Goal: Task Accomplishment & Management: Manage account settings

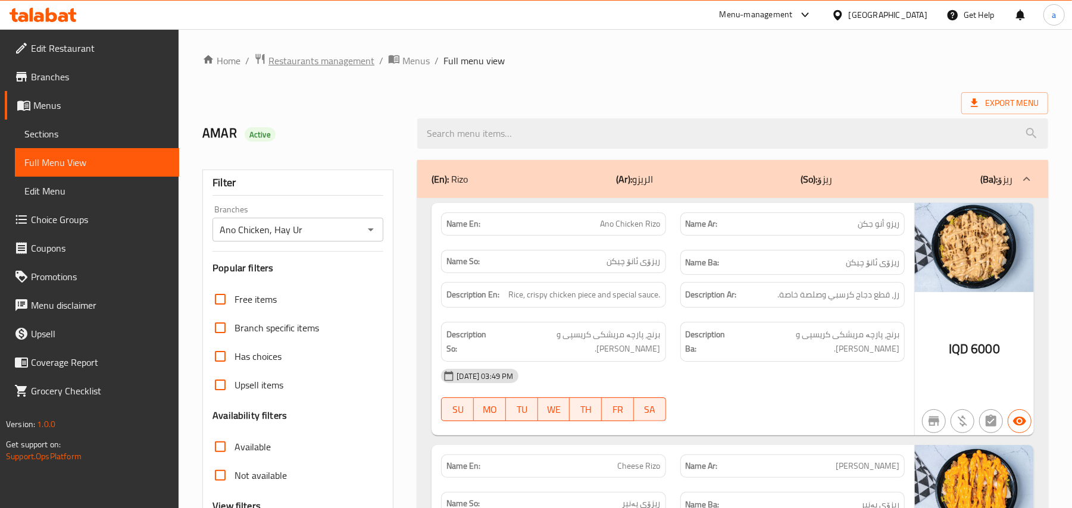
click at [351, 62] on span "Restaurants management" at bounding box center [321, 61] width 106 height 14
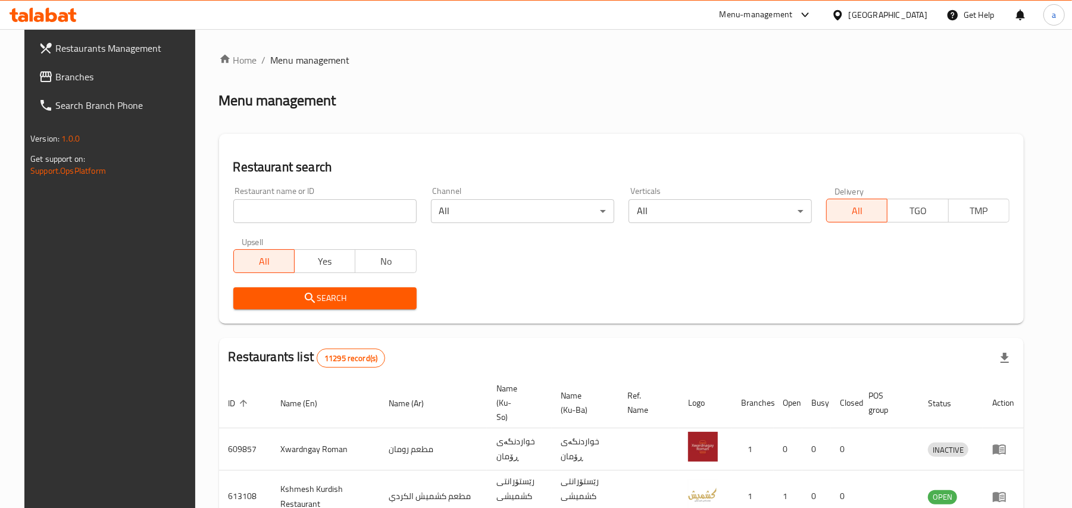
click at [310, 212] on input "search" at bounding box center [324, 211] width 183 height 24
paste input "Maskoof Albasha"
type input "Maskoof Albasha"
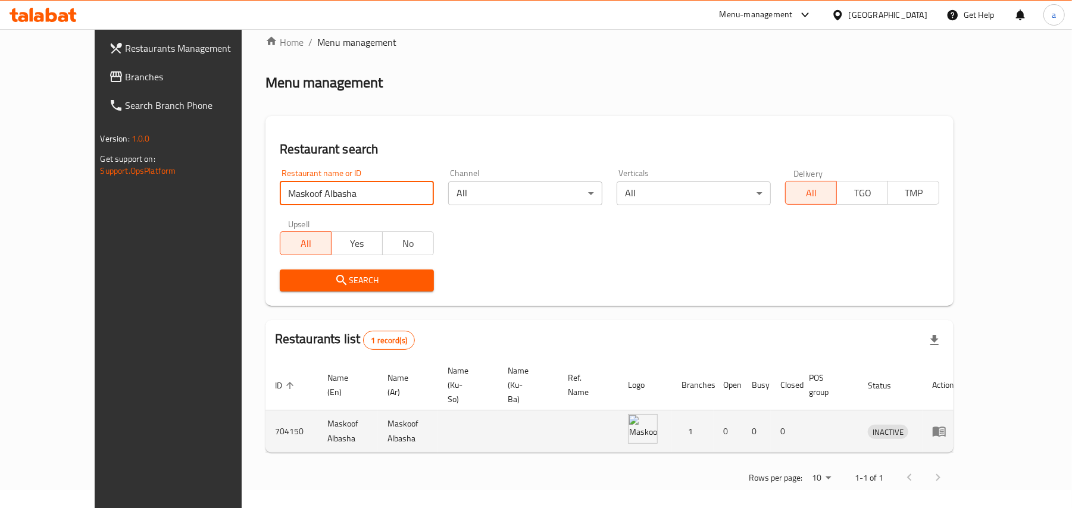
scroll to position [22, 0]
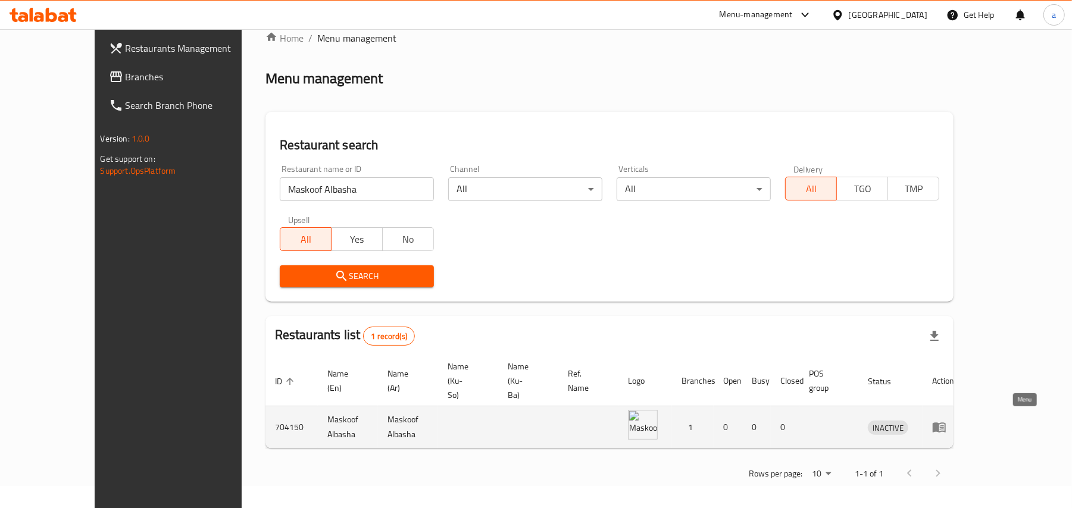
click at [944, 425] on icon "enhanced table" at bounding box center [941, 427] width 4 height 5
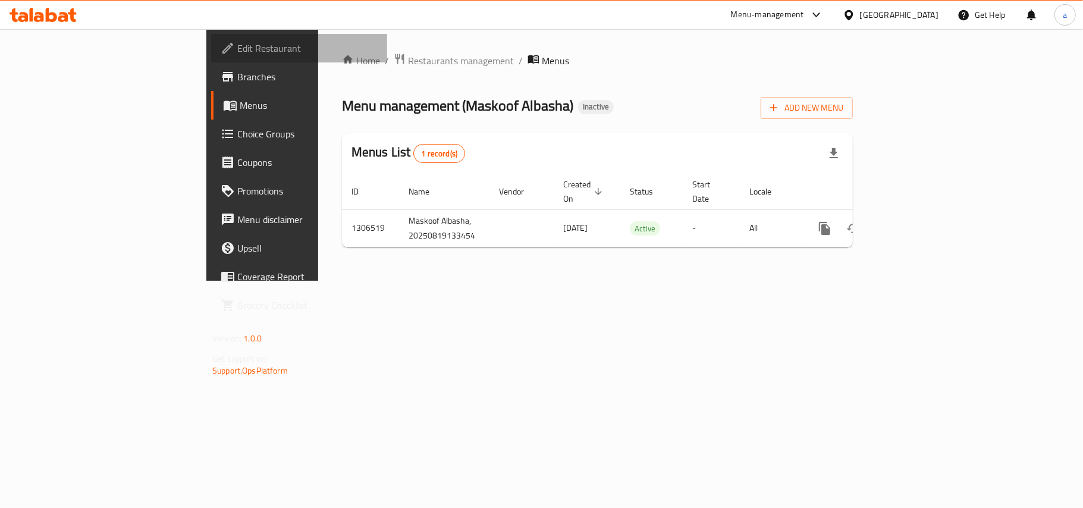
click at [237, 41] on span "Edit Restaurant" at bounding box center [307, 48] width 140 height 14
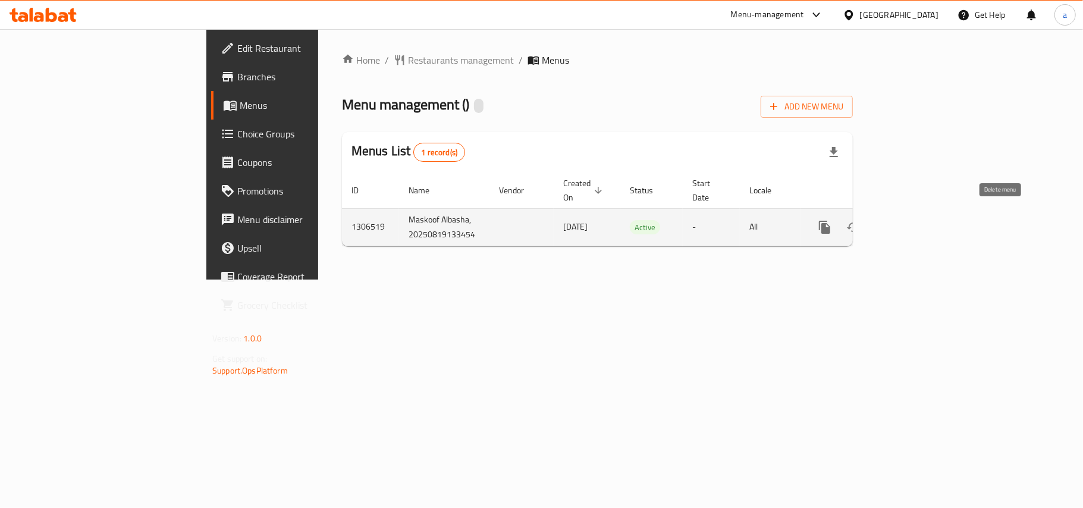
click at [890, 220] on icon "enhanced table" at bounding box center [882, 227] width 14 height 14
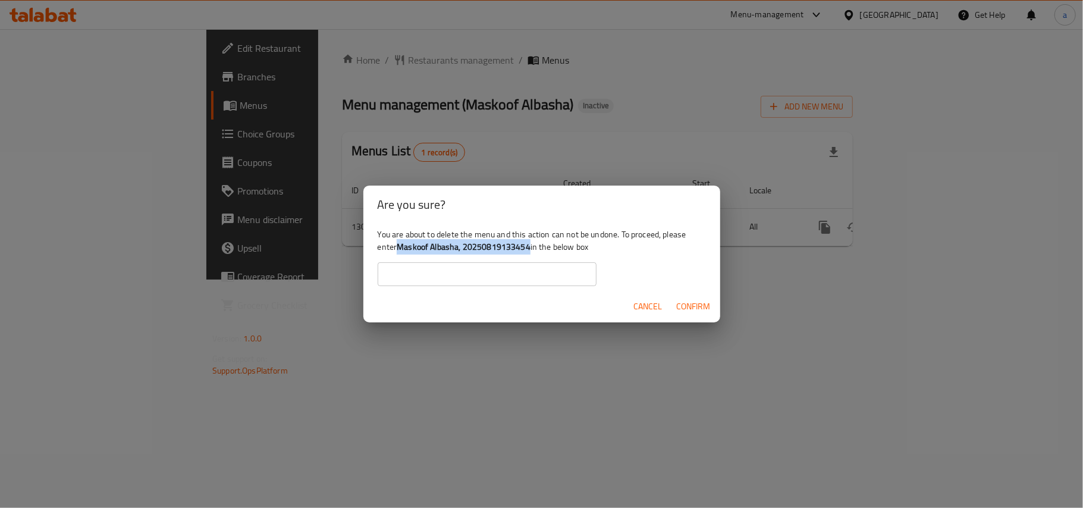
drag, startPoint x: 427, startPoint y: 248, endPoint x: 566, endPoint y: 250, distance: 139.8
click at [531, 250] on b "Maskoof Albasha, 20250819133454" at bounding box center [464, 246] width 134 height 15
copy b "Maskoof Albasha, 20250819133454"
click at [499, 277] on input "text" at bounding box center [487, 274] width 219 height 24
paste input "Maskoof Albasha, 20250819133454"
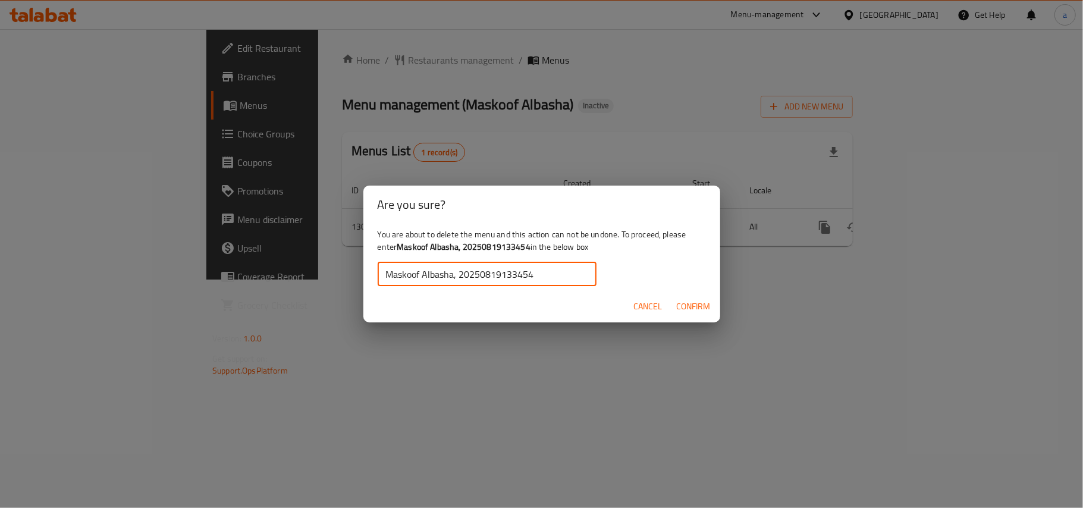
type input "Maskoof Albasha, 20250819133454"
click at [672, 310] on button "Confirm" at bounding box center [693, 307] width 43 height 22
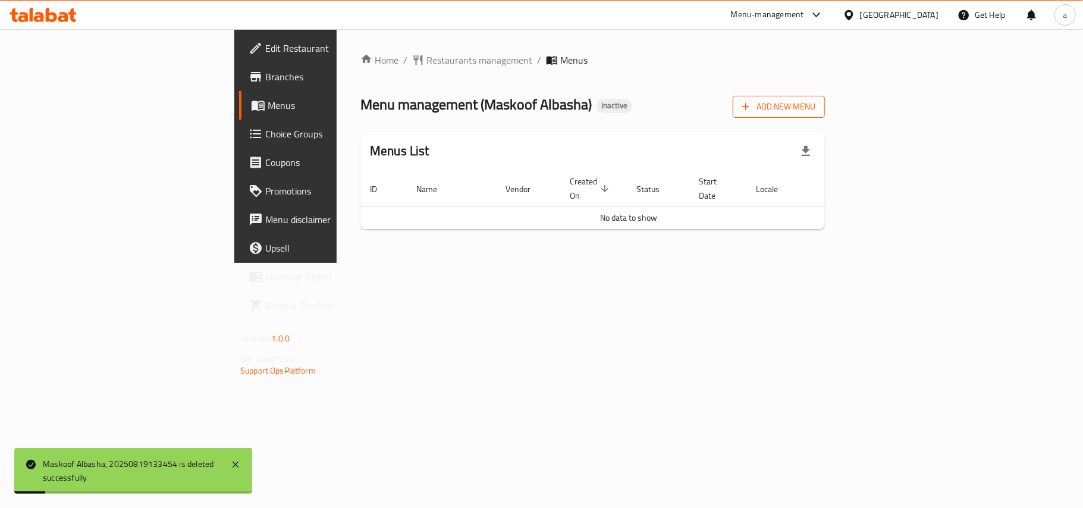
click at [825, 98] on button "Add New Menu" at bounding box center [779, 107] width 92 height 22
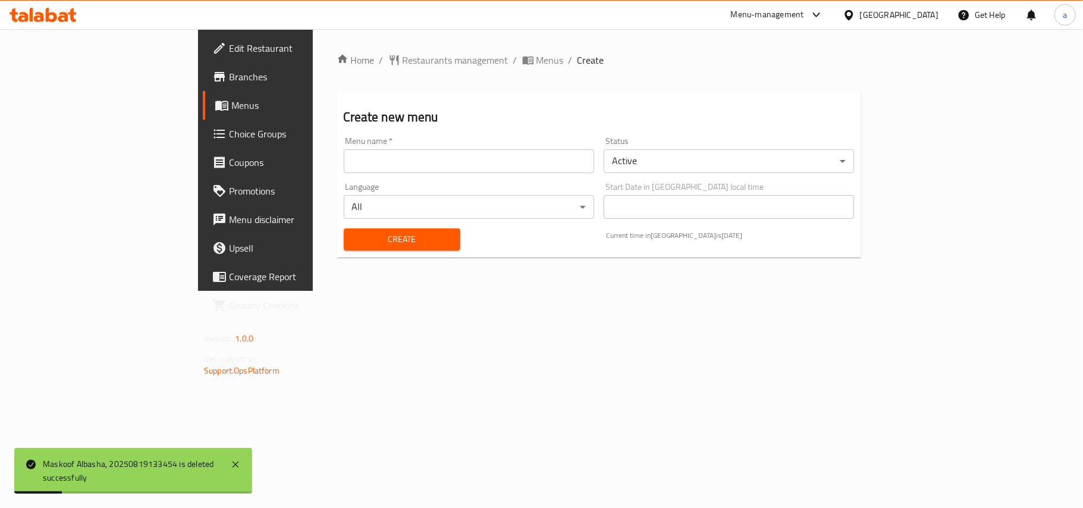
click at [452, 162] on input "text" at bounding box center [469, 161] width 250 height 24
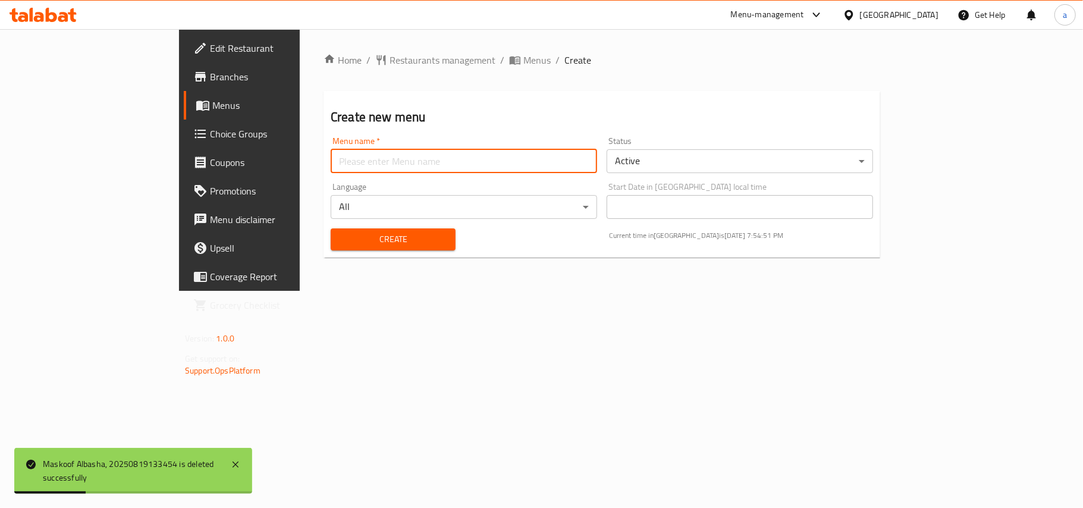
type input "AMAR"
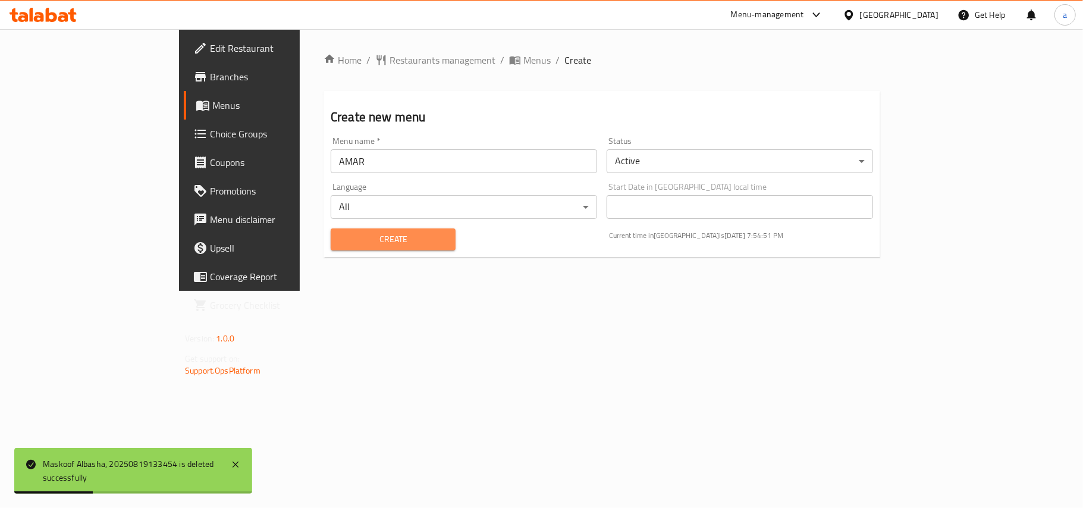
drag, startPoint x: 303, startPoint y: 246, endPoint x: 303, endPoint y: 240, distance: 6.0
click at [340, 246] on span "Create" at bounding box center [393, 239] width 106 height 15
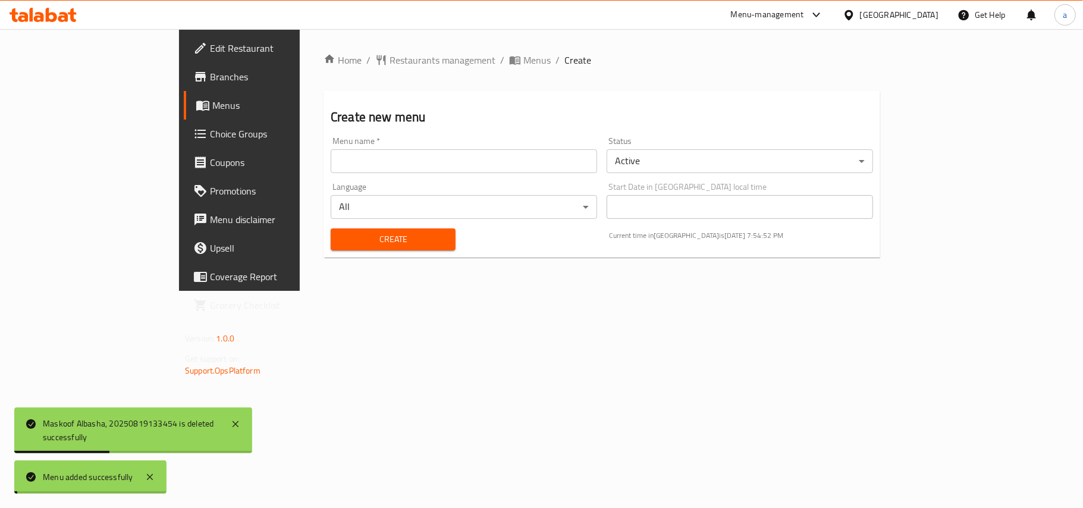
click at [524, 57] on span "Menus" at bounding box center [537, 60] width 27 height 14
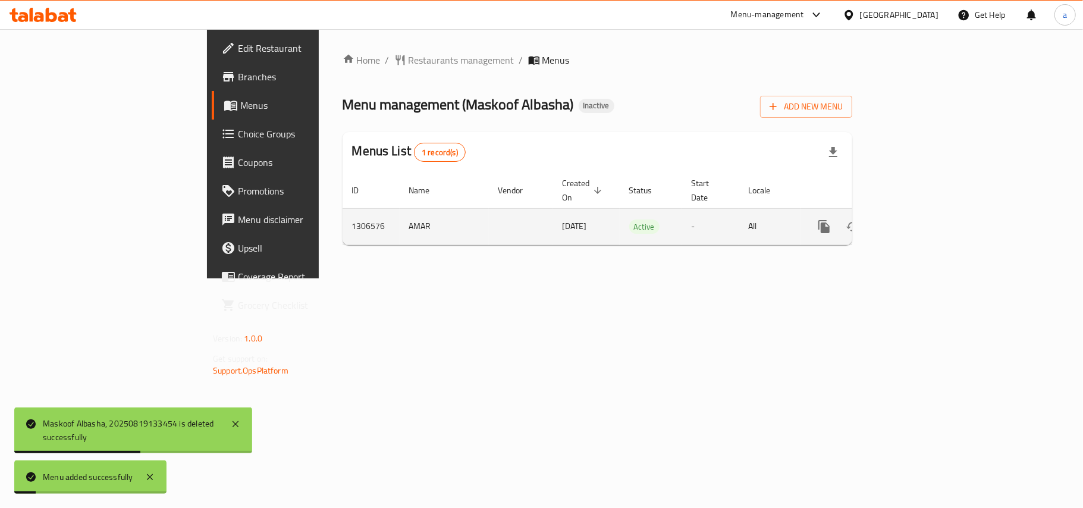
click at [925, 221] on link "enhanced table" at bounding box center [910, 226] width 29 height 29
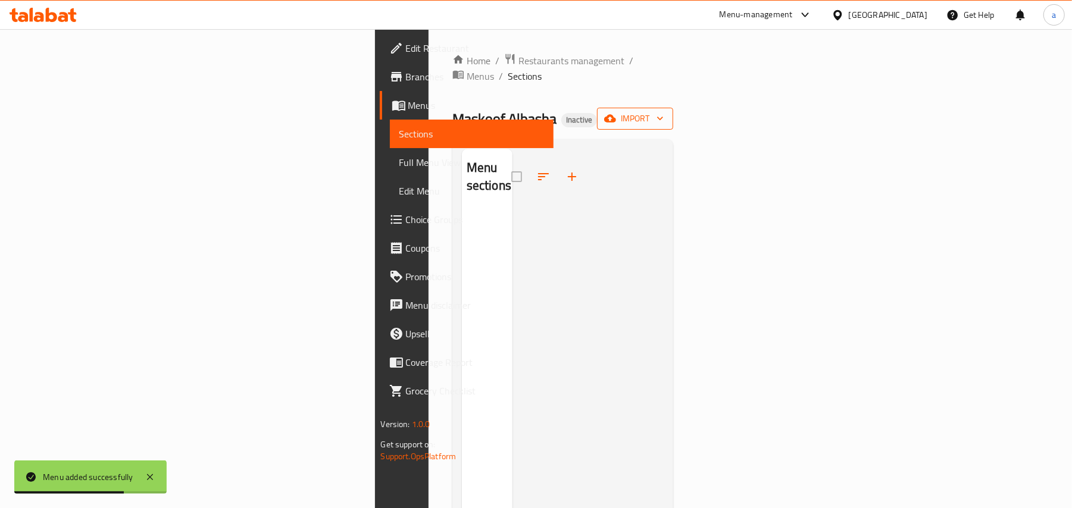
click at [697, 98] on div "Home / Restaurants management / Menus / Sections Maskoof Albasha Inactive impor…" at bounding box center [562, 359] width 269 height 661
click at [663, 111] on span "import" at bounding box center [634, 118] width 57 height 15
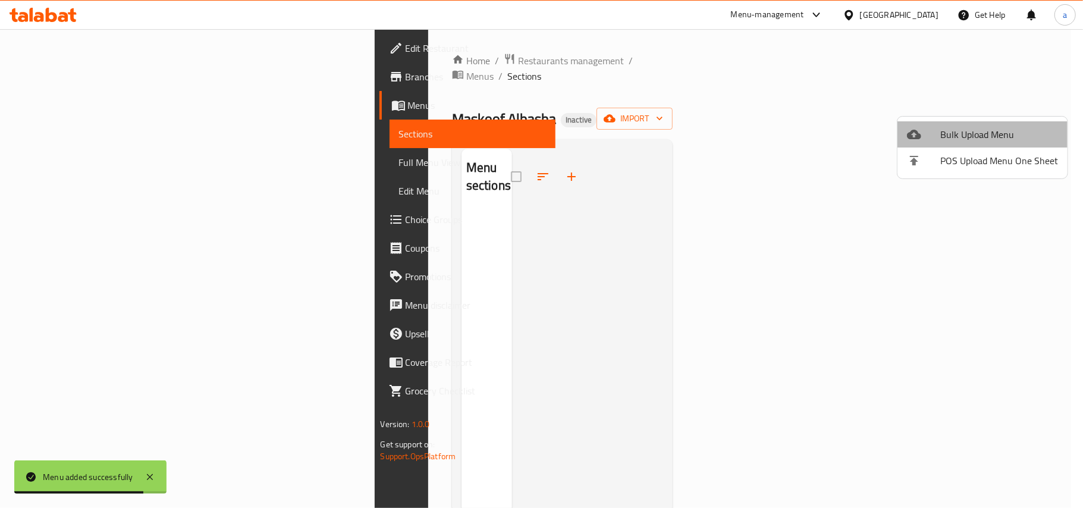
click at [938, 130] on div at bounding box center [923, 134] width 33 height 14
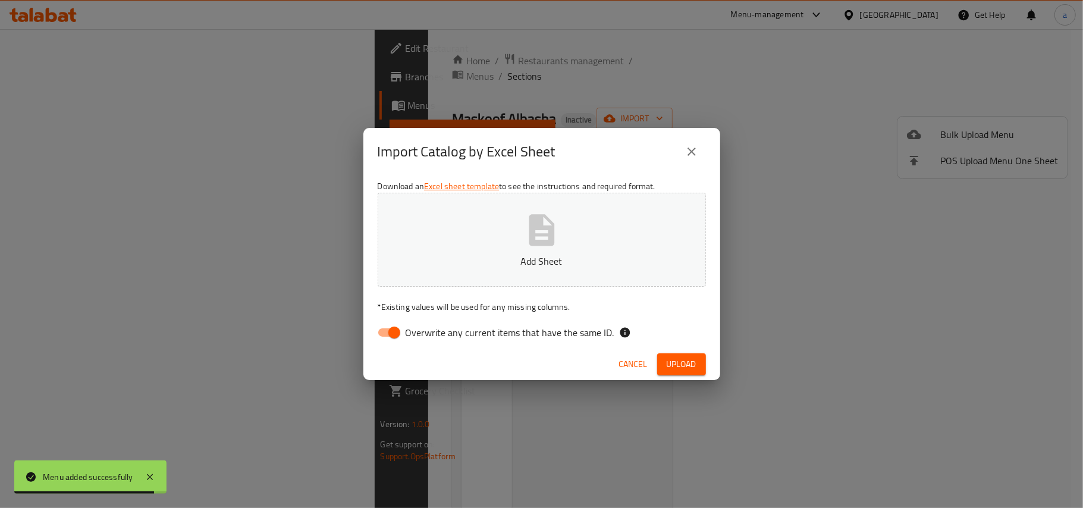
click at [375, 337] on input "Overwrite any current items that have the same ID." at bounding box center [395, 332] width 68 height 23
checkbox input "false"
click at [531, 255] on p "Add Sheet" at bounding box center [542, 261] width 292 height 14
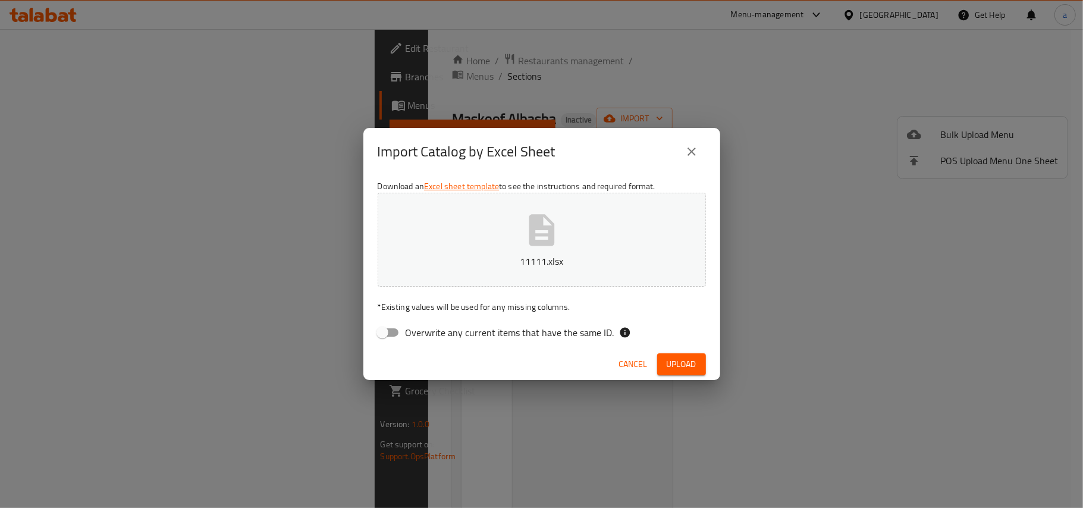
click at [667, 367] on span "Upload" at bounding box center [682, 364] width 30 height 15
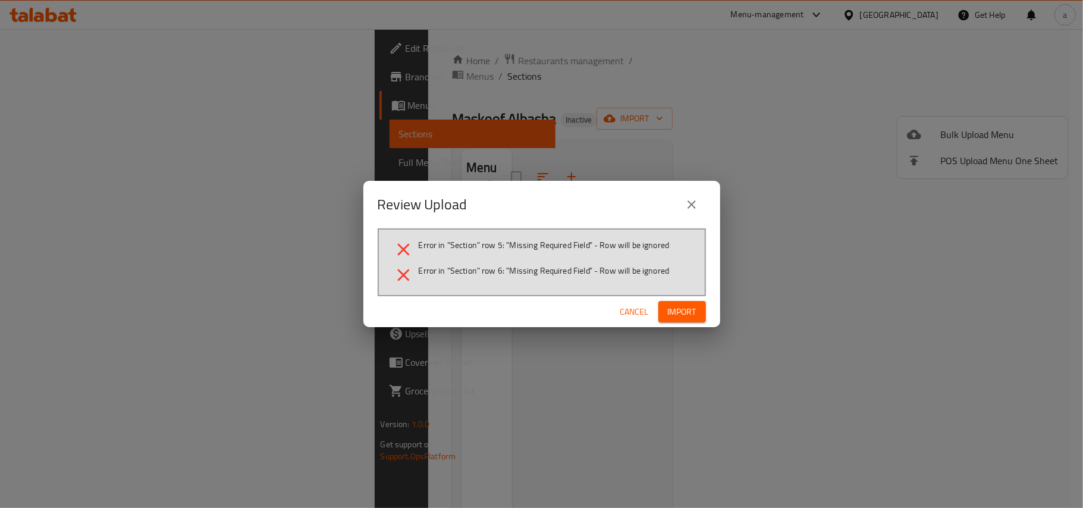
click at [672, 312] on span "Import" at bounding box center [682, 312] width 29 height 15
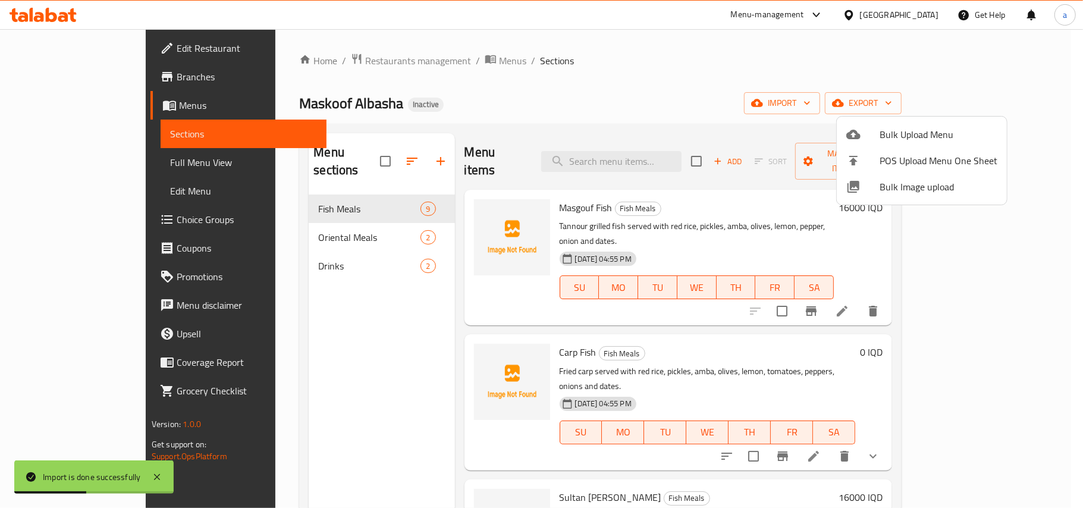
click at [386, 322] on div at bounding box center [541, 254] width 1083 height 508
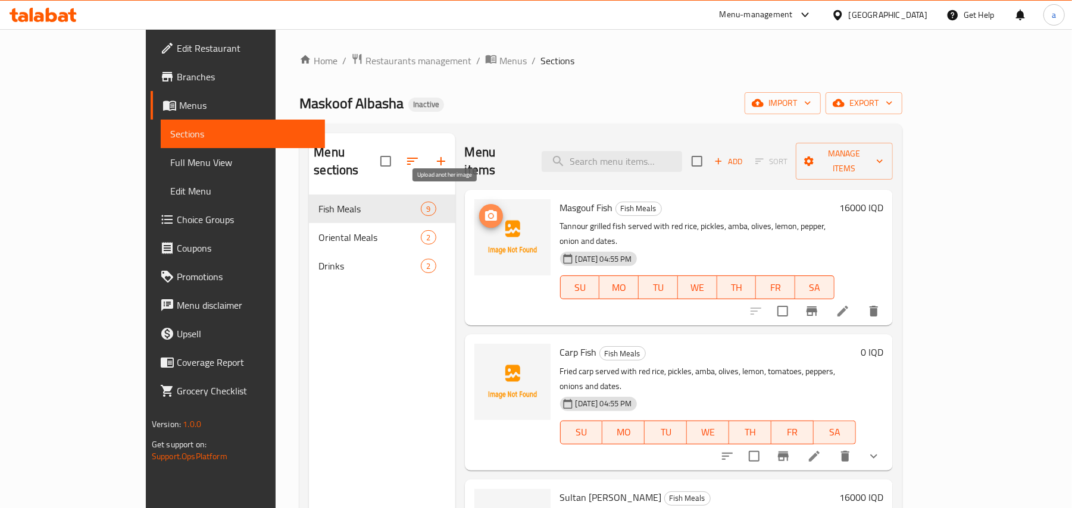
click at [485, 210] on icon "upload picture" at bounding box center [491, 215] width 12 height 11
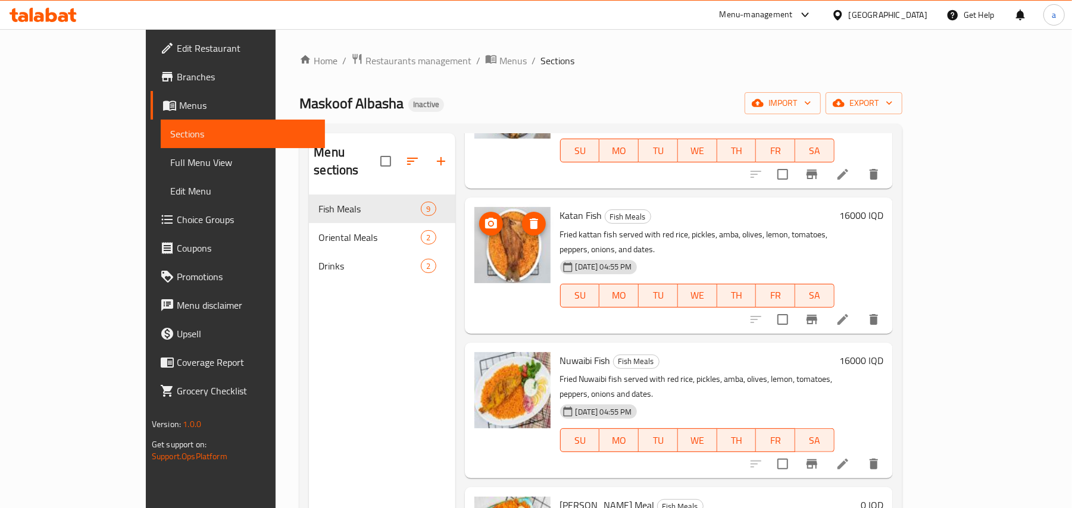
scroll to position [168, 0]
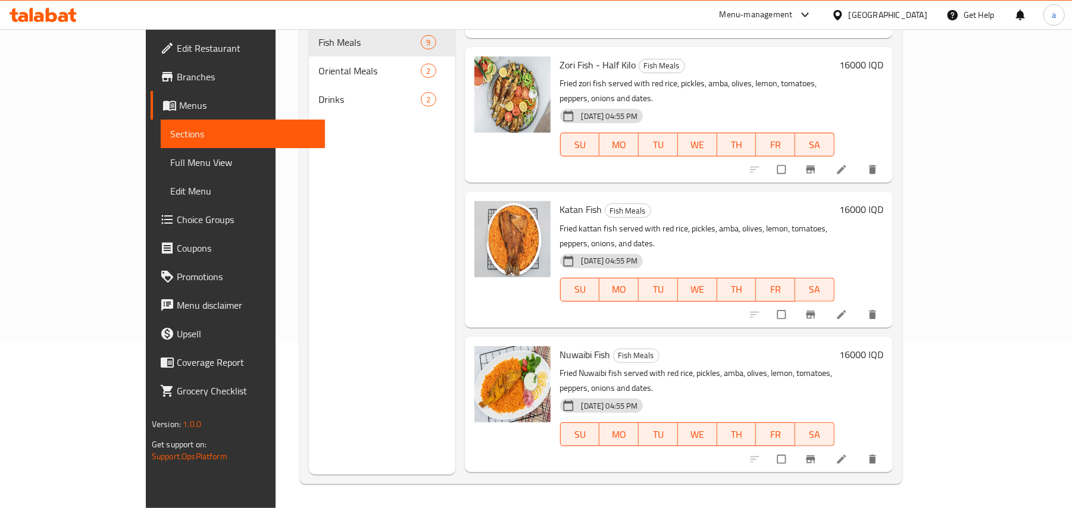
scroll to position [716, 0]
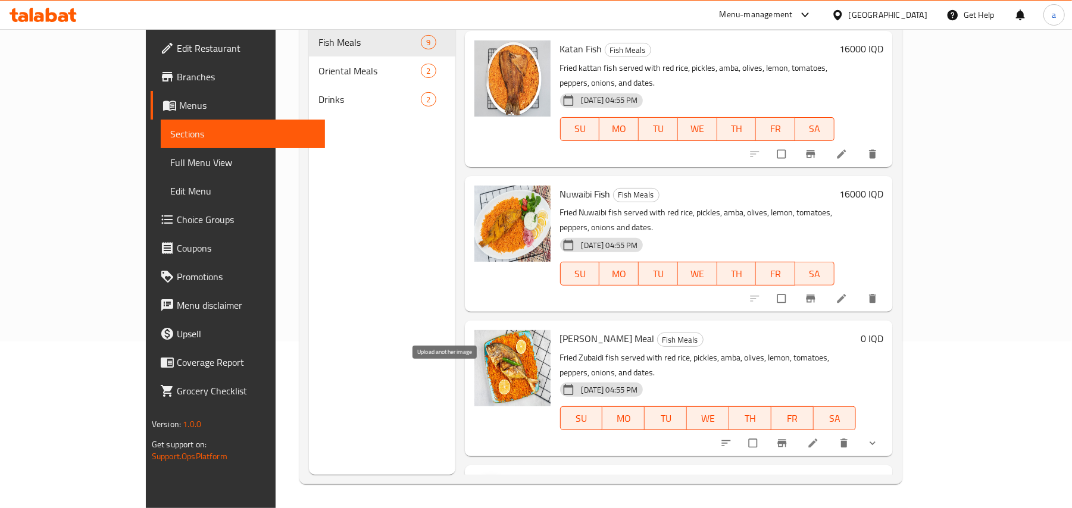
click at [479, 480] on button "upload picture" at bounding box center [491, 492] width 24 height 24
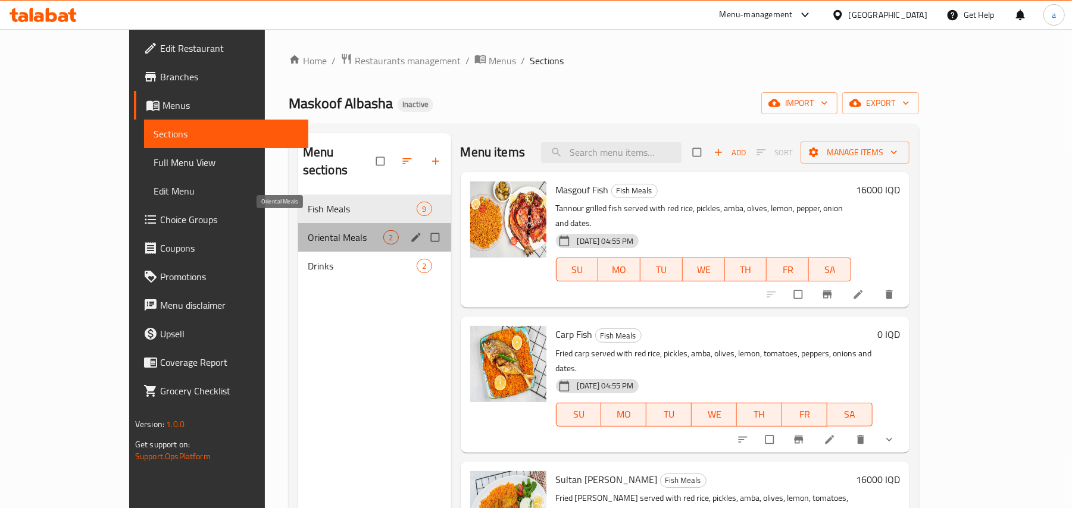
click at [308, 230] on span "Oriental Meals" at bounding box center [346, 237] width 76 height 14
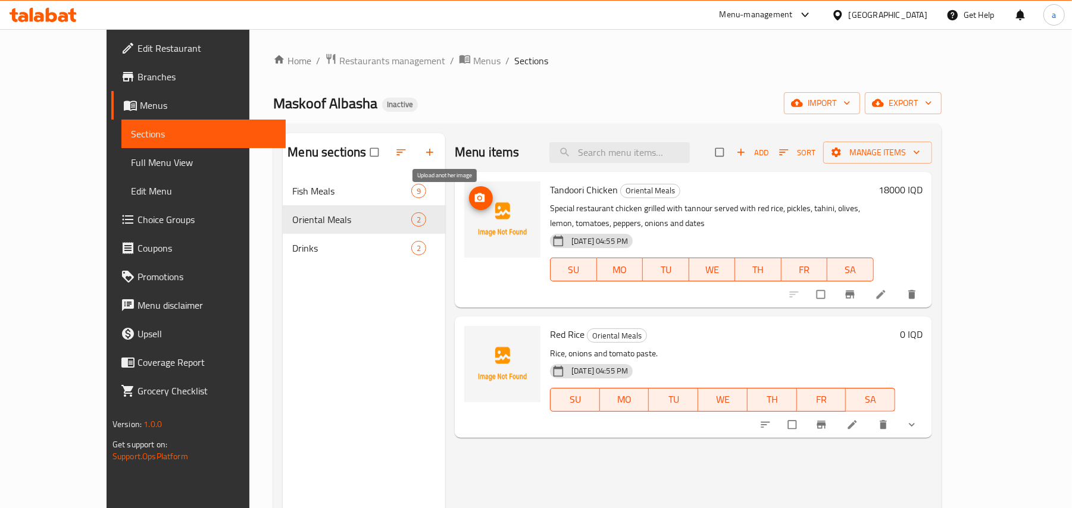
click at [475, 199] on icon "upload picture" at bounding box center [480, 197] width 10 height 9
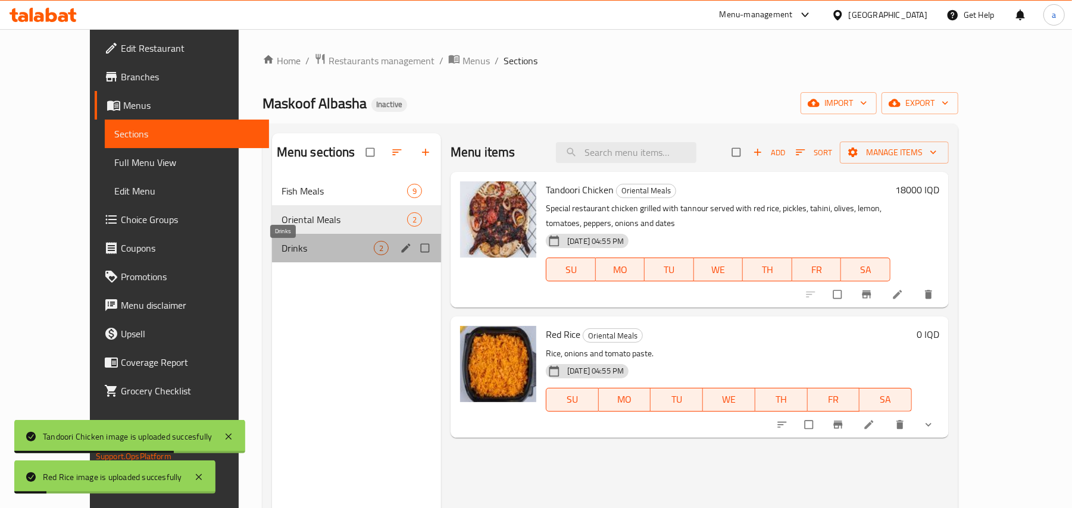
click at [317, 255] on span "Drinks" at bounding box center [327, 248] width 92 height 14
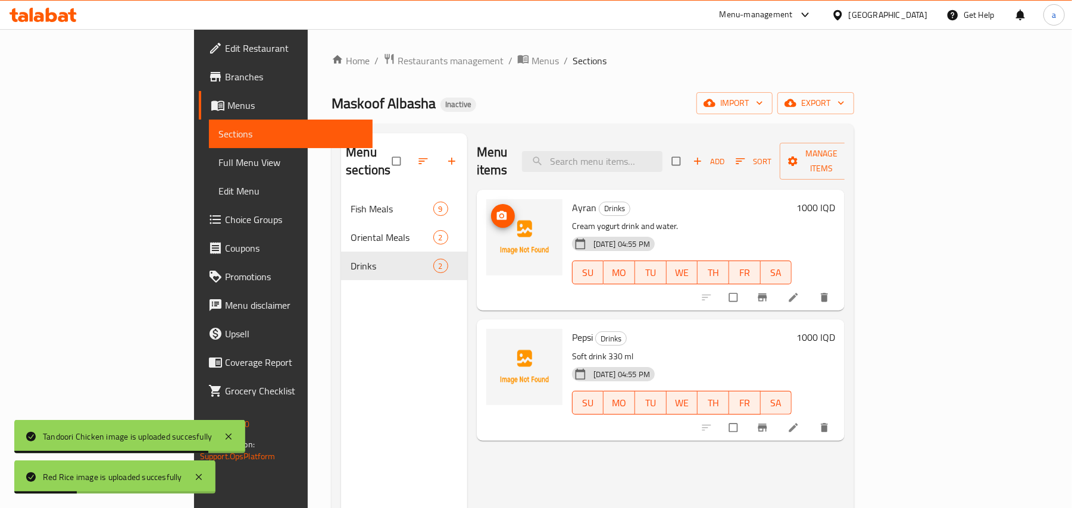
click at [491, 210] on span "upload picture" at bounding box center [503, 216] width 24 height 12
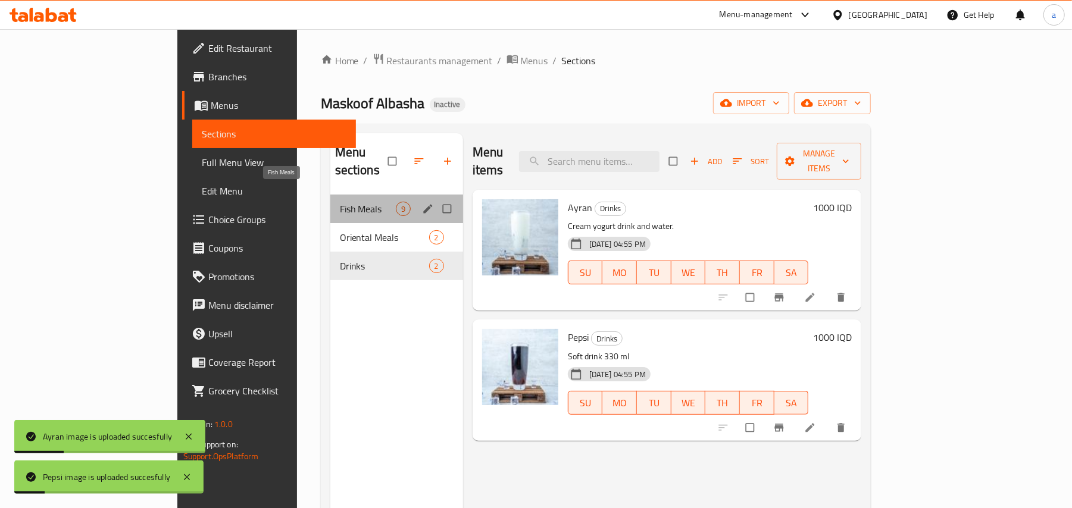
click at [340, 202] on span "Fish Meals" at bounding box center [368, 209] width 56 height 14
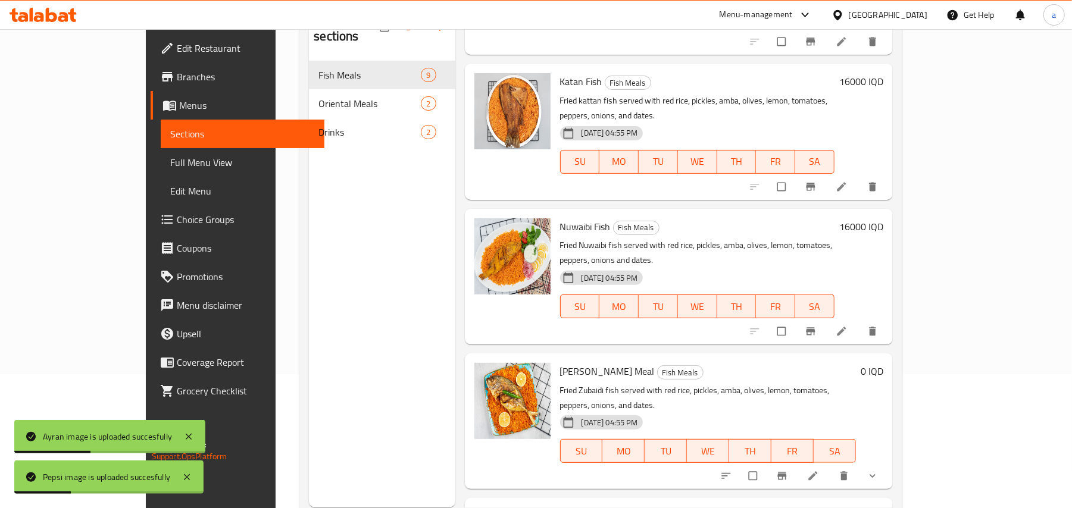
scroll to position [168, 0]
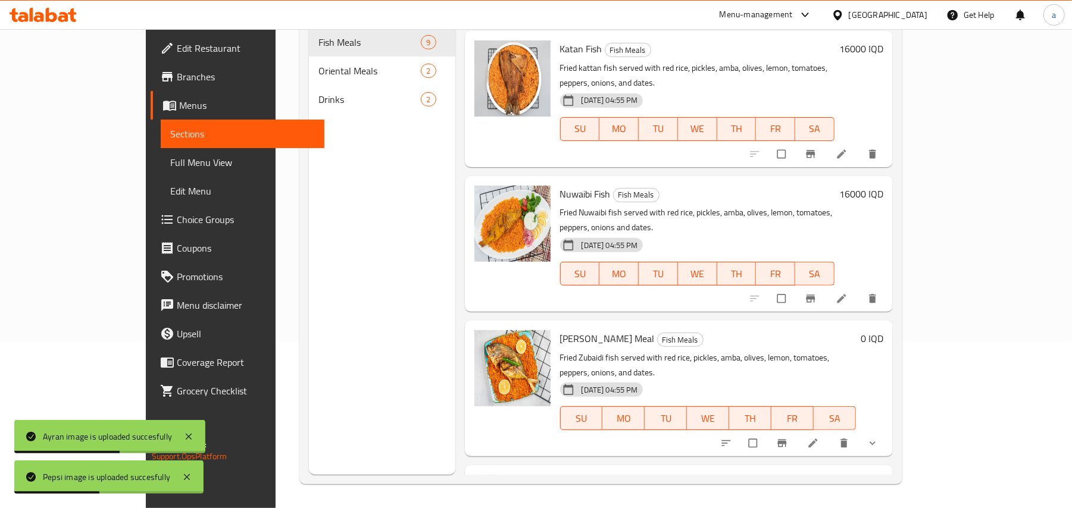
click at [474, 475] on img at bounding box center [512, 513] width 76 height 76
click at [479, 486] on span "upload picture" at bounding box center [491, 492] width 24 height 12
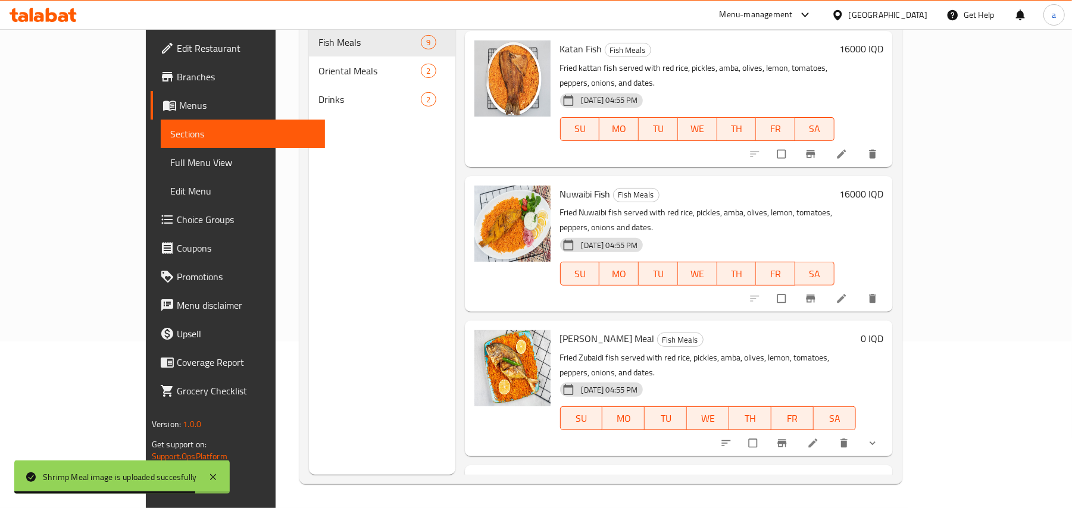
click at [170, 168] on span "Full Menu View" at bounding box center [242, 162] width 145 height 14
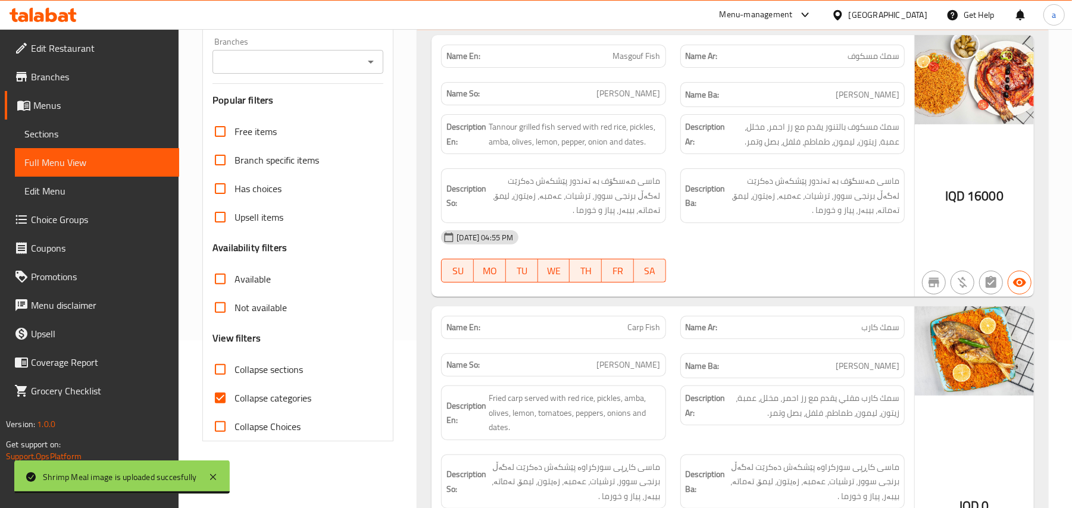
click at [370, 61] on icon "Open" at bounding box center [371, 62] width 14 height 14
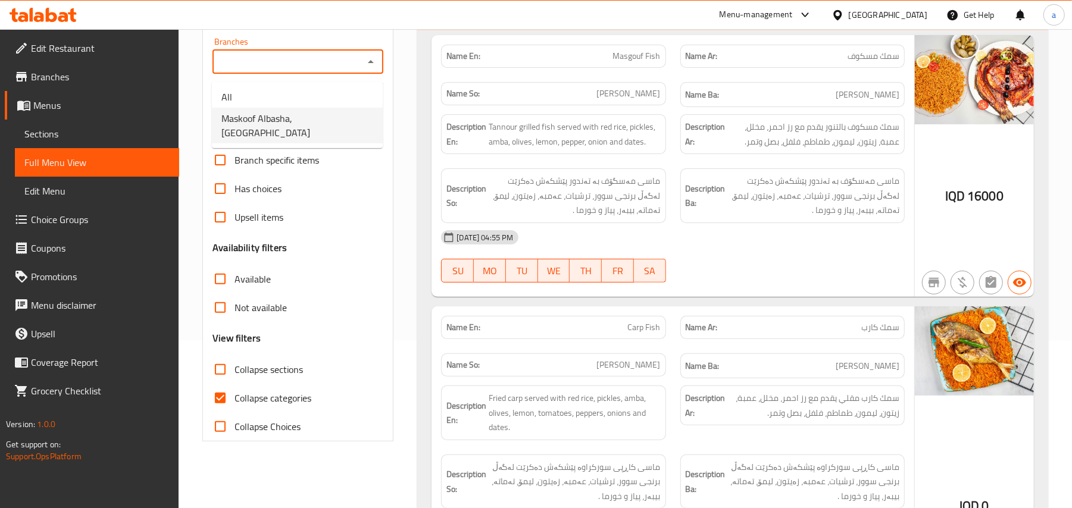
click at [309, 124] on span "Maskoof Albasha, Zayona" at bounding box center [297, 125] width 152 height 29
type input "Maskoof Albasha, Zayona"
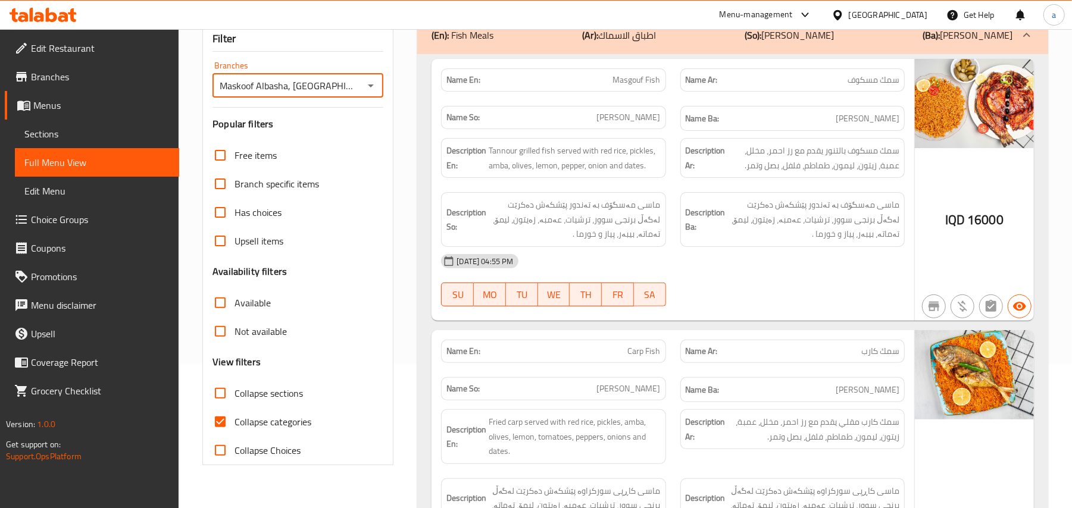
scroll to position [168, 0]
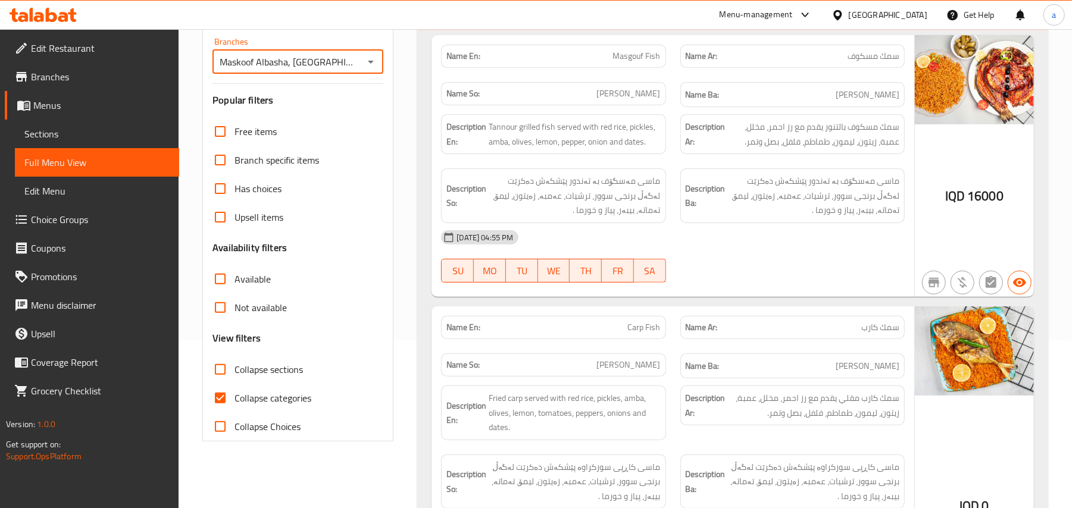
click at [624, 58] on span "Masgouf Fish" at bounding box center [637, 56] width 48 height 12
copy span "Masgouf Fish"
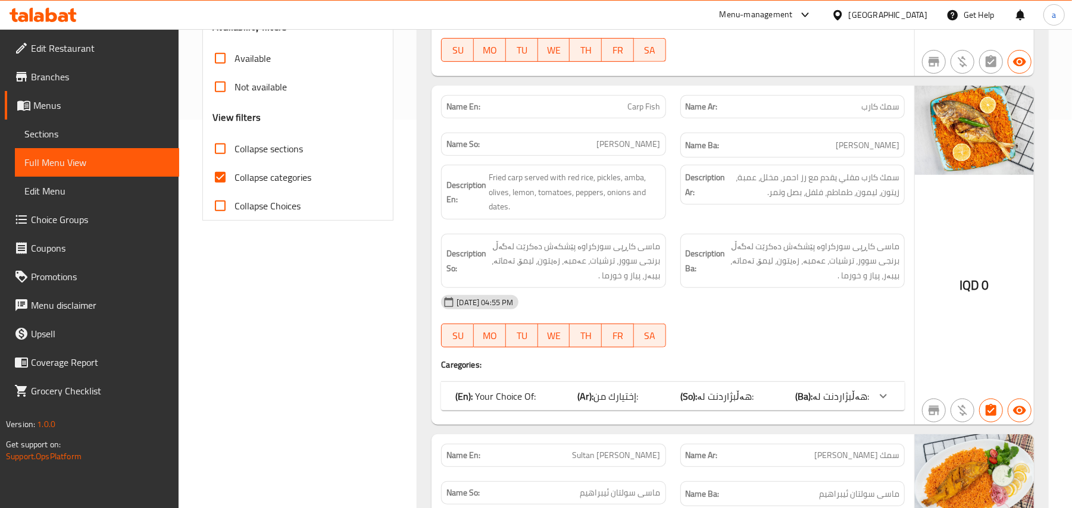
scroll to position [390, 0]
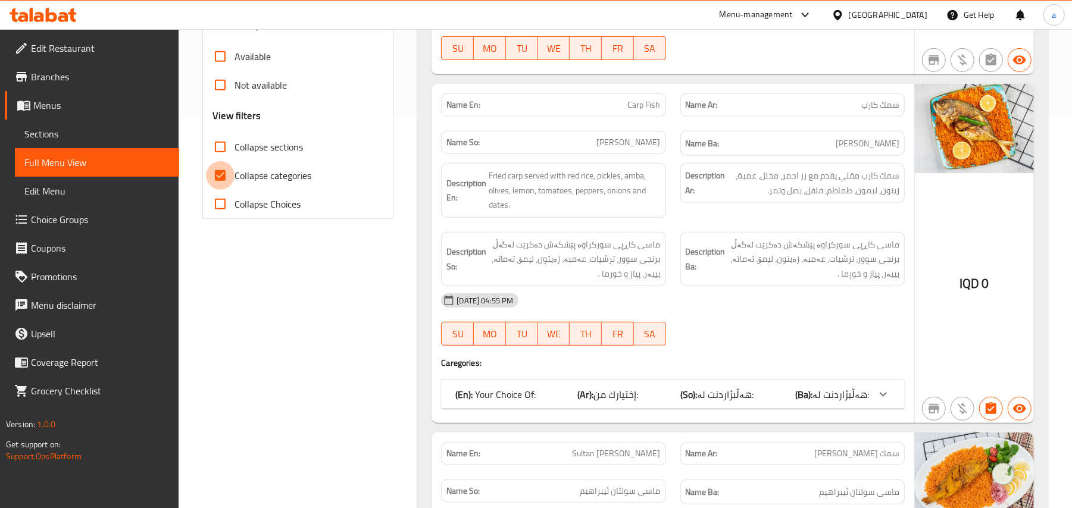
click at [224, 190] on input "Collapse categories" at bounding box center [220, 175] width 29 height 29
checkbox input "false"
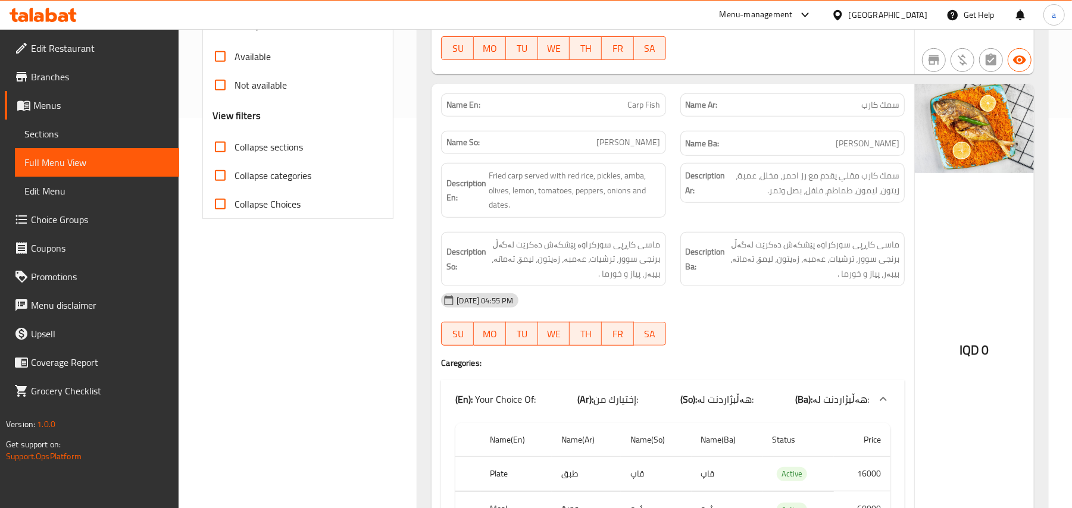
click at [633, 108] on span "Carp Fish" at bounding box center [644, 105] width 33 height 12
copy span "Carp Fish"
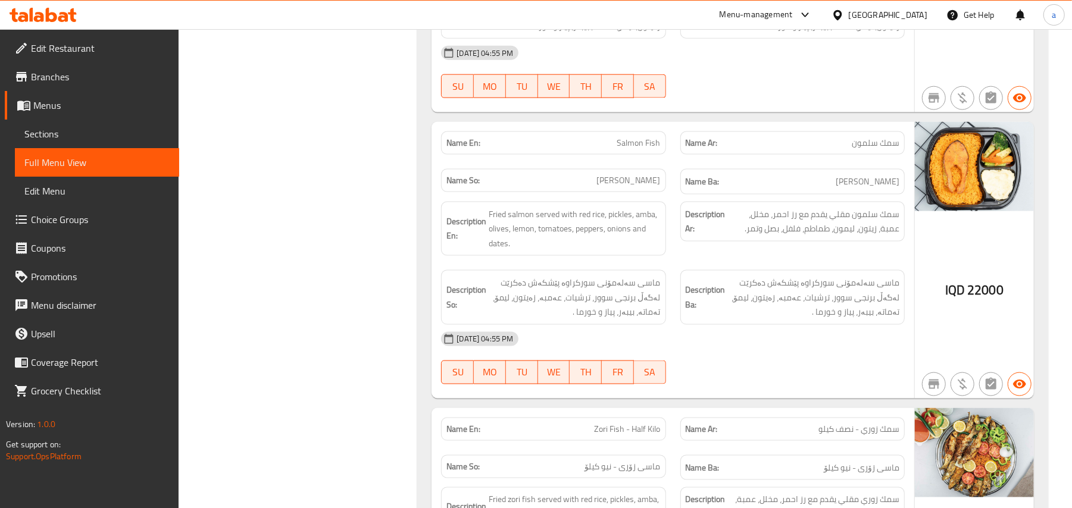
scroll to position [1152, 0]
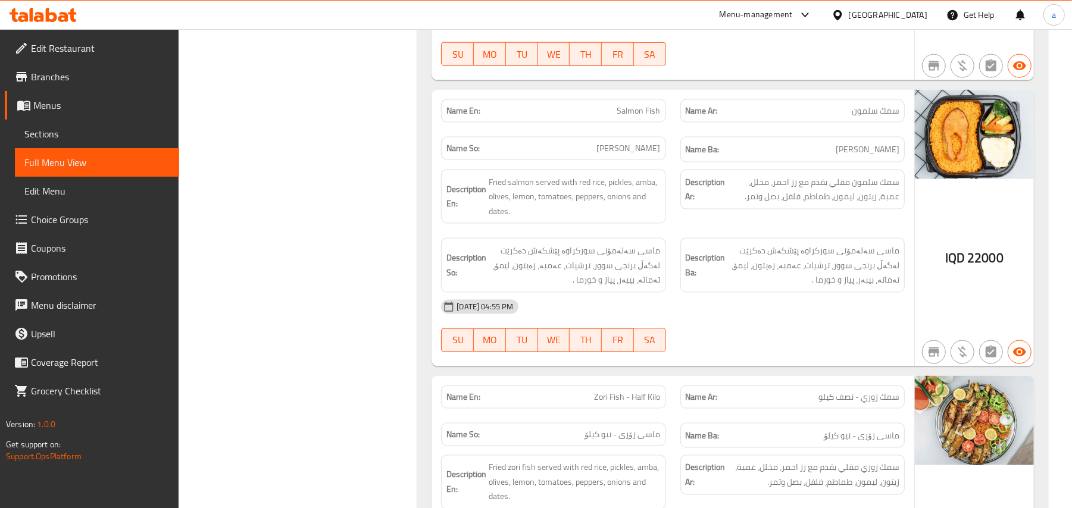
click at [620, 155] on span "ماسی سەلەمون" at bounding box center [629, 148] width 64 height 12
copy span "سەلەمون"
click at [636, 117] on span "Salmon Fish" at bounding box center [638, 111] width 43 height 12
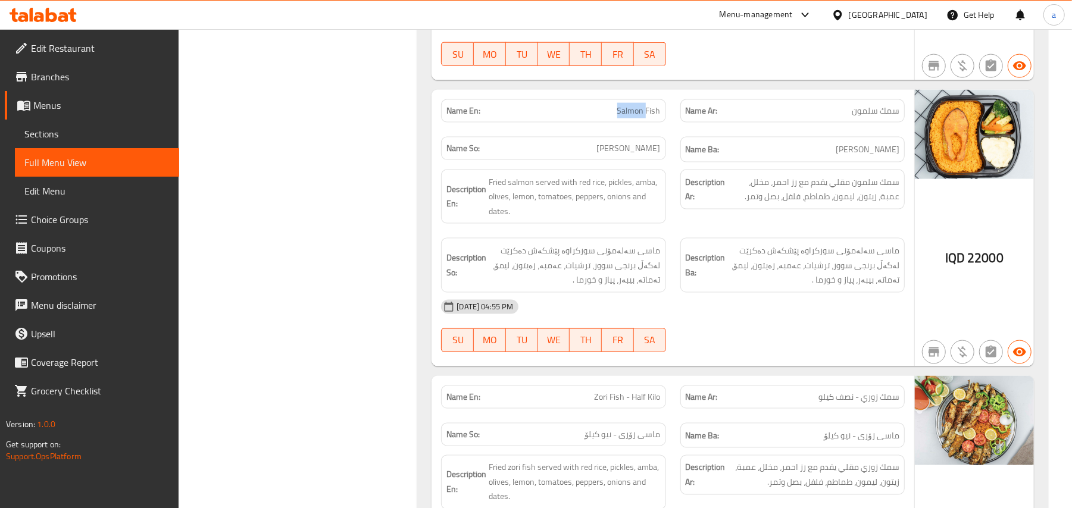
copy span "Salmon"
click at [630, 117] on span "Salmon Fish" at bounding box center [638, 111] width 43 height 12
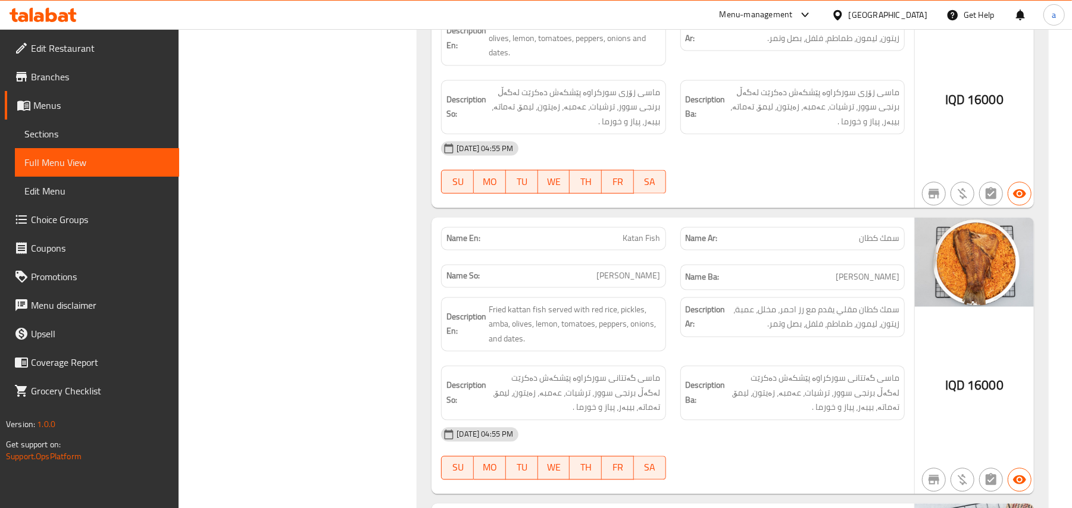
scroll to position [1628, 0]
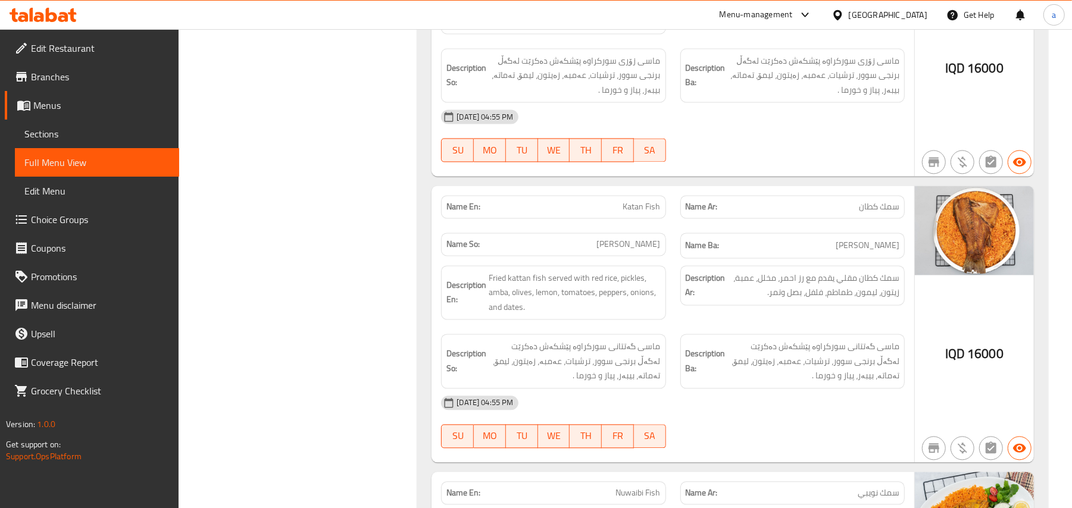
click at [634, 213] on span "Katan Fish" at bounding box center [641, 207] width 37 height 12
copy span "Katan Fish"
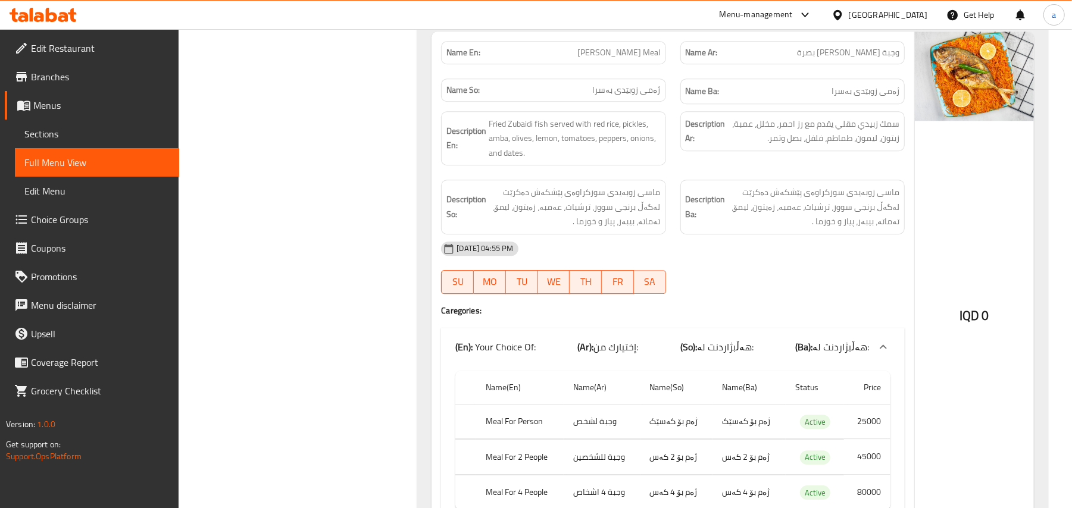
scroll to position [2357, 0]
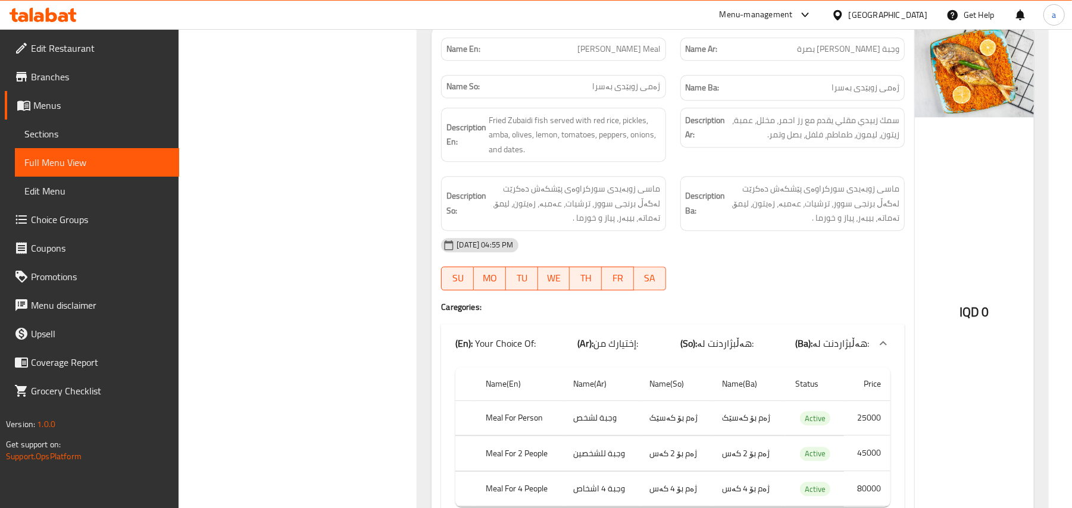
click at [625, 55] on span "Basra Zubaidi Meal" at bounding box center [619, 49] width 83 height 12
click at [877, 55] on span "وجبة زبيدي بصرة" at bounding box center [848, 49] width 102 height 12
copy span "زبيدي"
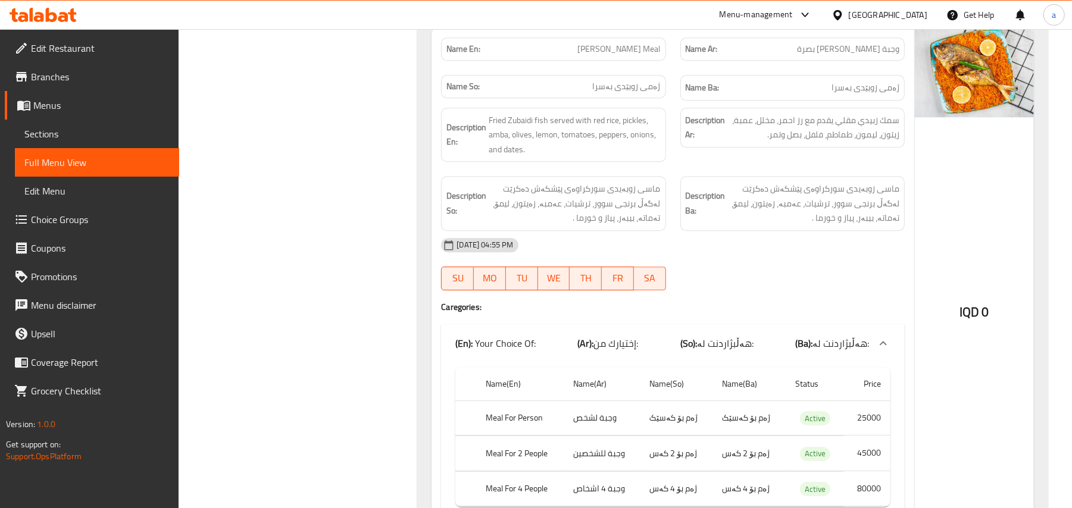
click at [622, 55] on span "Basra Zubaidi Meal" at bounding box center [619, 49] width 83 height 12
copy span "Basra Zubaidi Meal"
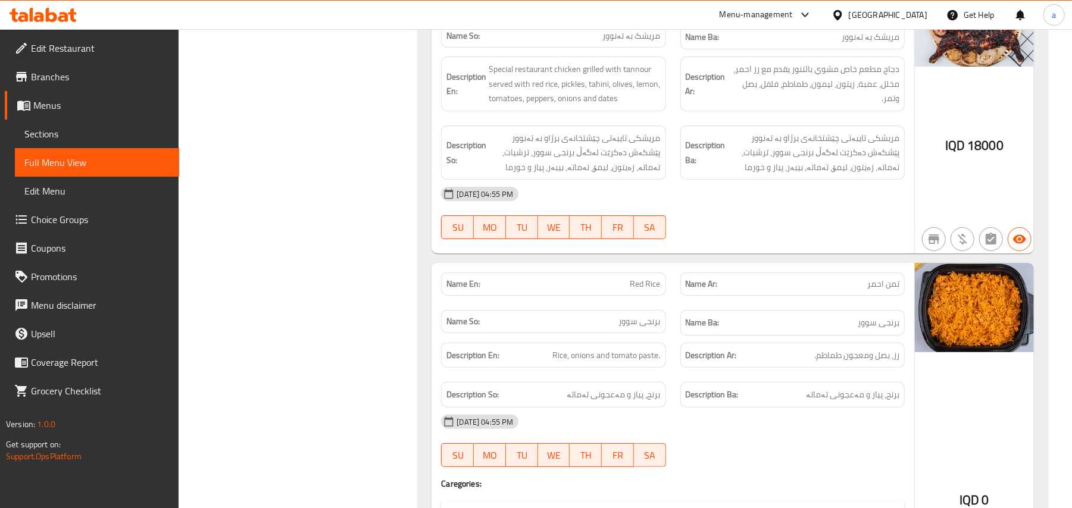
scroll to position [3246, 0]
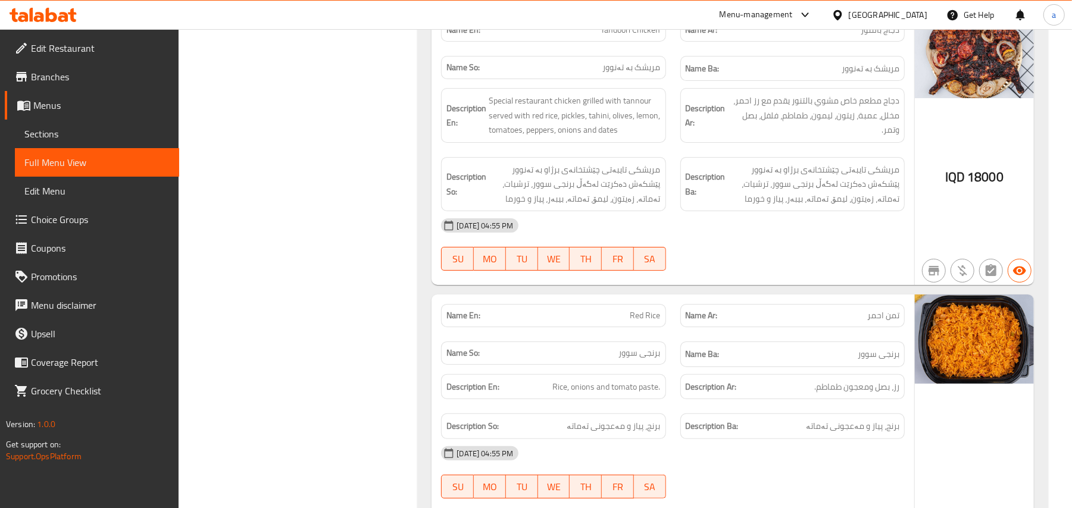
copy span "Tandoori Chicken"
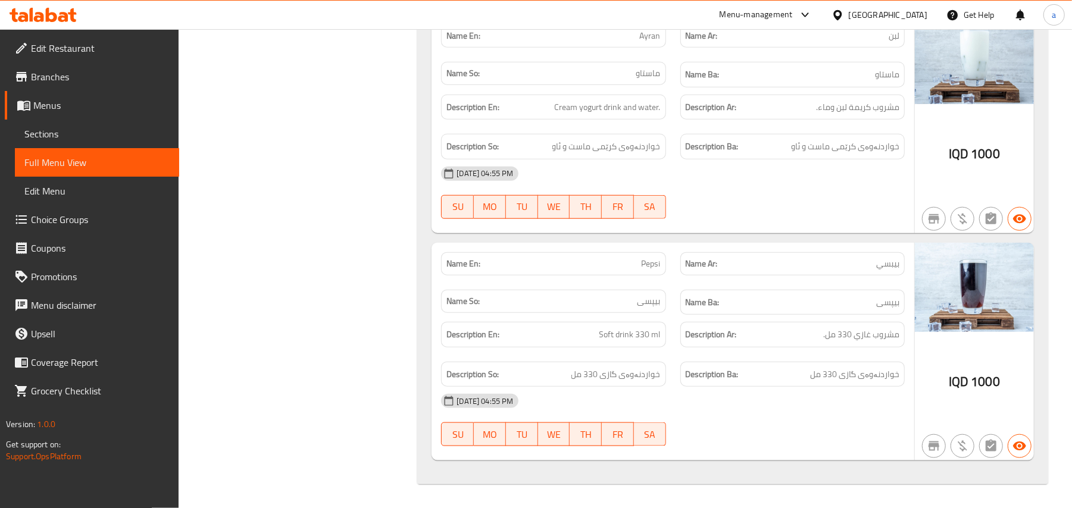
scroll to position [4096, 0]
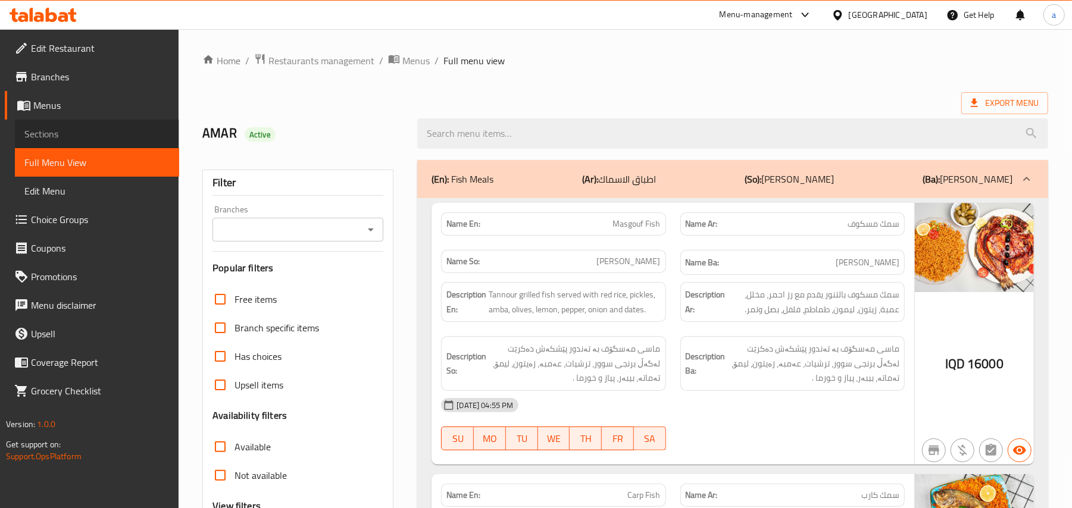
click at [81, 146] on link "Sections" at bounding box center [97, 134] width 164 height 29
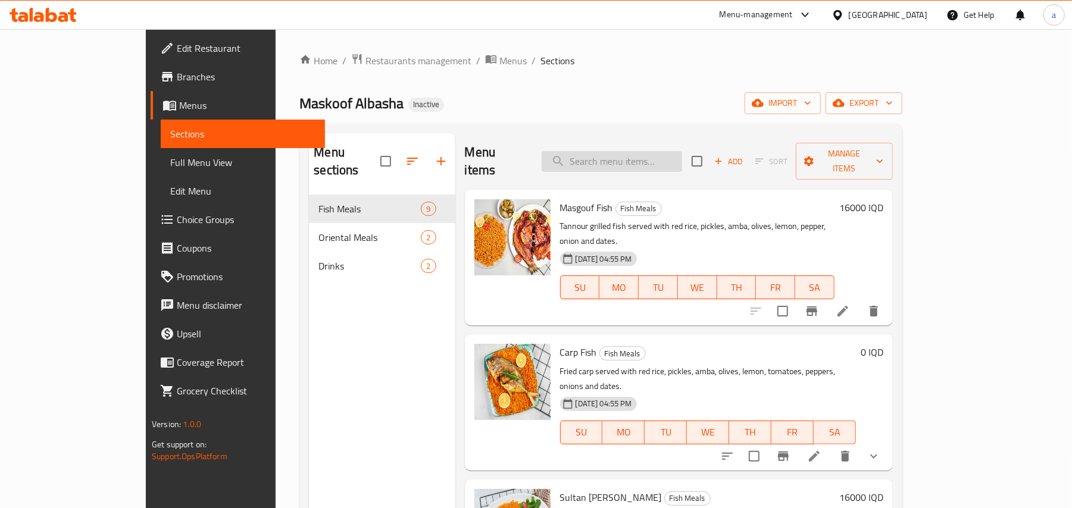
click at [624, 161] on input "search" at bounding box center [611, 161] width 140 height 21
paste input "Masgouf Fish"
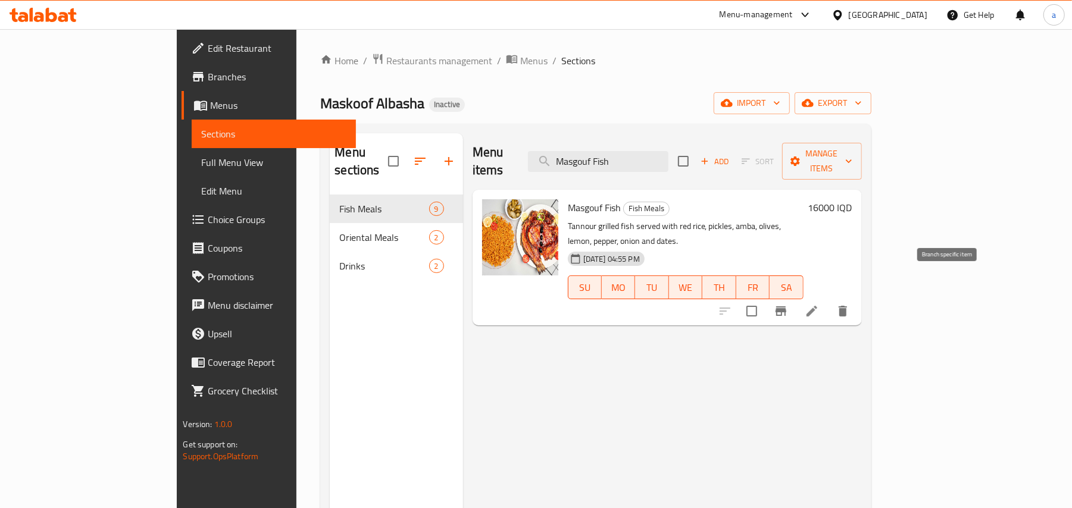
type input "Masgouf Fish"
click at [817, 306] on icon at bounding box center [811, 311] width 11 height 11
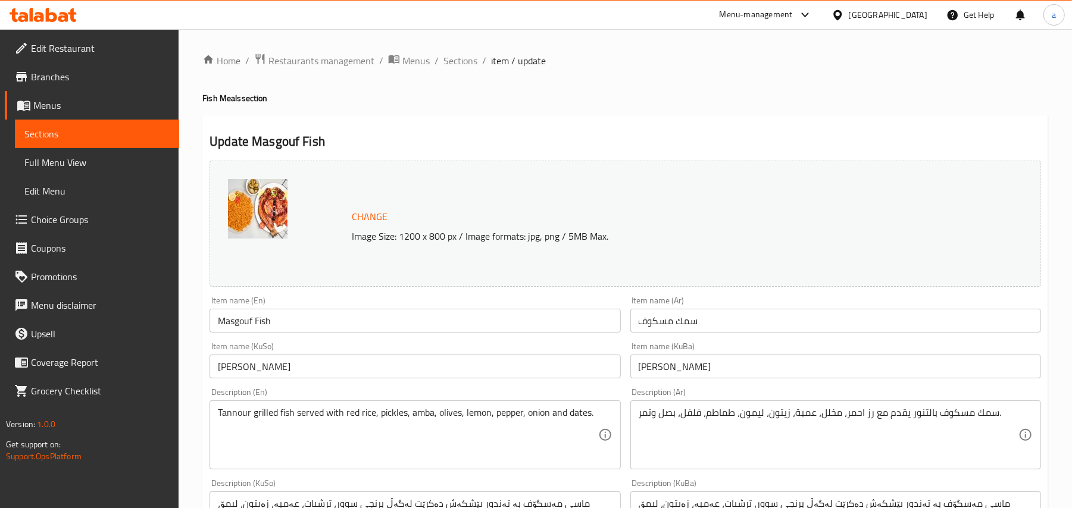
click at [239, 330] on input "Masgouf Fish" at bounding box center [414, 321] width 411 height 24
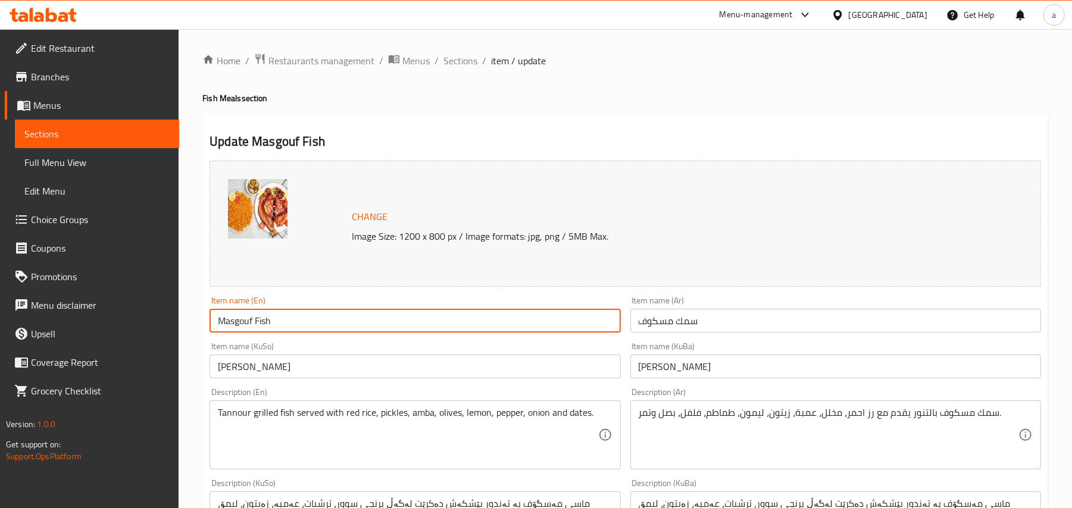
click at [239, 330] on input "Masgouf Fish" at bounding box center [414, 321] width 411 height 24
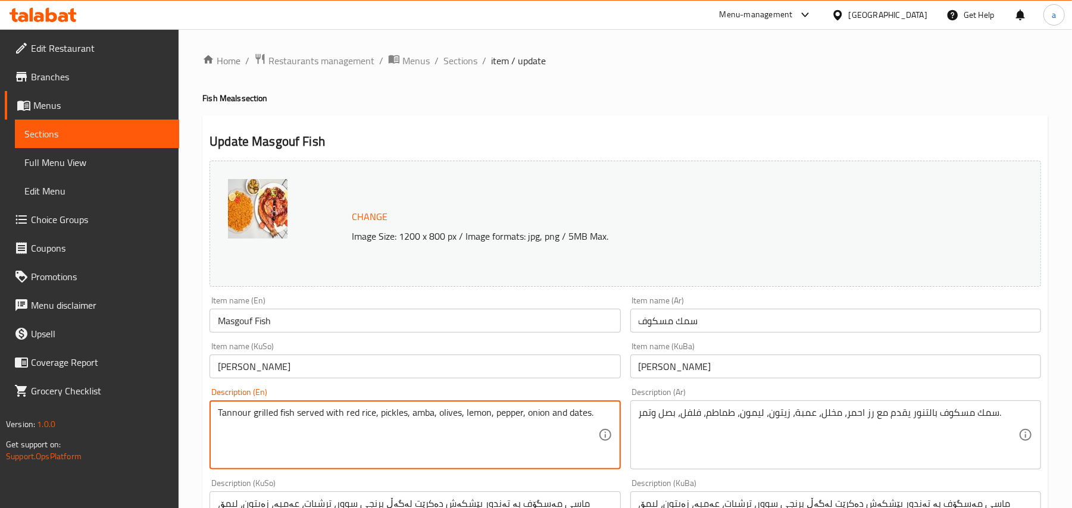
click at [262, 425] on textarea "Tannour grilled fish served with red rice, pickles, amba, olives, lemon, pepper…" at bounding box center [408, 435] width 380 height 57
paste textarea "Masgouf"
drag, startPoint x: 257, startPoint y: 424, endPoint x: 263, endPoint y: 425, distance: 6.0
click at [263, 425] on textarea "Tannour Masgouf fish served with red rice, pickles, amba, olives, lemon, pepper…" at bounding box center [408, 435] width 380 height 57
type textarea "Tannour masgouf fish served with red rice, pickles, amba, olives, lemon, pepper…"
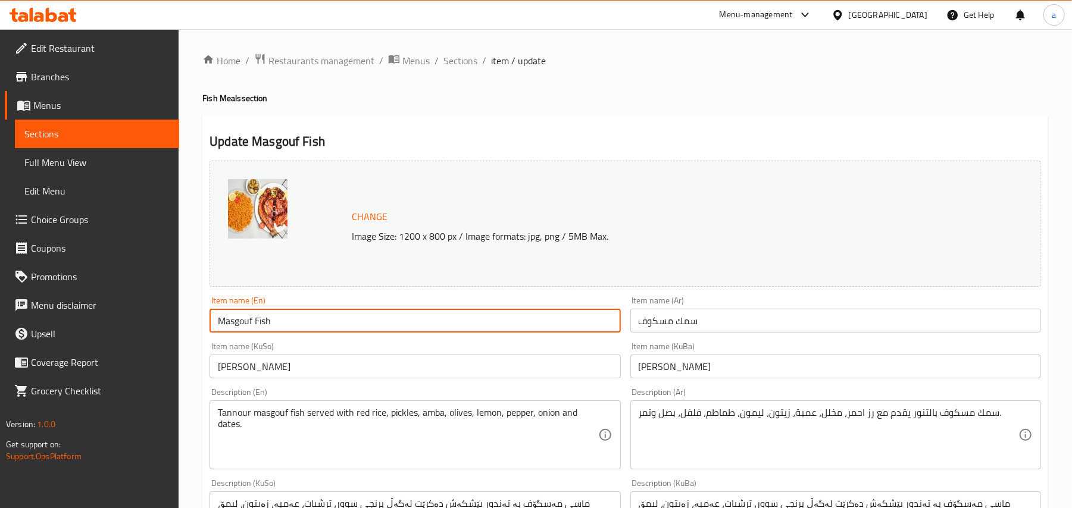
click at [305, 318] on input "Masgouf Fish" at bounding box center [414, 321] width 411 height 24
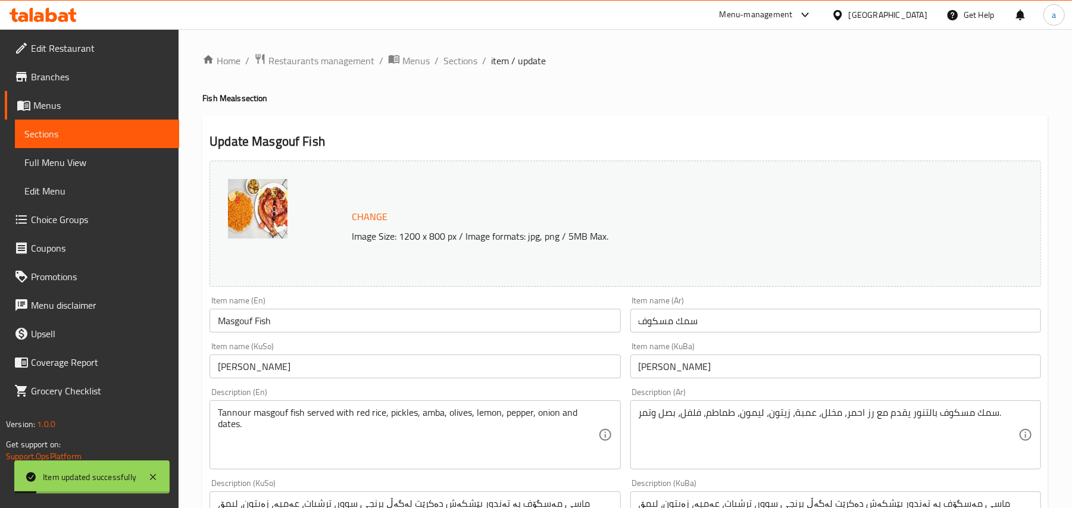
drag, startPoint x: 465, startPoint y: 65, endPoint x: 533, endPoint y: 18, distance: 83.4
click at [465, 65] on span "Sections" at bounding box center [460, 61] width 34 height 14
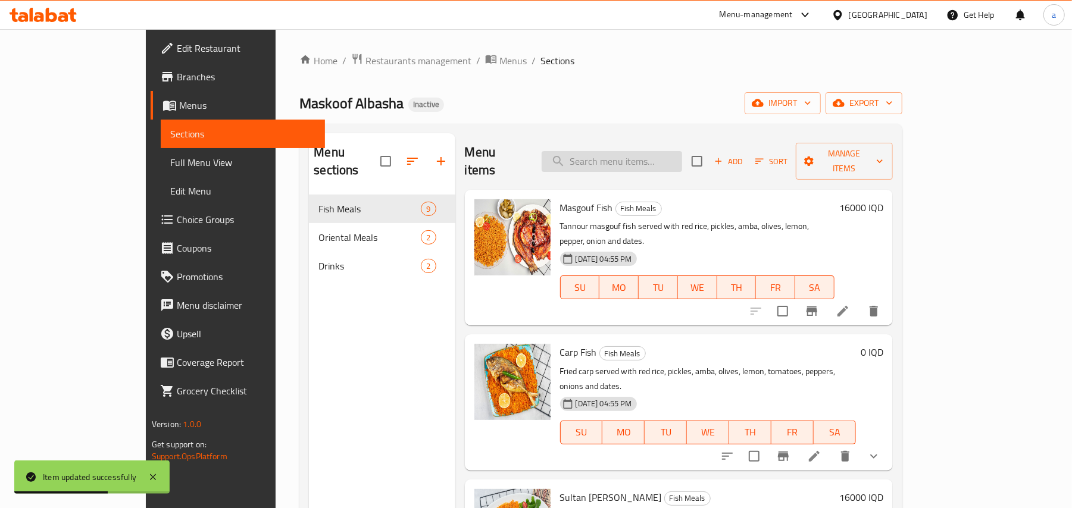
click at [635, 151] on input "search" at bounding box center [611, 161] width 140 height 21
paste input "Carp Fish"
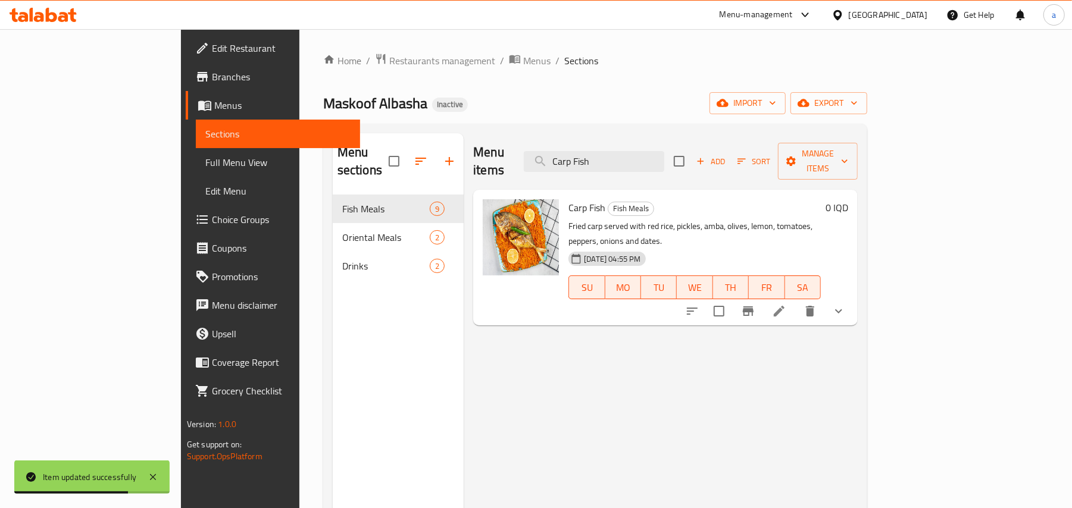
type input "Carp Fish"
click at [796, 300] on li at bounding box center [778, 310] width 33 height 21
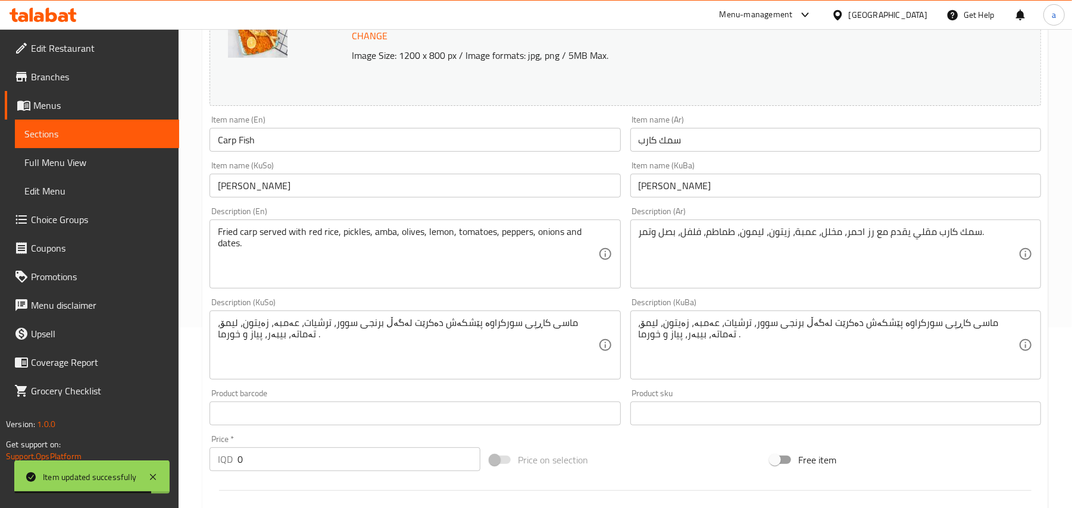
scroll to position [184, 0]
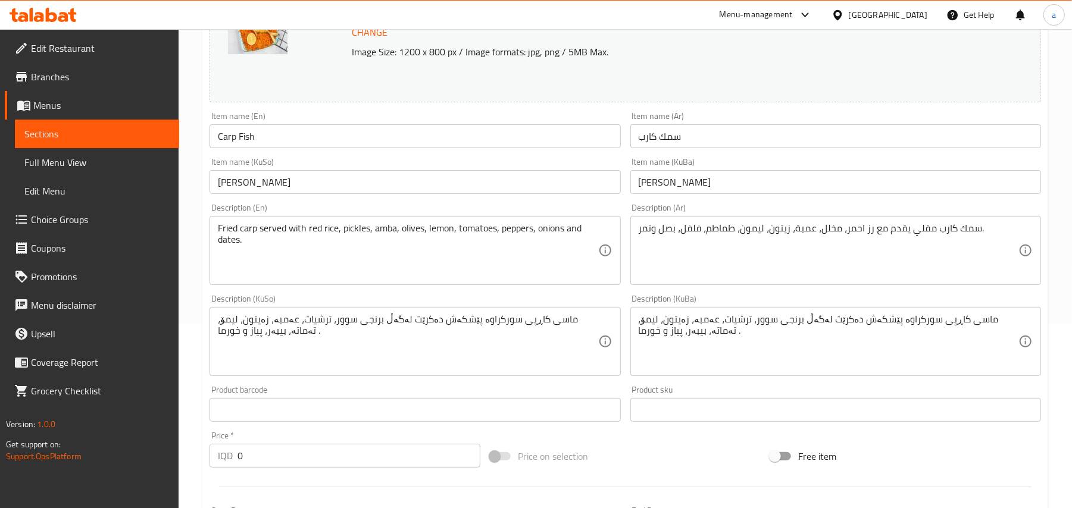
click at [249, 144] on input "Carp Fish" at bounding box center [414, 136] width 411 height 24
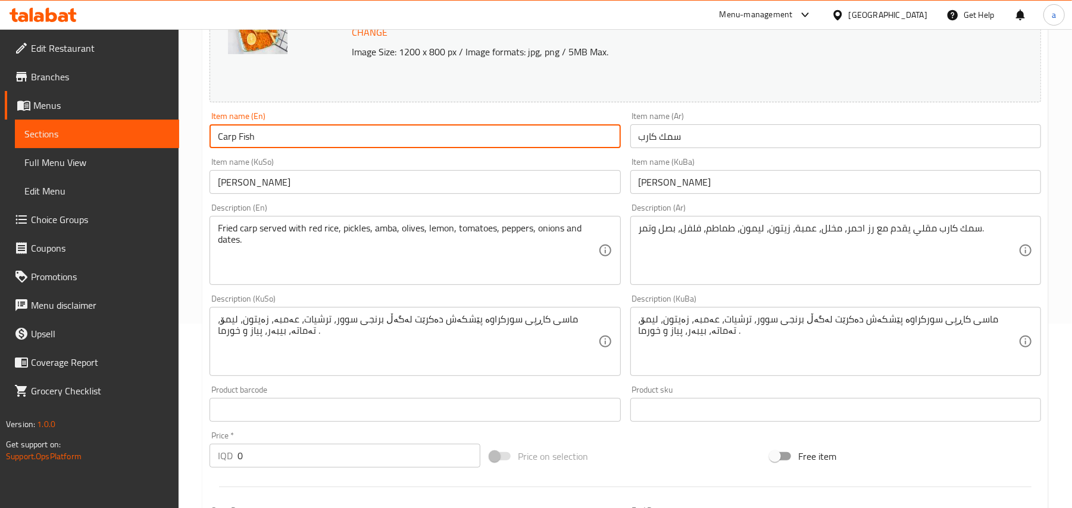
click at [249, 144] on input "Carp Fish" at bounding box center [414, 136] width 411 height 24
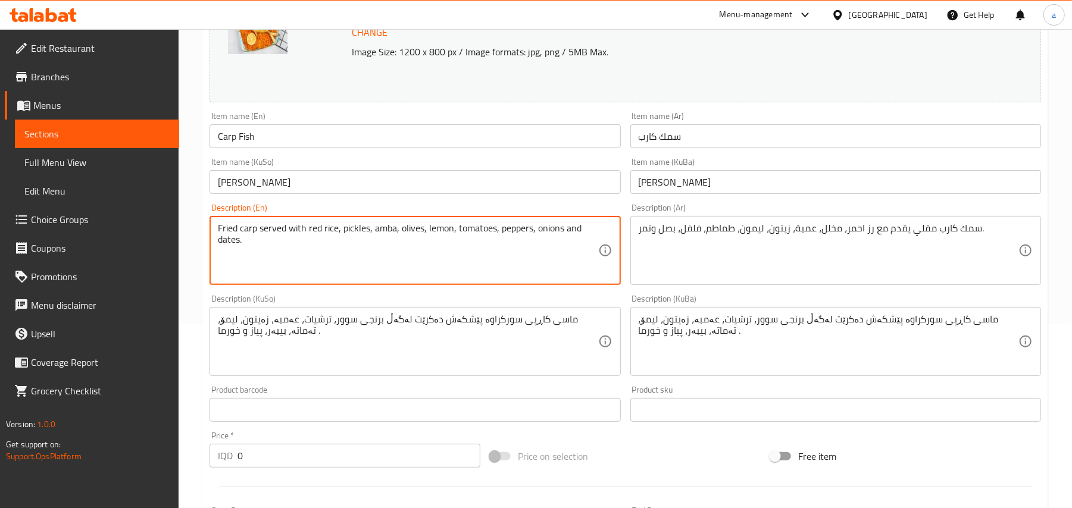
click at [242, 238] on textarea "Fried carp served with red rice, pickles, amba, olives, lemon, tomatoes, pepper…" at bounding box center [408, 251] width 380 height 57
click at [258, 239] on textarea "Fried carp served with red rice, pickles, amba, olives, lemon, tomatoes, pepper…" at bounding box center [408, 251] width 380 height 57
paste textarea "Fish"
click at [260, 237] on textarea "Fried carpFish served with red rice, pickles, amba, olives, lemon, tomatoes, pe…" at bounding box center [408, 251] width 380 height 57
click at [265, 237] on textarea "Fried carp Fish served with red rice, pickles, amba, olives, lemon, tomatoes, p…" at bounding box center [408, 251] width 380 height 57
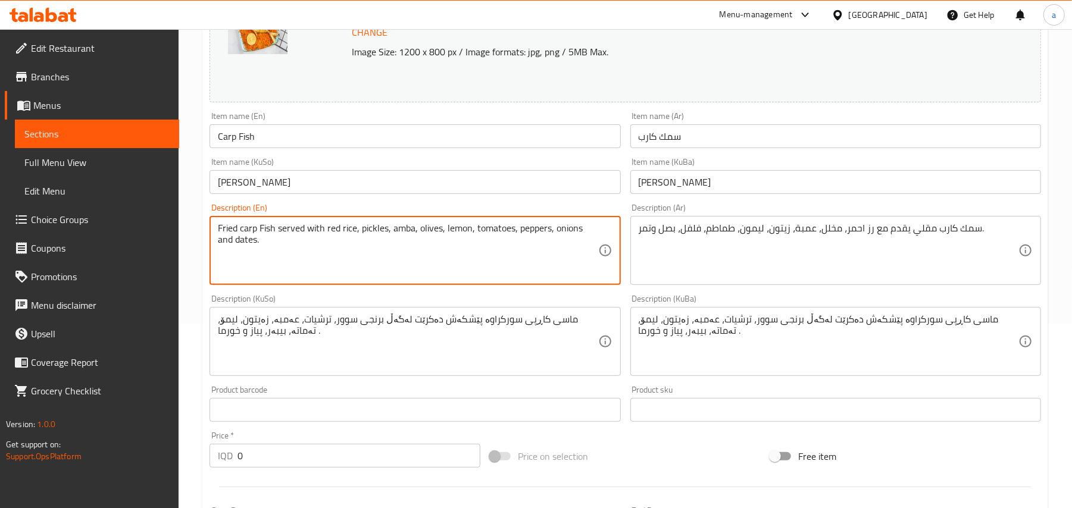
click at [277, 237] on textarea "Fried carp Fish served with red rice, pickles, amba, olives, lemon, tomatoes, p…" at bounding box center [408, 251] width 380 height 57
click at [261, 236] on textarea "Fried carp Fish served with red rice, pickles, amba, olives, lemon, tomatoes, p…" at bounding box center [408, 251] width 380 height 57
type textarea "Fried carp fish served with red rice, pickles, amba, olives, lemon, tomatoes, p…"
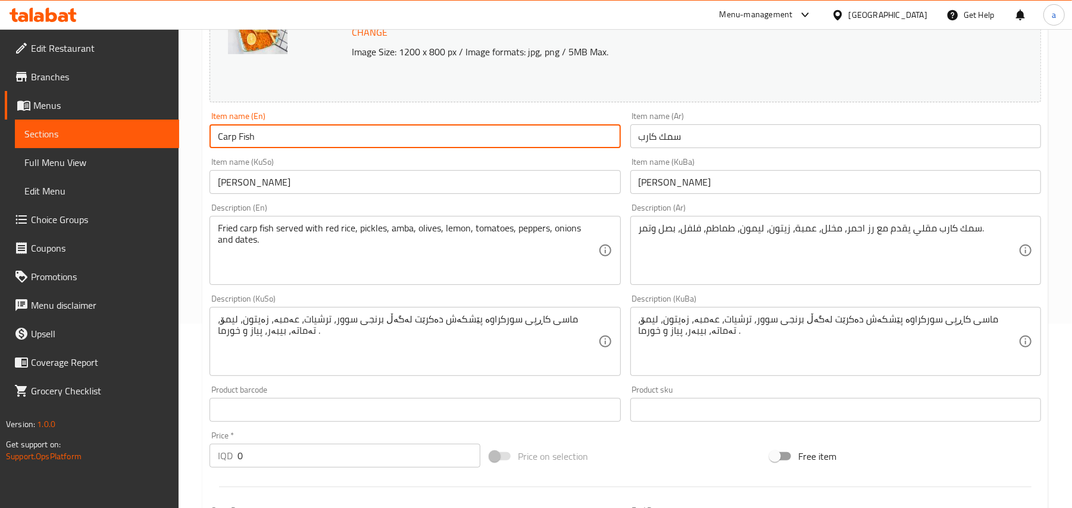
click at [292, 140] on input "Carp Fish" at bounding box center [414, 136] width 411 height 24
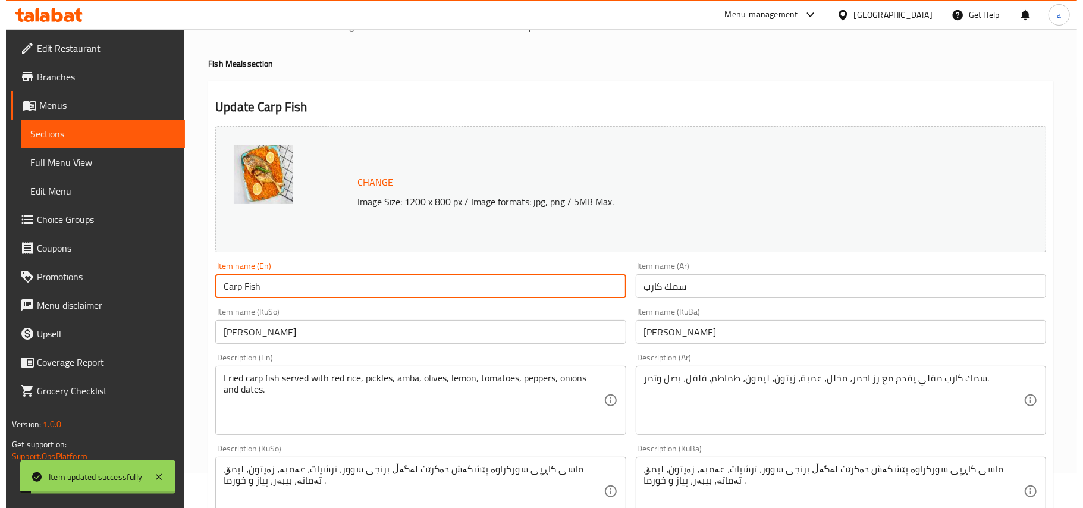
scroll to position [0, 0]
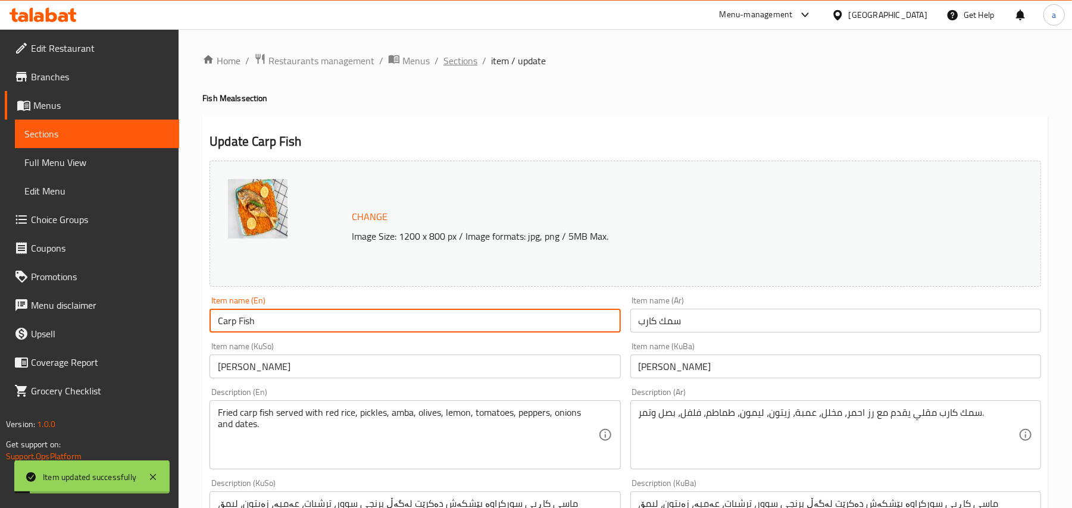
click at [477, 63] on span "Sections" at bounding box center [460, 61] width 34 height 14
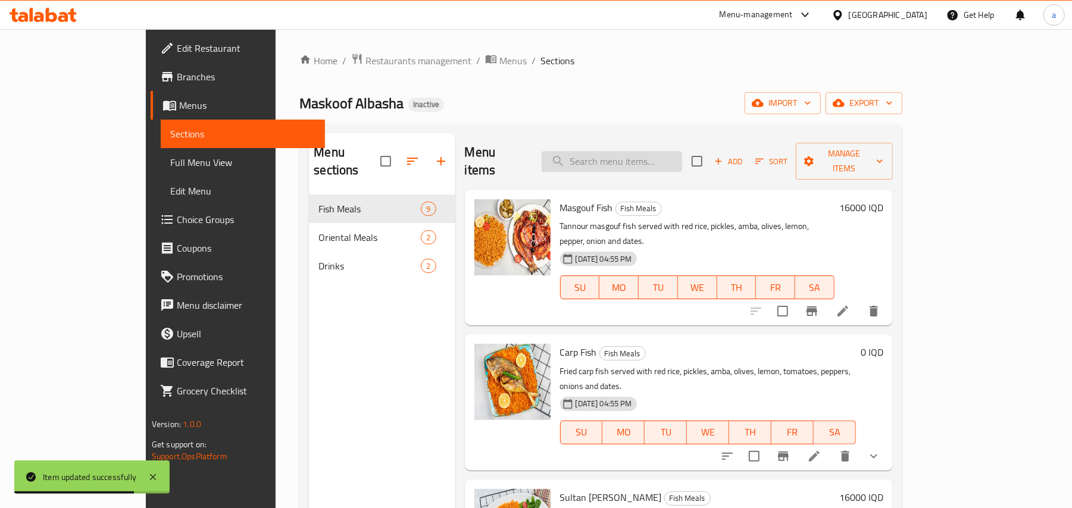
click at [675, 154] on input "search" at bounding box center [611, 161] width 140 height 21
paste input "Salmon Fish"
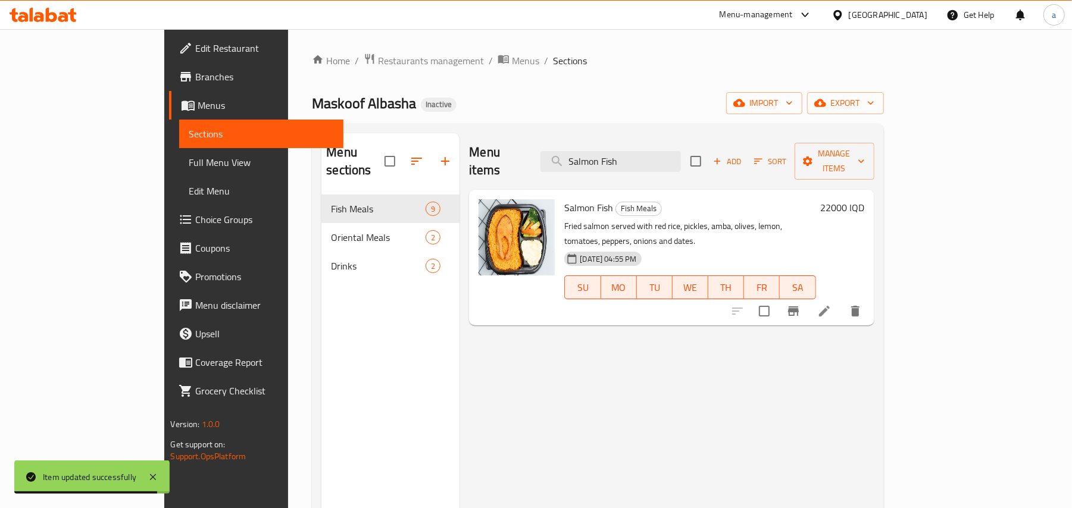
type input "Salmon Fish"
click at [831, 304] on icon at bounding box center [824, 311] width 14 height 14
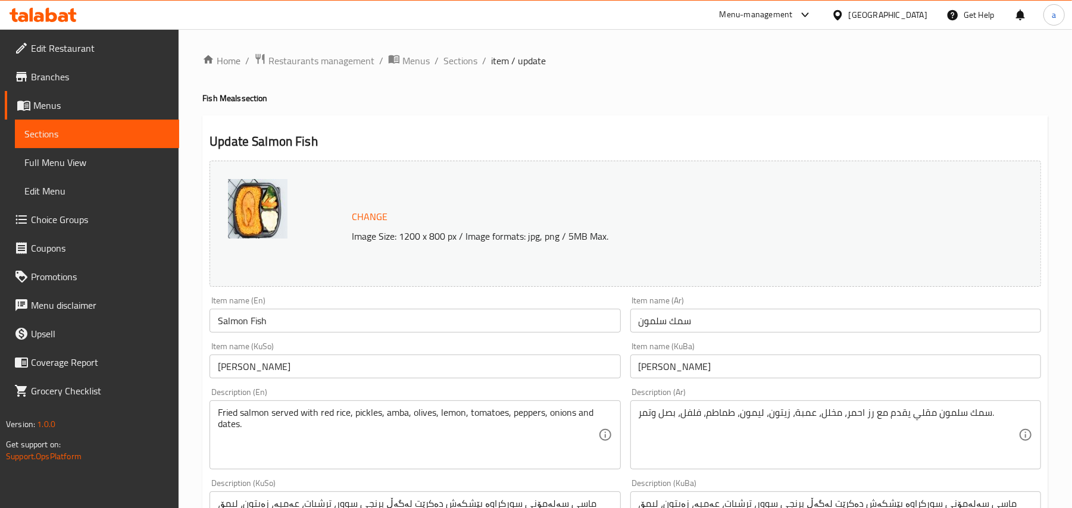
click at [265, 321] on input "Salmon Fish" at bounding box center [414, 321] width 411 height 24
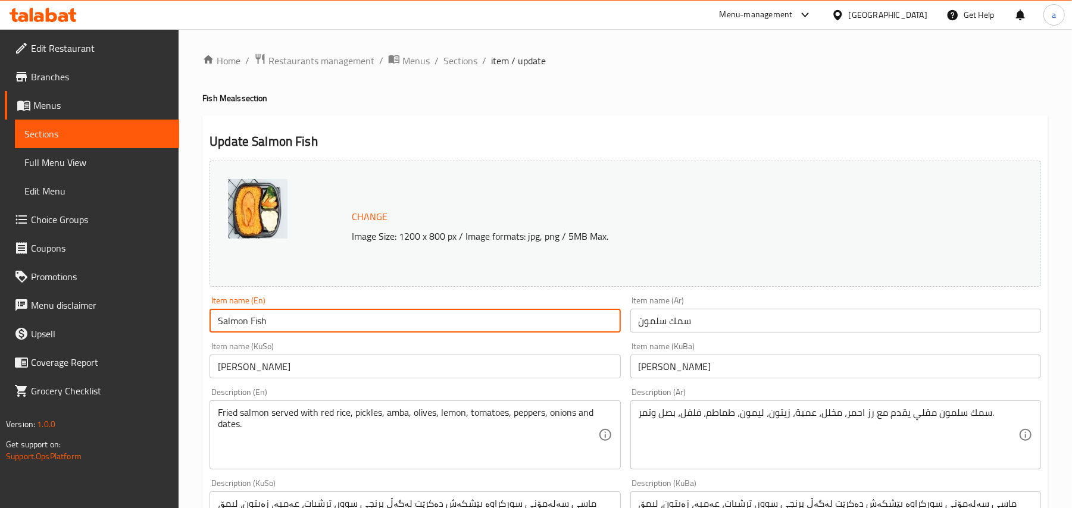
click at [265, 321] on input "Salmon Fish" at bounding box center [414, 321] width 411 height 24
paste textarea "Fish"
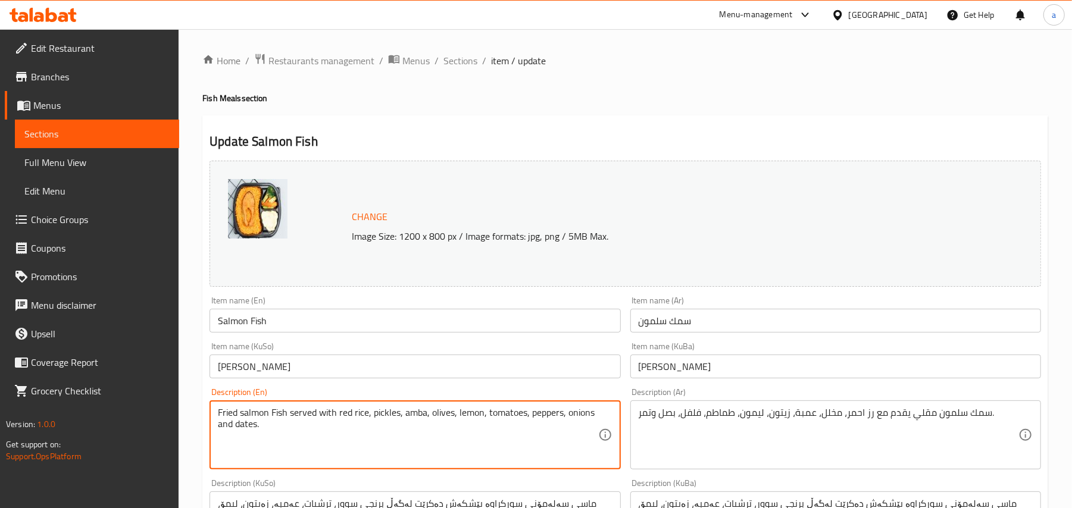
click at [277, 422] on textarea "Fried salmon Fish served with red rice, pickles, amba, olives, lemon, tomatoes,…" at bounding box center [408, 435] width 380 height 57
type textarea "Fried salmon fish served with red rice, pickles, amba, olives, lemon, tomatoes,…"
click at [300, 317] on input "Salmon Fish" at bounding box center [414, 321] width 411 height 24
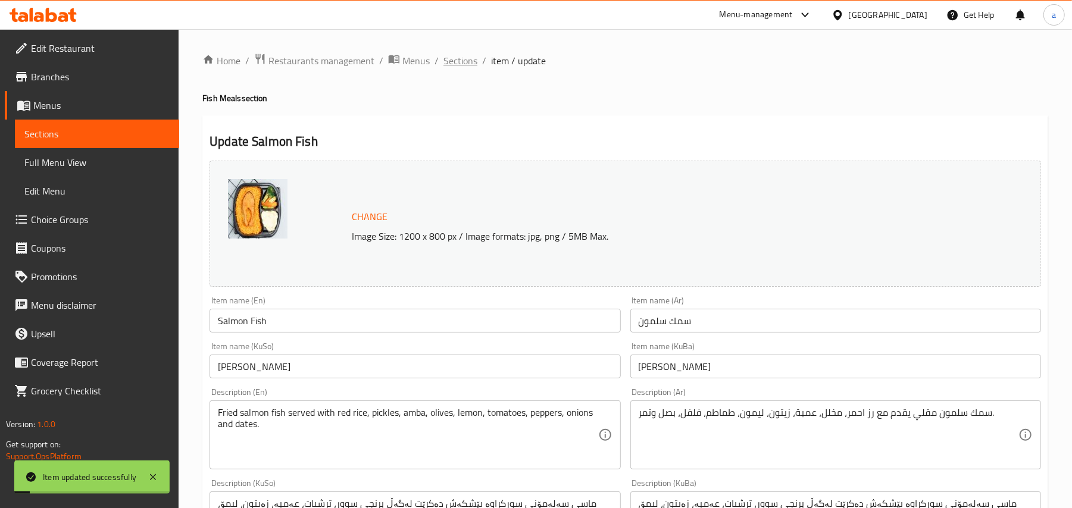
click at [465, 57] on span "Sections" at bounding box center [460, 61] width 34 height 14
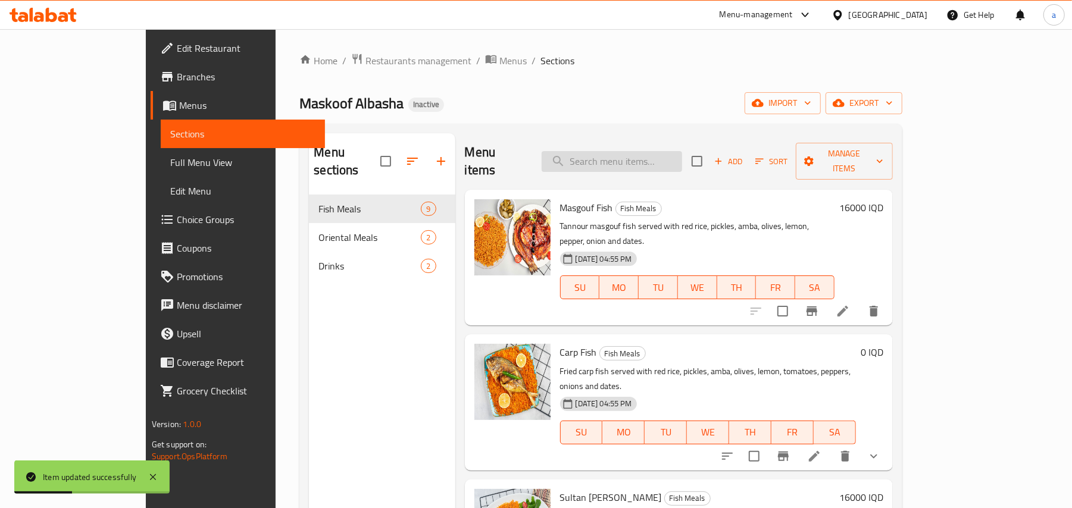
click at [634, 155] on input "search" at bounding box center [611, 161] width 140 height 21
paste input "Fish"
drag, startPoint x: 660, startPoint y: 158, endPoint x: 474, endPoint y: 161, distance: 186.8
click at [474, 161] on div "Menu items Fish Add Sort Manage items" at bounding box center [679, 161] width 428 height 57
paste input "Salmon"
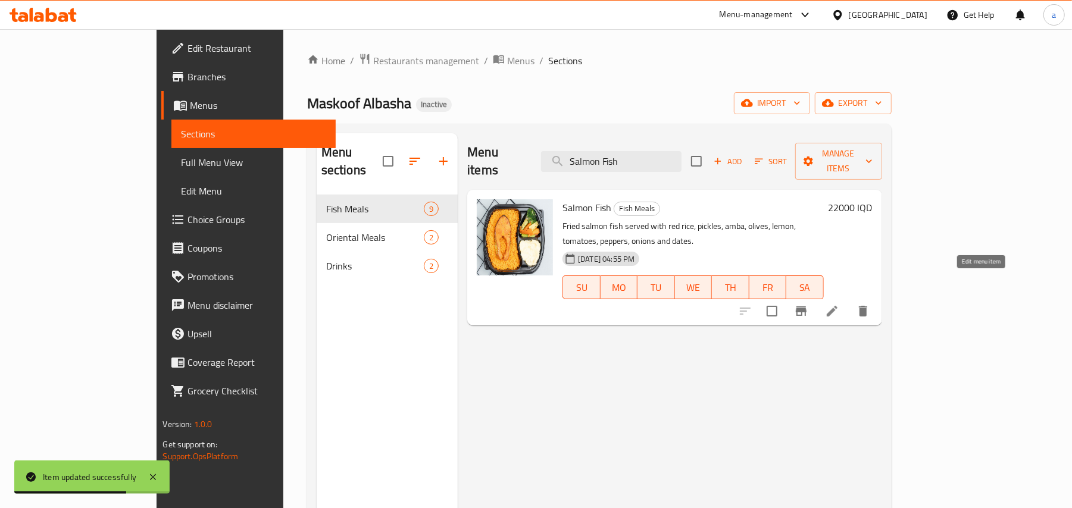
type input "Salmon Fish"
click at [848, 300] on li at bounding box center [831, 310] width 33 height 21
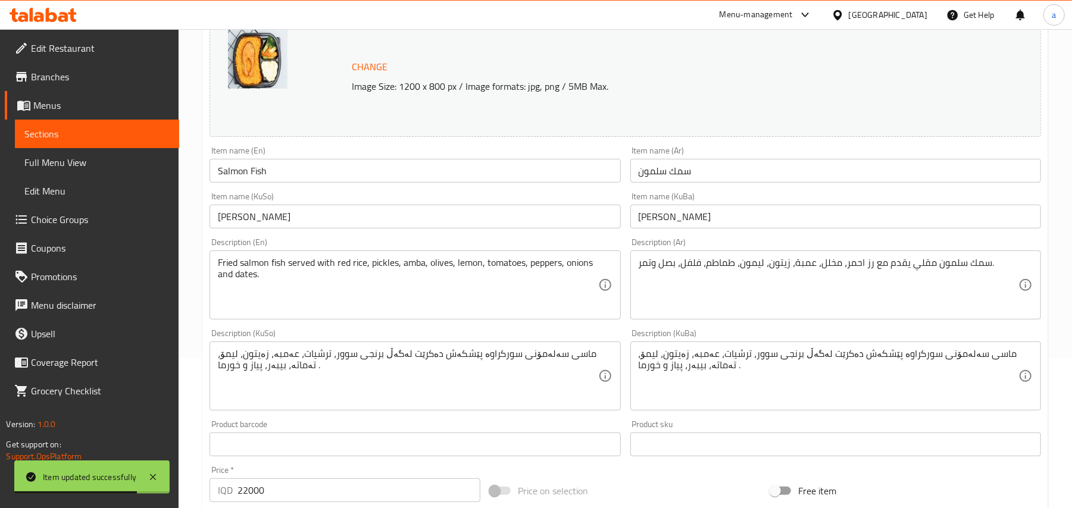
scroll to position [184, 0]
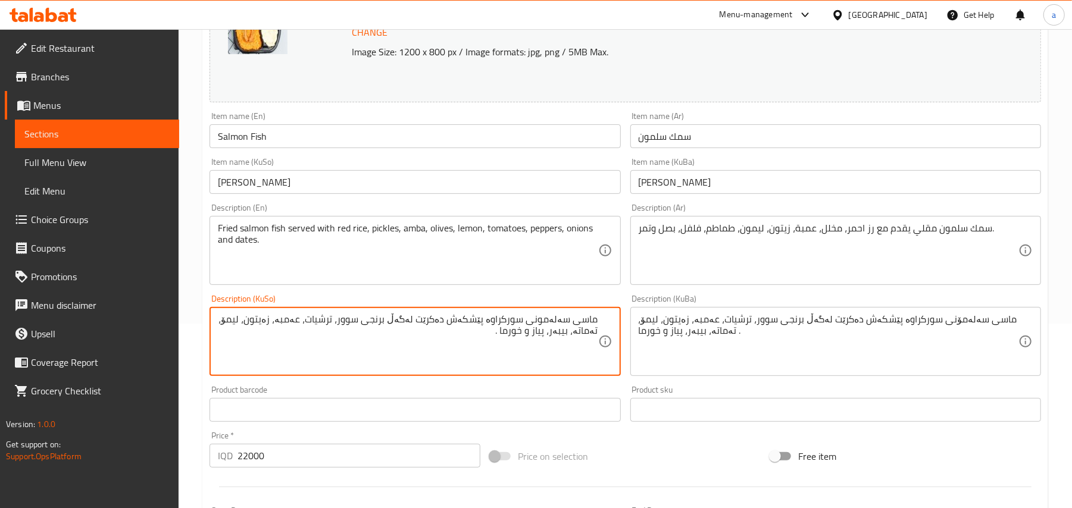
type textarea "ماسی سەلەمونی سورکراوە پێشکەش دەکرێت لەگەڵ برنجی سوور، ترشیات، عەمبە، زەیتون، ل…"
click at [308, 136] on input "Salmon Fish" at bounding box center [414, 136] width 411 height 24
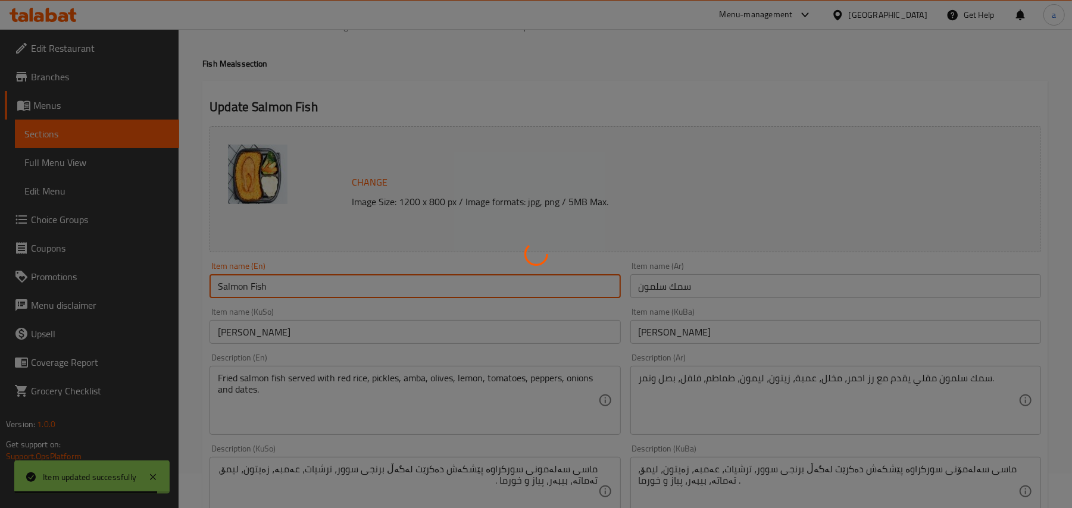
scroll to position [0, 0]
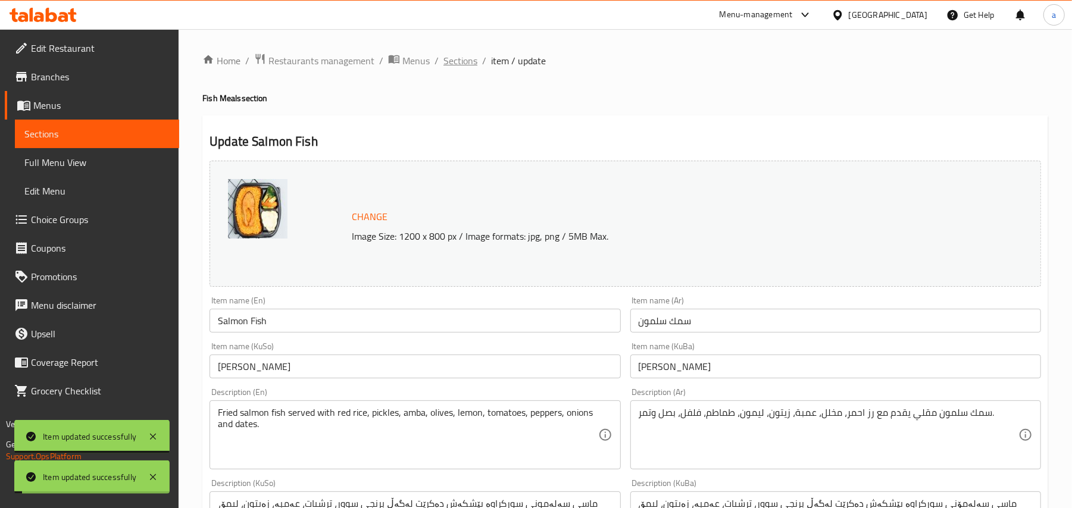
click at [472, 64] on span "Sections" at bounding box center [460, 61] width 34 height 14
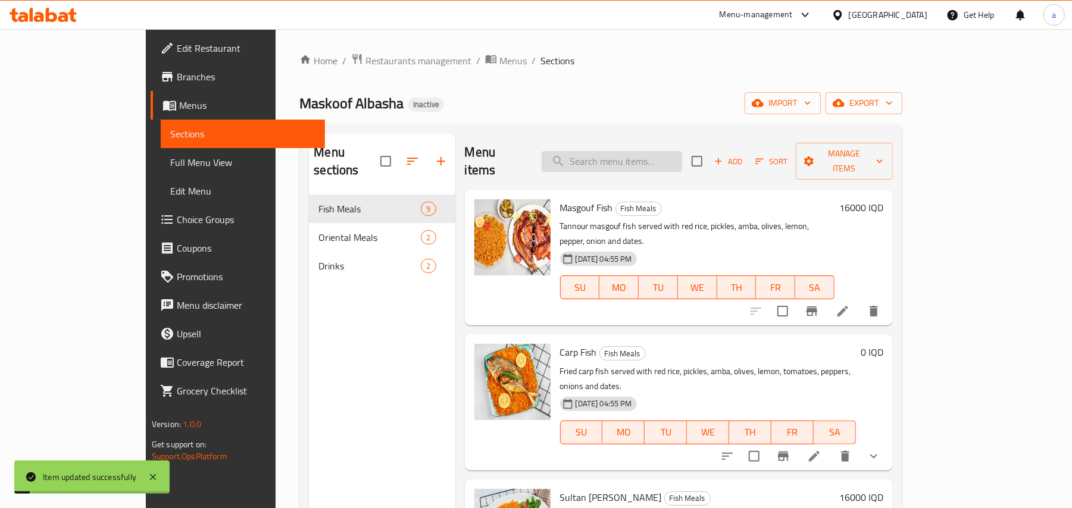
click at [669, 158] on input "search" at bounding box center [611, 161] width 140 height 21
paste input "Katan Fish"
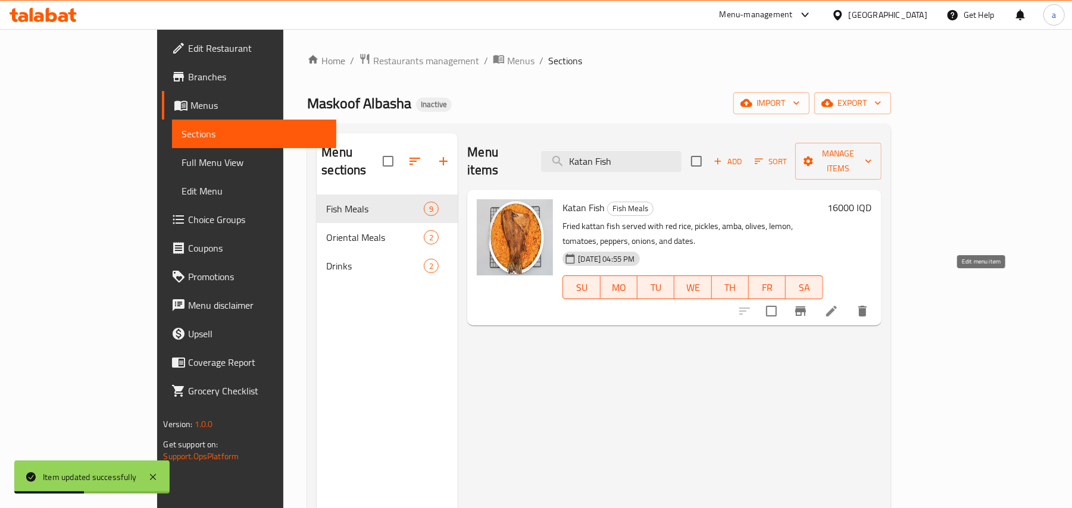
type input "Katan Fish"
click at [838, 304] on icon at bounding box center [831, 311] width 14 height 14
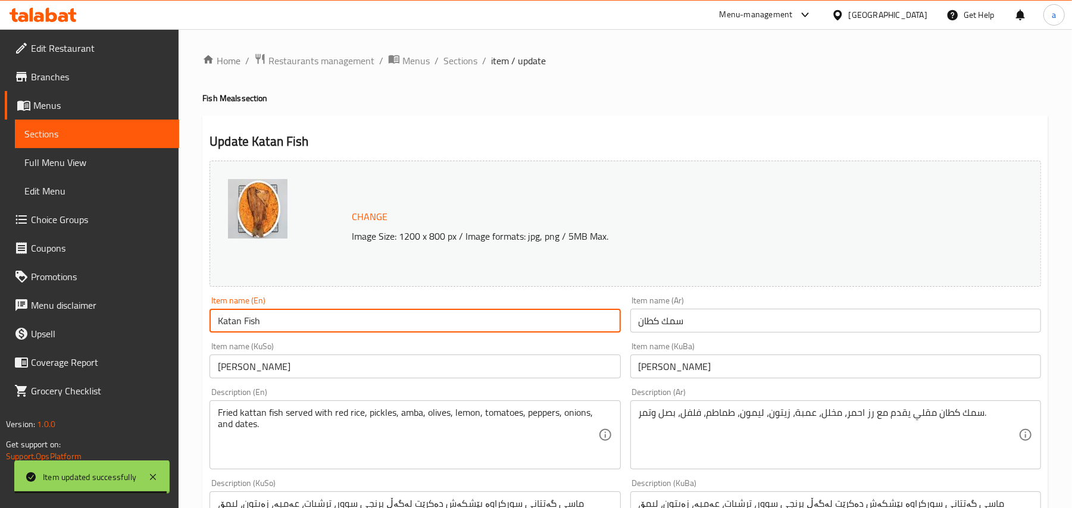
drag, startPoint x: 224, startPoint y: 331, endPoint x: 212, endPoint y: 331, distance: 11.3
click at [212, 331] on input "Katan Fish" at bounding box center [414, 321] width 411 height 24
click at [232, 327] on input "Gatan Fish" at bounding box center [414, 321] width 411 height 24
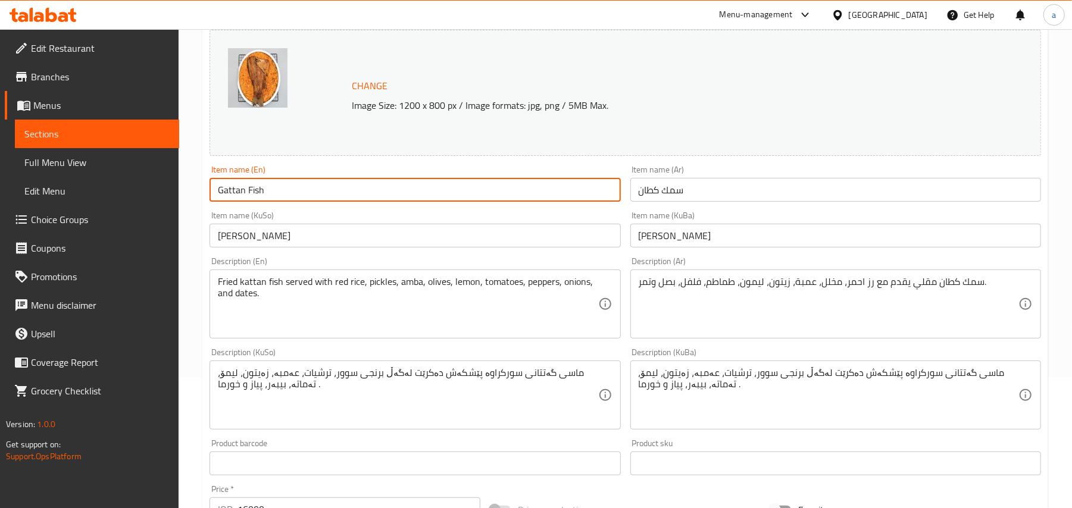
scroll to position [184, 0]
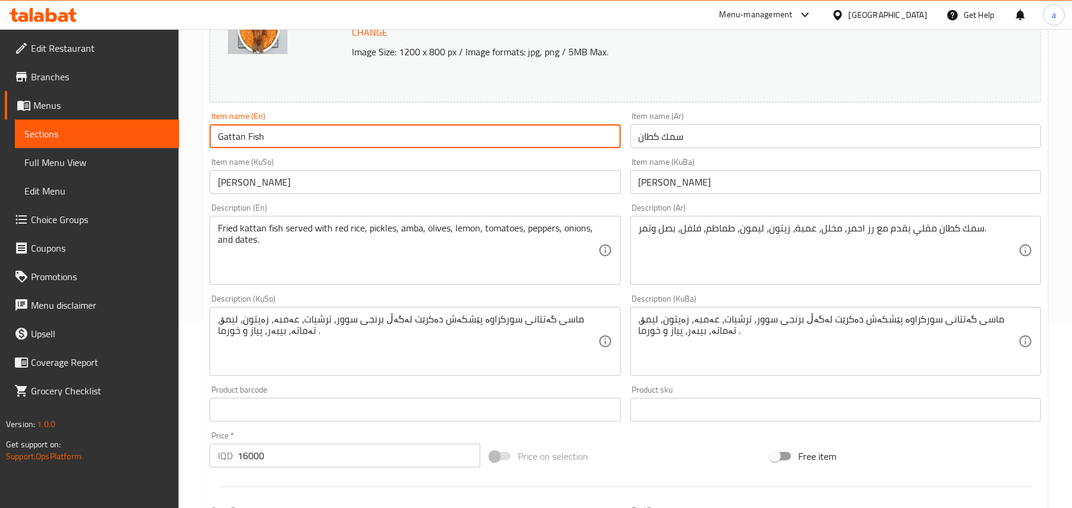
click at [225, 141] on input "Gattan Fish" at bounding box center [414, 136] width 411 height 24
type input "Gattan Fish"
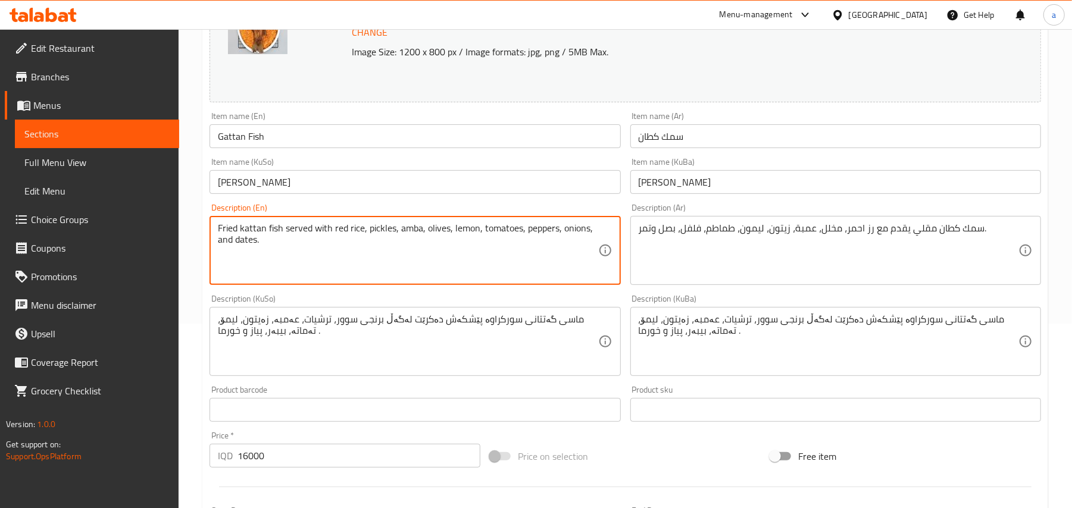
click at [257, 231] on textarea "Fried kattan fish served with red rice, pickles, amba, olives, lemon, tomatoes,…" at bounding box center [408, 251] width 380 height 57
paste textarea "G"
click at [246, 236] on textarea "Fried Gattan fish served with red rice, pickles, amba, olives, lemon, tomatoes,…" at bounding box center [408, 251] width 380 height 57
type textarea "Fried gattan fish served with red rice, pickles, amba, olives, lemon, tomatoes,…"
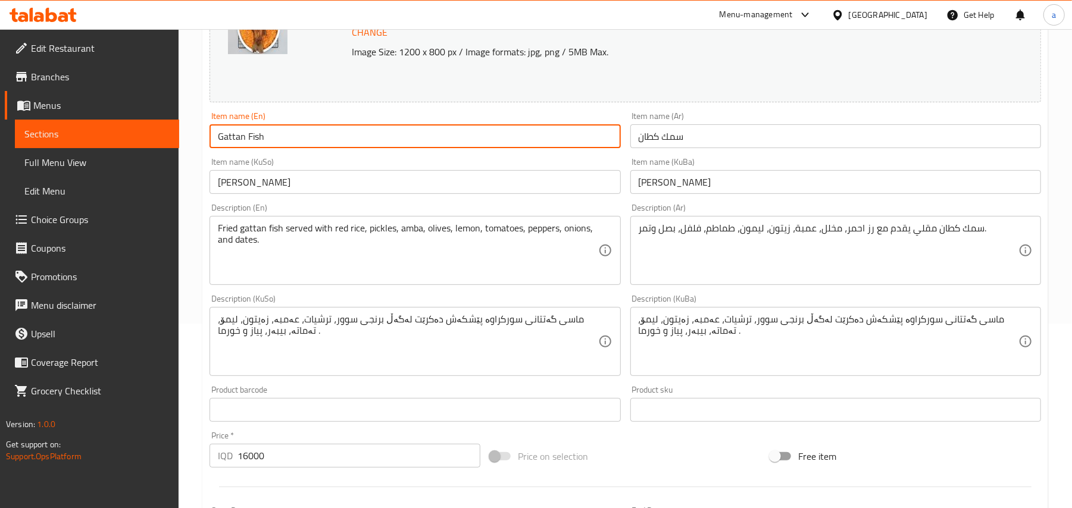
click at [268, 139] on input "Gattan Fish" at bounding box center [414, 136] width 411 height 24
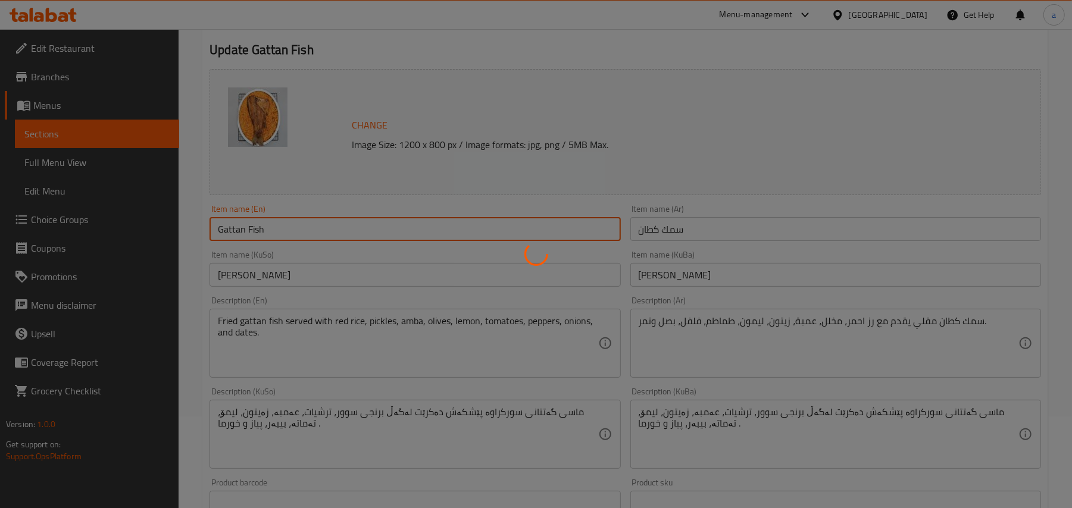
scroll to position [0, 0]
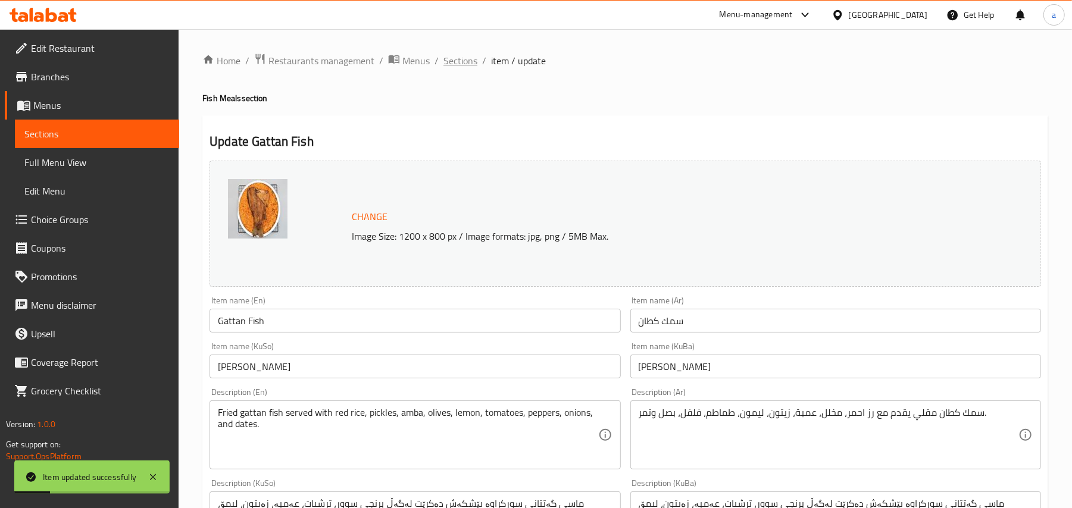
click at [474, 61] on span "Sections" at bounding box center [460, 61] width 34 height 14
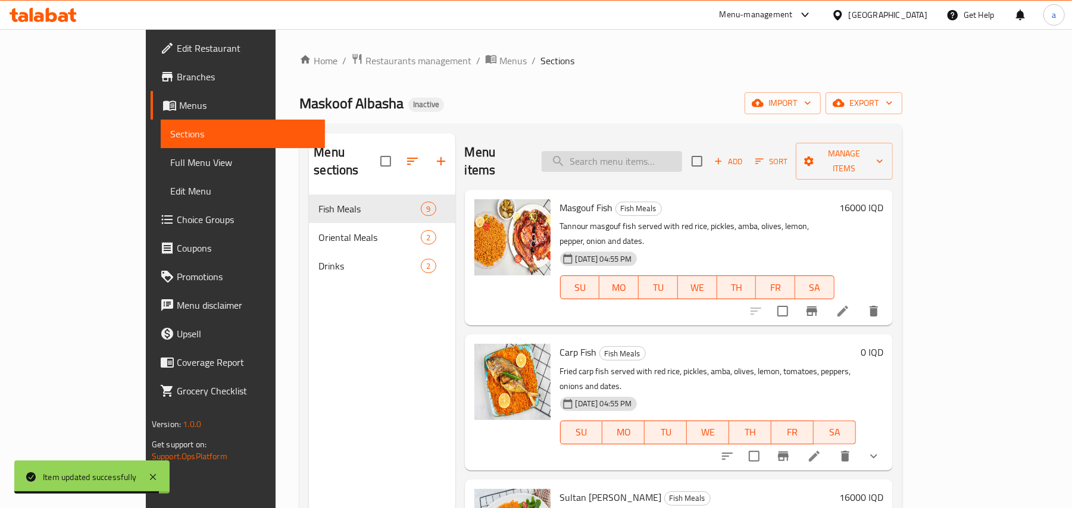
click at [640, 165] on input "search" at bounding box center [611, 161] width 140 height 21
paste input "Basra Zubaidi Meal"
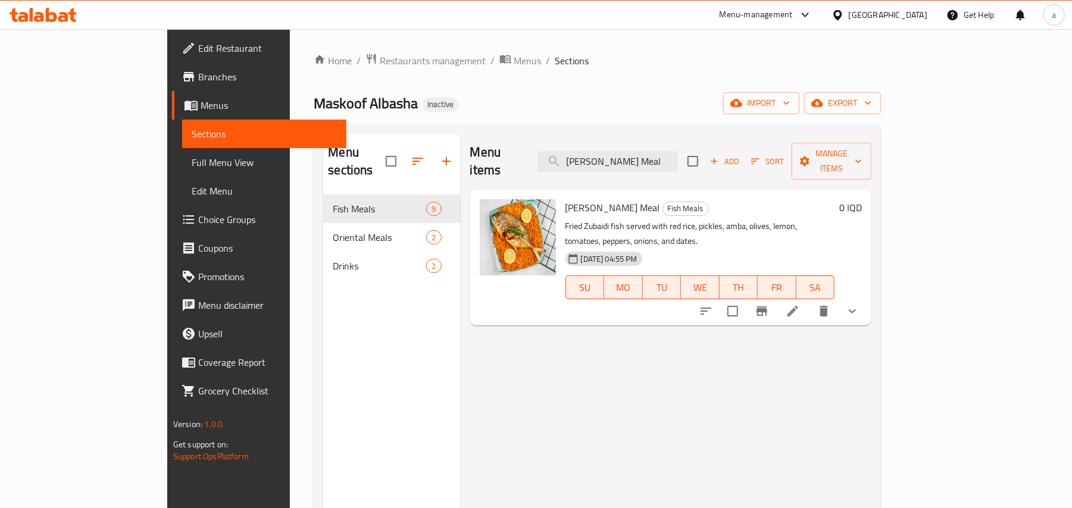
type input "Basra Zubaidi Meal"
click at [798, 306] on icon at bounding box center [792, 311] width 11 height 11
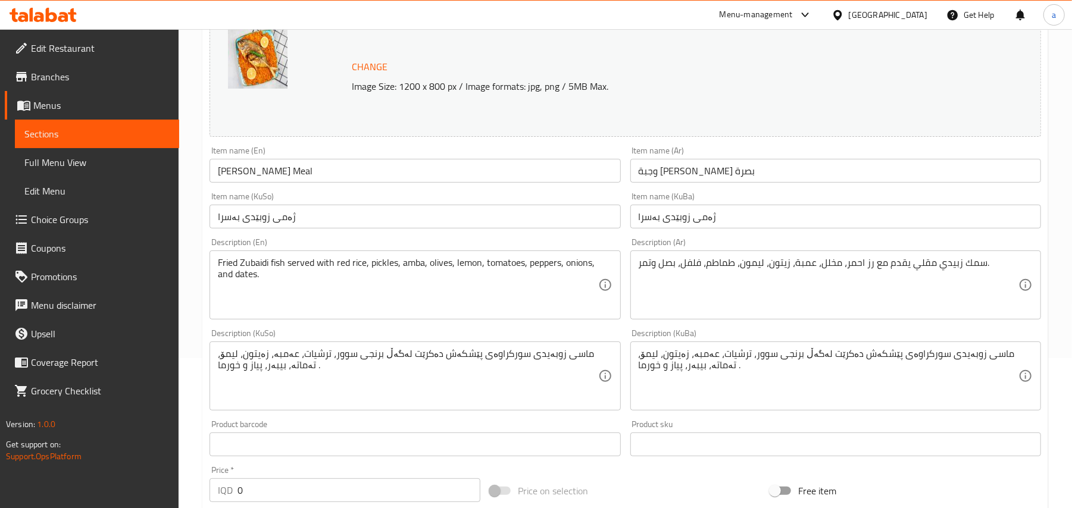
scroll to position [184, 0]
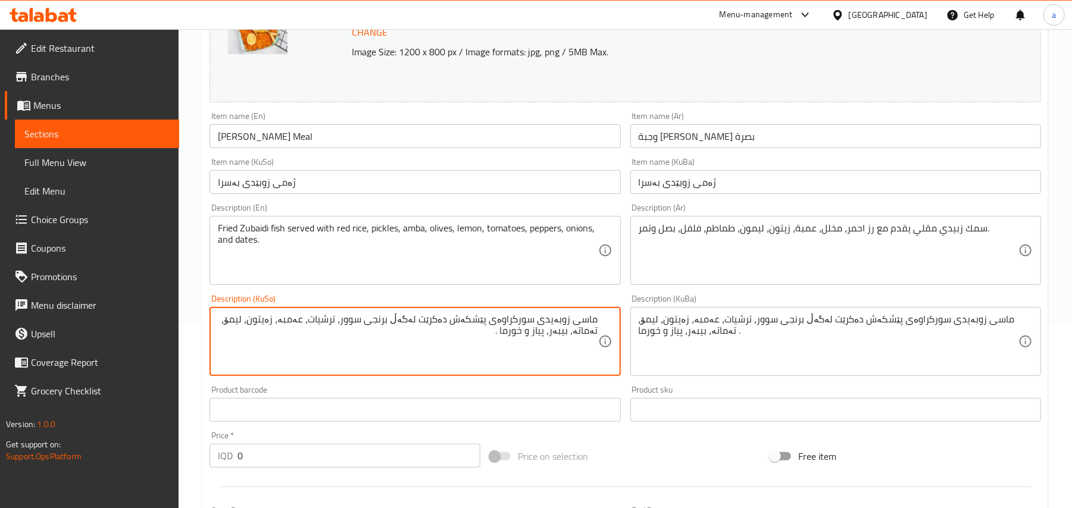
click at [557, 331] on textarea "ماسی زوبەیدی سورکراوەی پێشکەش دەکرێت لەگەڵ برنجی سوور، ترشیات، عەمبە، زەیتون، ل…" at bounding box center [408, 342] width 380 height 57
paste textarea "دی"
click at [530, 339] on textarea "ماسی زوبێدی سورکراوەی پێشکەش دەکرێت لەگەڵ برنجی سوور، ترشیات، عەمبە، زەیتون، لی…" at bounding box center [408, 342] width 380 height 57
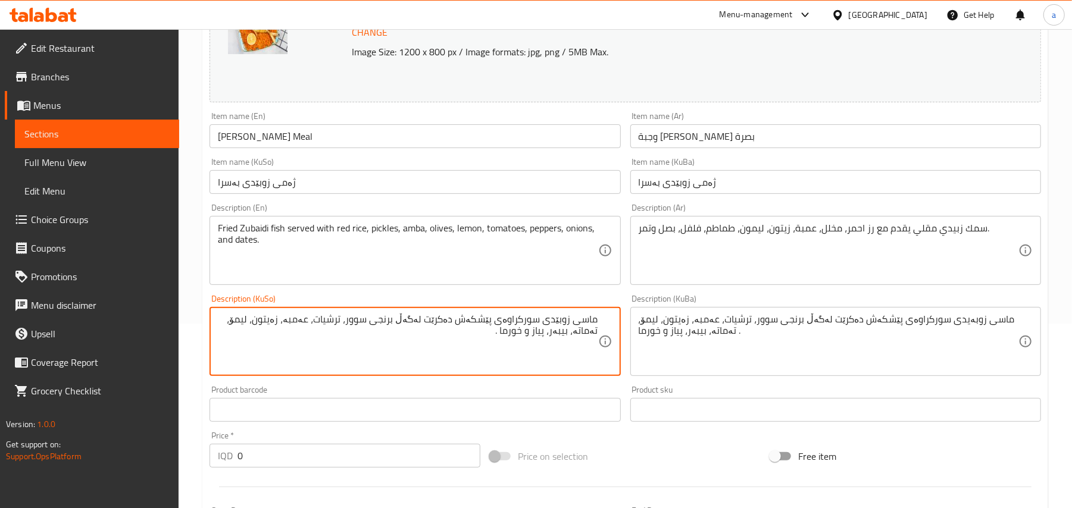
click at [530, 339] on textarea "ماسی زوبێدی سورکراوەی پێشکەش دەکرێت لەگەڵ برنجی سوور، ترشیات، عەمبە، زەیتون، لی…" at bounding box center [408, 342] width 380 height 57
type textarea "ماسی زوبێدی سورکراوەی پێشکەش دەکرێت لەگەڵ برنجی سوور، ترشیات، عەمبە، زەیتون، لی…"
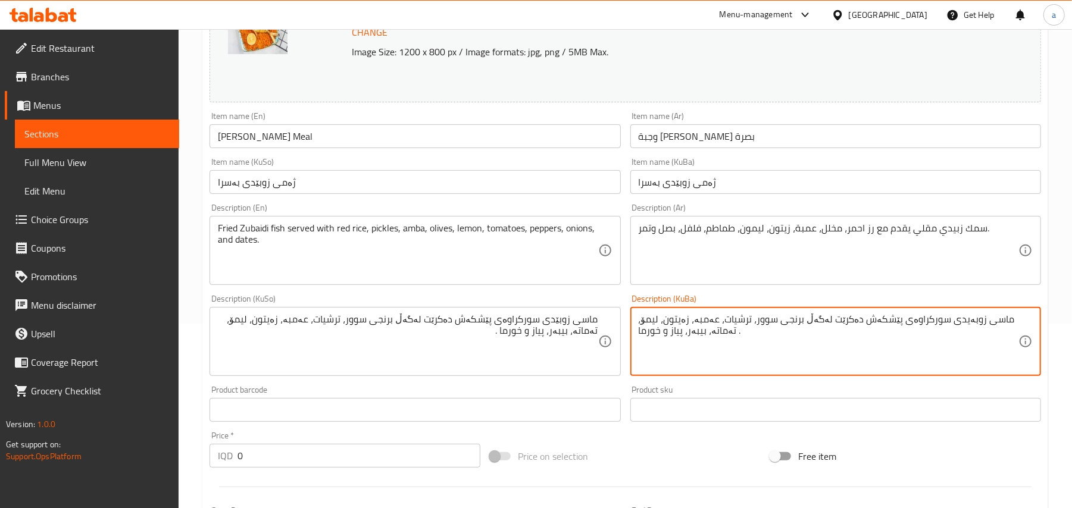
click at [674, 338] on textarea "ماسی زوبەیدی سورکراوەی پێشکەش دەکرێت لەگەڵ برنجی سوور، ترشیات، عەمبە، زەیتون، ل…" at bounding box center [828, 342] width 380 height 57
paste textarea
type textarea "ماسی زوبێدی سورکراوەی پێشکەش دەکرێت لەگەڵ برنجی سوور، ترشیات، عەمبە، زەیتون، لی…"
click at [334, 148] on input "Basra Zubaidi Meal" at bounding box center [414, 136] width 411 height 24
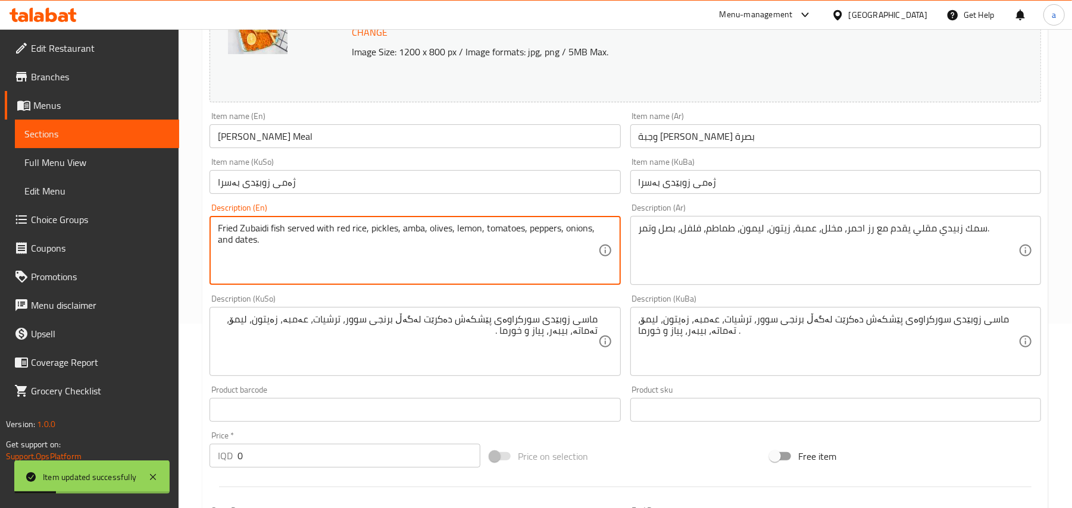
drag, startPoint x: 270, startPoint y: 236, endPoint x: 255, endPoint y: 234, distance: 14.4
drag, startPoint x: 272, startPoint y: 231, endPoint x: 248, endPoint y: 231, distance: 24.4
click at [248, 231] on textarea "Fried Zubaidi fish served with red rice, pickles, amba, olives, lemon, tomatoes…" at bounding box center [408, 251] width 380 height 57
click at [329, 145] on input "Basra Zubaidi Meal" at bounding box center [414, 136] width 411 height 24
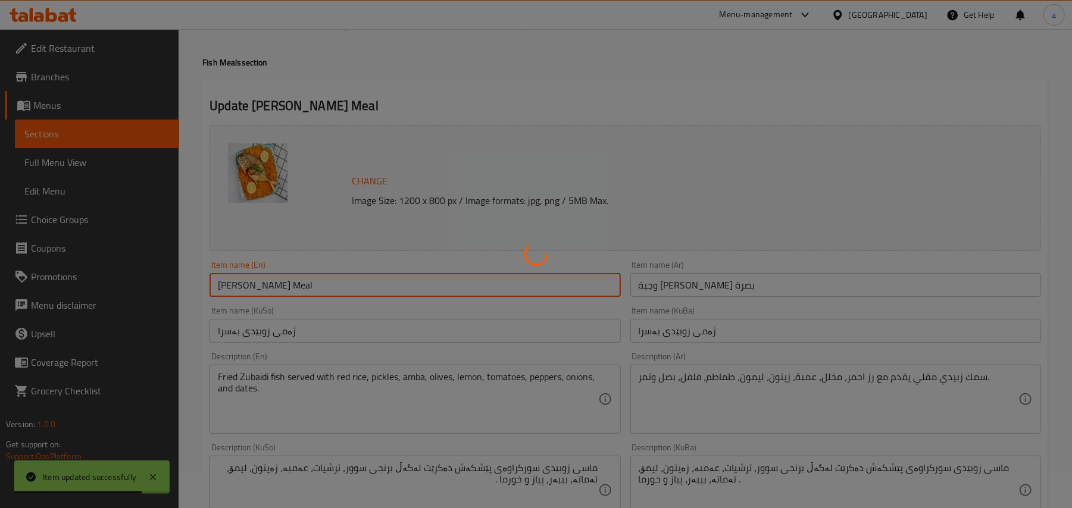
scroll to position [0, 0]
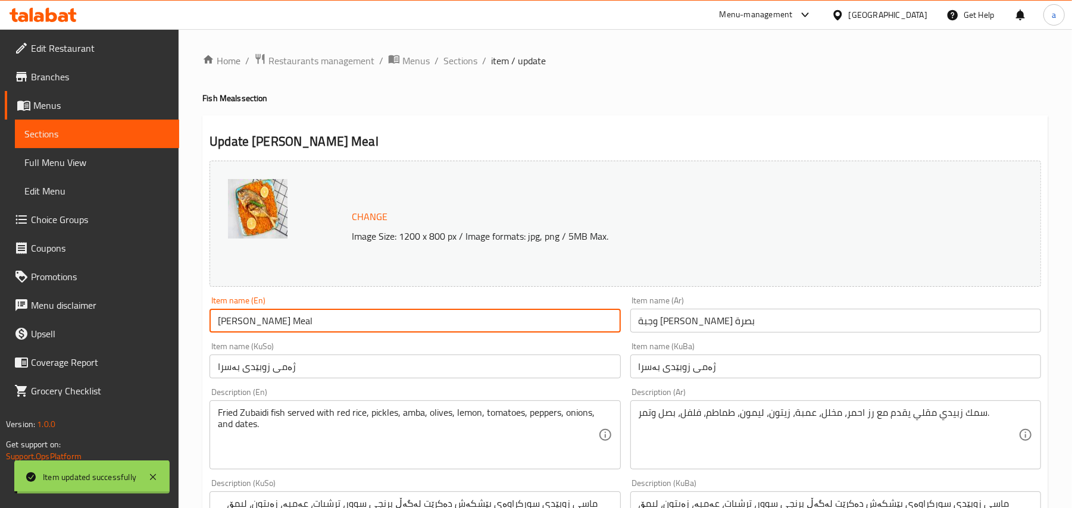
click at [477, 62] on span "Sections" at bounding box center [460, 61] width 34 height 14
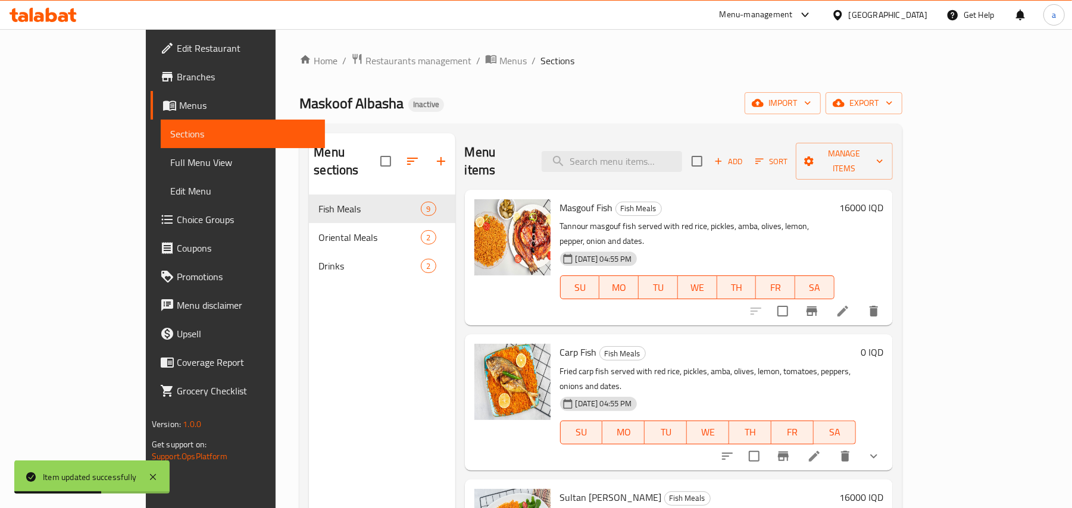
click at [631, 190] on div "Masgouf Fish Fish Meals Tannour masgouf fish served with red rice, pickles, amb…" at bounding box center [679, 258] width 428 height 136
click at [630, 162] on input "search" at bounding box center [611, 161] width 140 height 21
paste input "Tandoori Chicken"
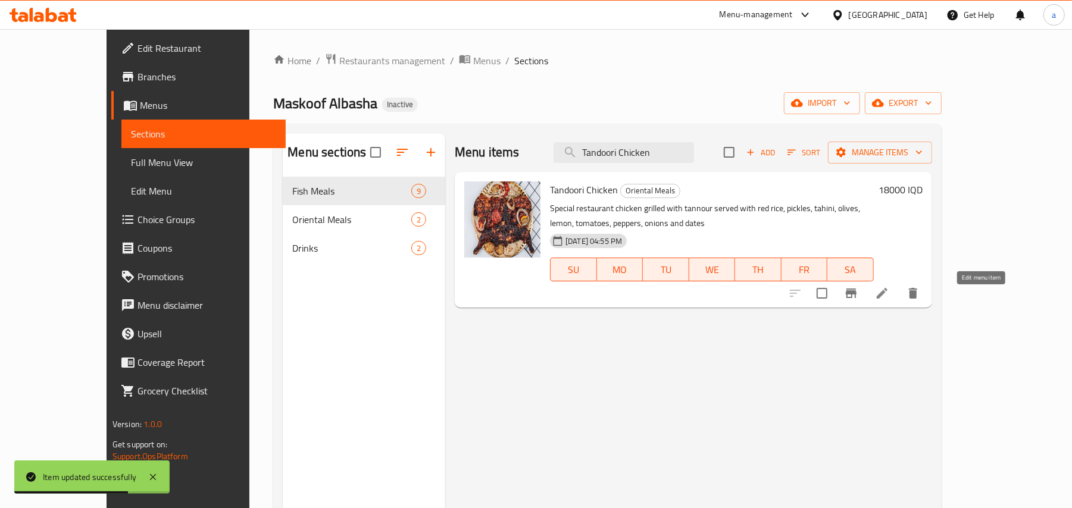
type input "Tandoori Chicken"
click at [887, 299] on icon at bounding box center [881, 293] width 11 height 11
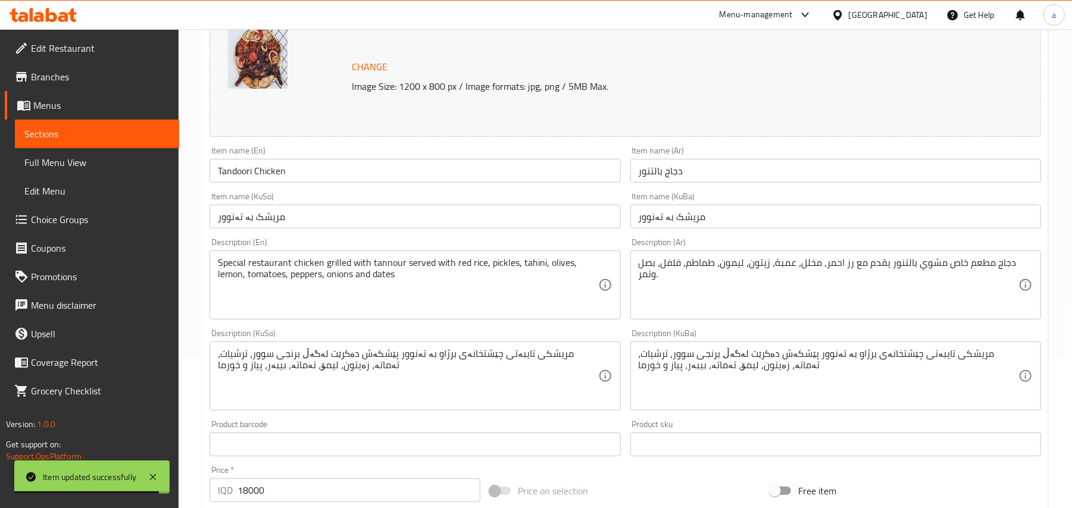
scroll to position [184, 0]
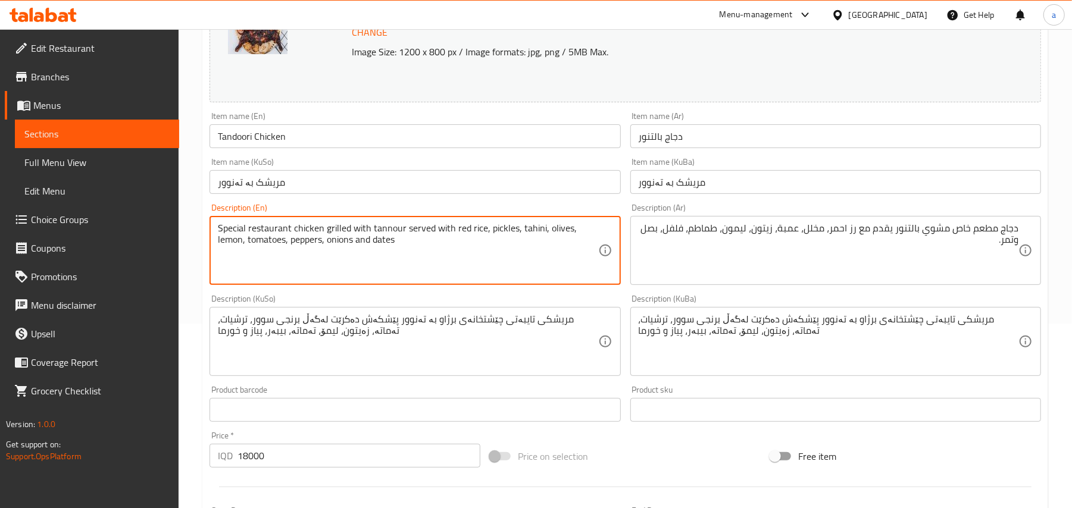
click at [346, 239] on textarea "Special restaurant chicken grilled with tannour served with red rice, pickles, …" at bounding box center [408, 251] width 380 height 57
click at [297, 234] on textarea "Special restaurant chicken with tannour served with red rice, pickles, tahini, …" at bounding box center [408, 251] width 380 height 57
paste textarea "grilled"
type textarea "Special restaurant grilled chicken with tannour served with red rice, pickles, …"
click at [313, 143] on input "Tandoori Chicken" at bounding box center [414, 136] width 411 height 24
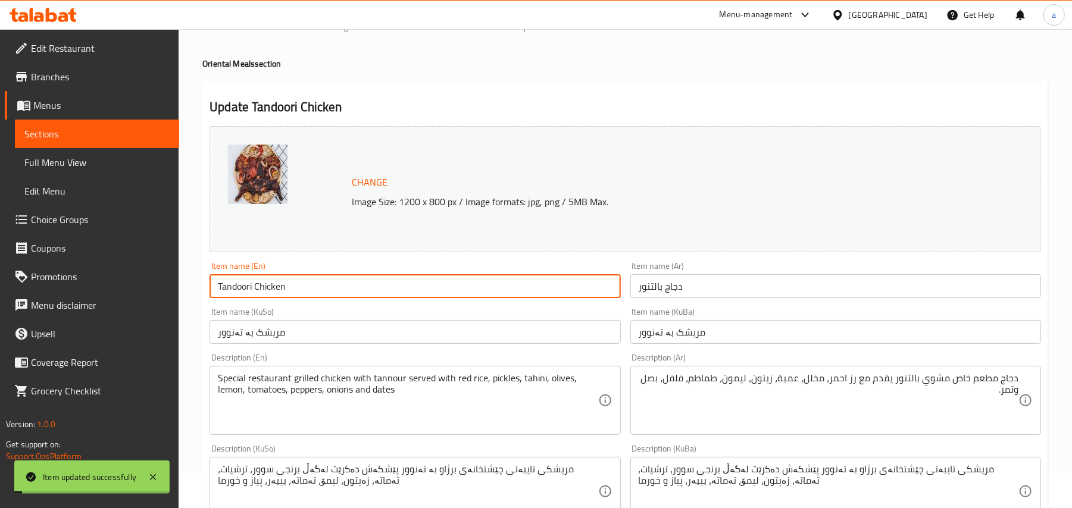
scroll to position [0, 0]
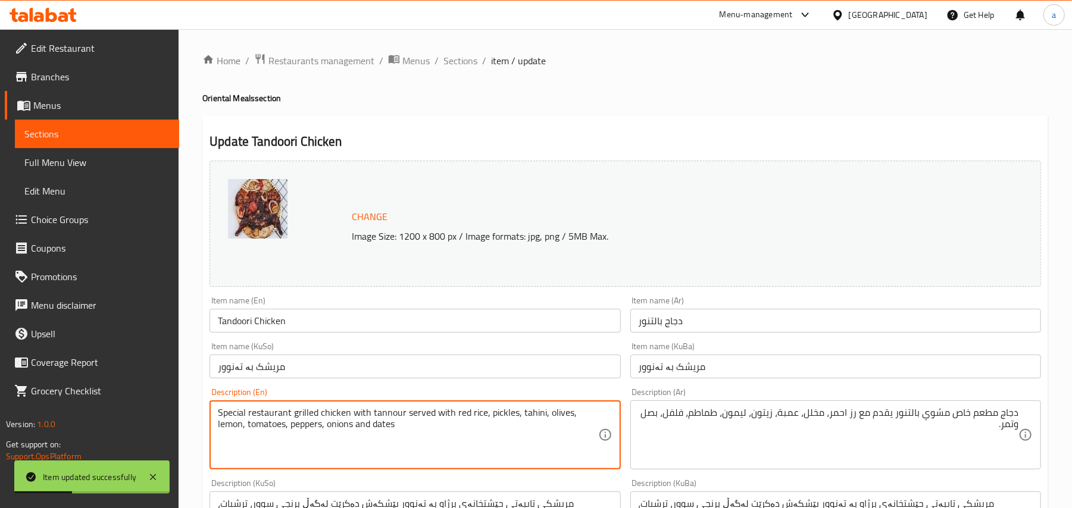
click at [397, 422] on textarea "Special restaurant grilled chicken with tannour served with red rice, pickles, …" at bounding box center [408, 435] width 380 height 57
click at [236, 331] on input "Tandoori Chicken" at bounding box center [414, 321] width 411 height 24
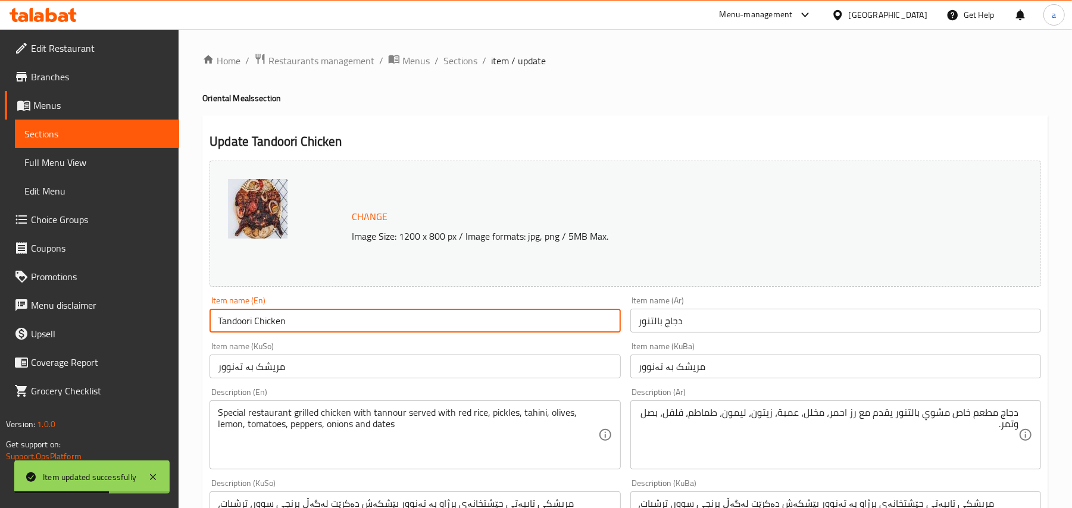
click at [236, 331] on input "Tandoori Chicken" at bounding box center [414, 321] width 411 height 24
paste input "nour"
click at [342, 330] on input "Tannour Chicken" at bounding box center [414, 321] width 411 height 24
type input "Tannour Chicken"
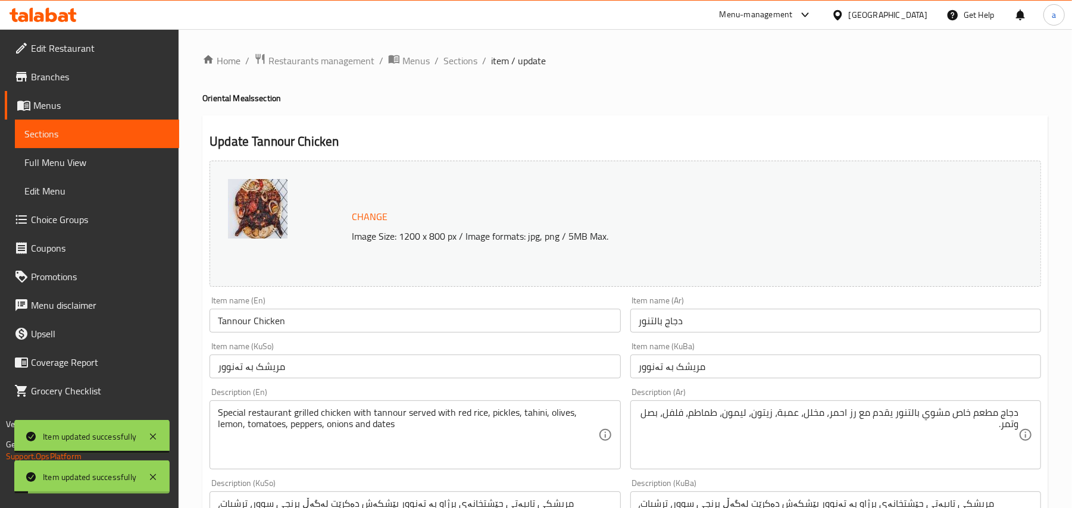
drag, startPoint x: 466, startPoint y: 53, endPoint x: 585, endPoint y: 12, distance: 125.7
click at [466, 54] on span "Sections" at bounding box center [460, 61] width 34 height 14
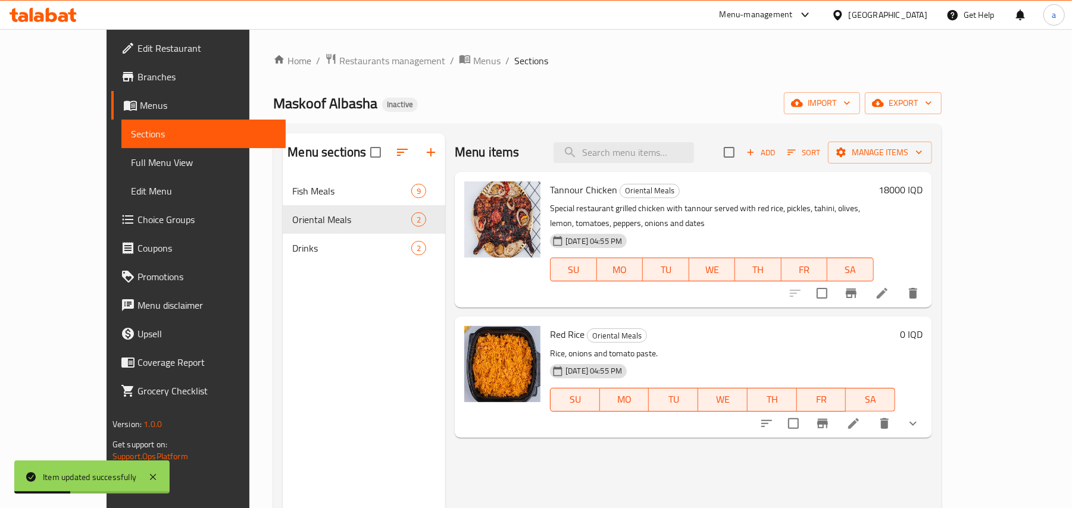
click at [131, 167] on span "Full Menu View" at bounding box center [203, 162] width 145 height 14
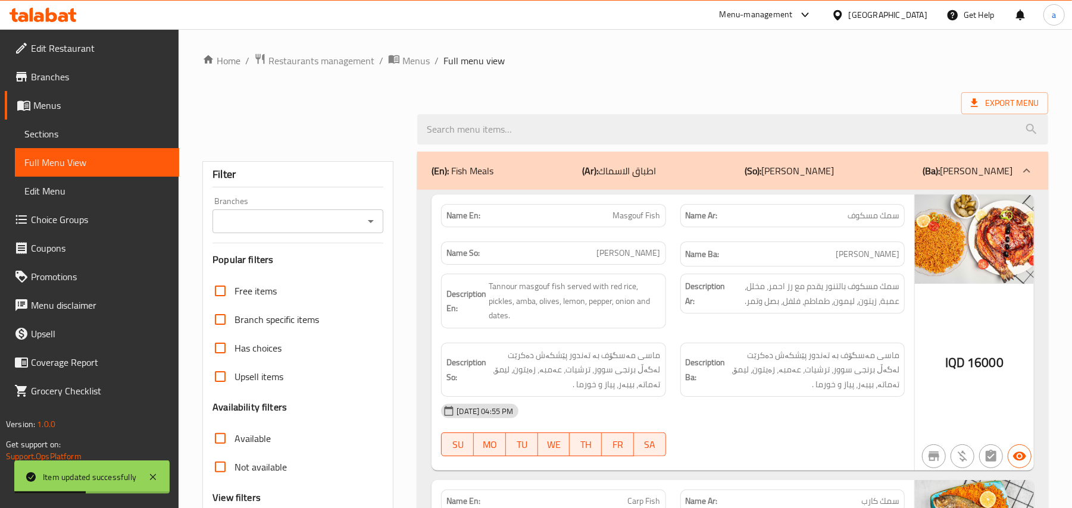
click at [362, 226] on div at bounding box center [369, 221] width 15 height 17
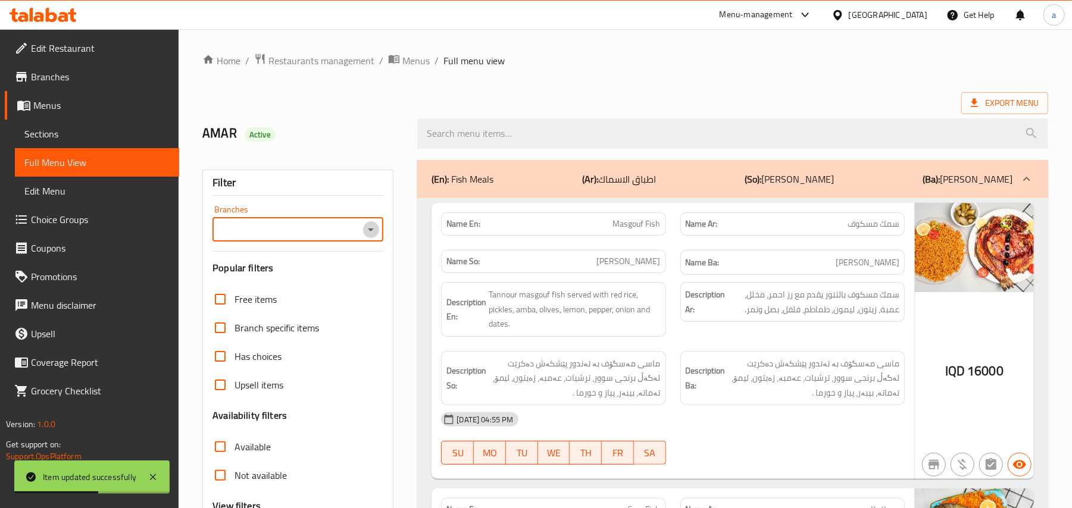
click at [364, 236] on icon "Open" at bounding box center [371, 230] width 14 height 14
click at [320, 289] on span "Maskoof Albasha, Zayona" at bounding box center [297, 293] width 152 height 29
type input "Maskoof Albasha, Zayona"
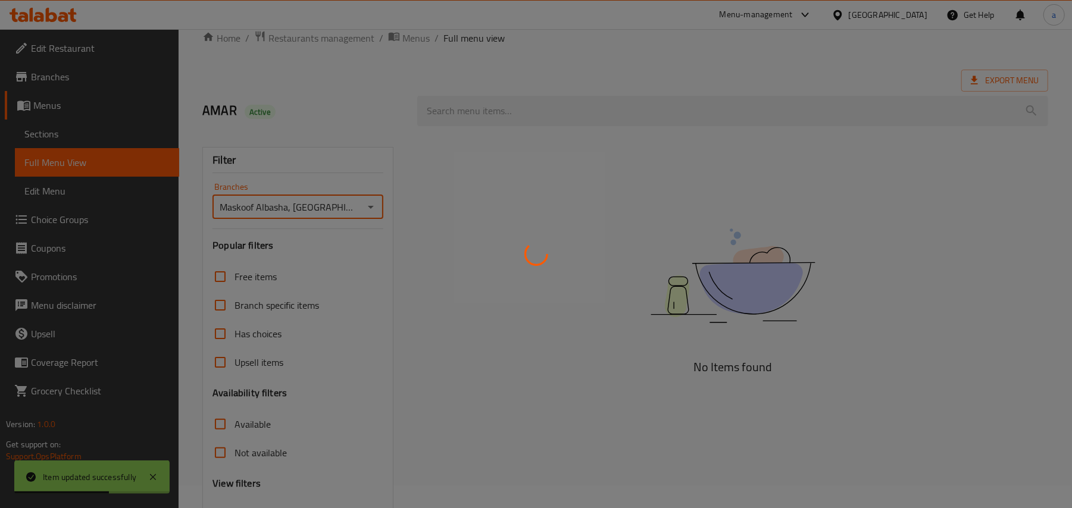
scroll to position [144, 0]
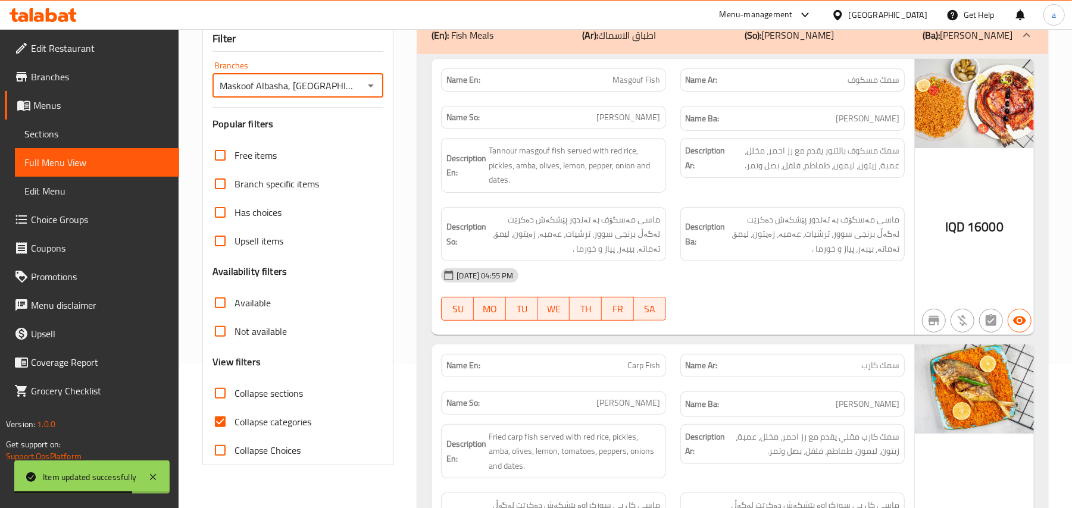
click at [234, 436] on input "Collapse categories" at bounding box center [220, 422] width 29 height 29
checkbox input "false"
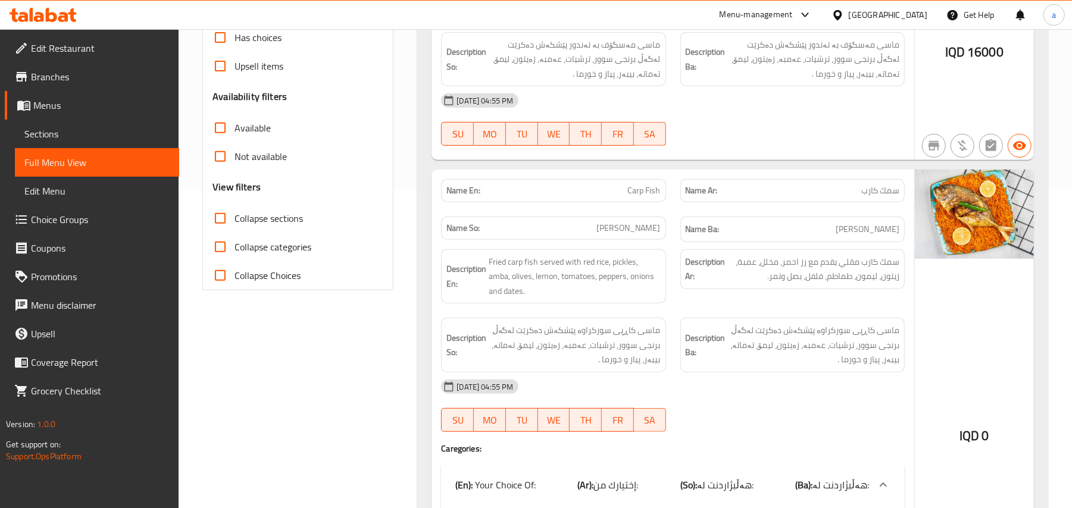
scroll to position [0, 0]
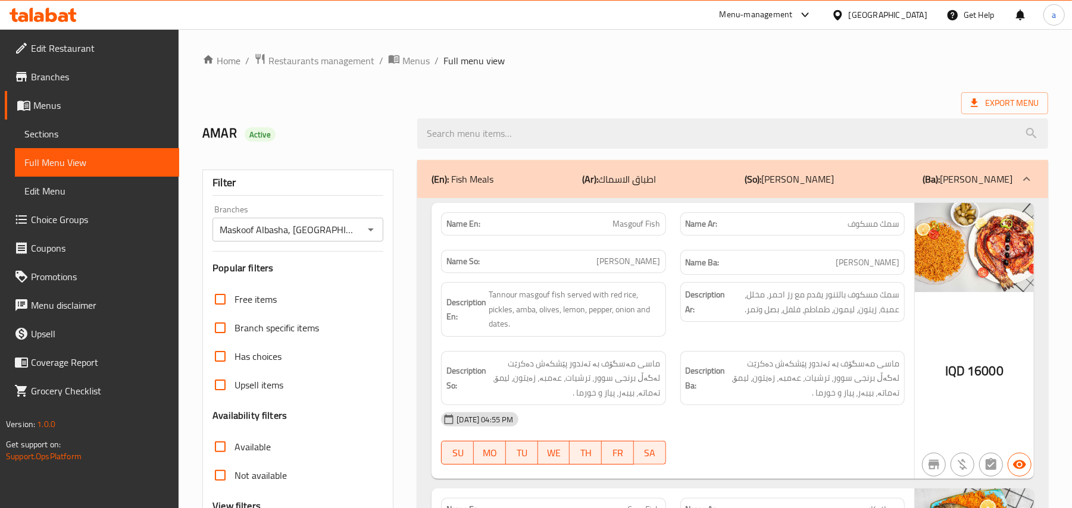
click at [339, 60] on span "Restaurants management" at bounding box center [321, 61] width 106 height 14
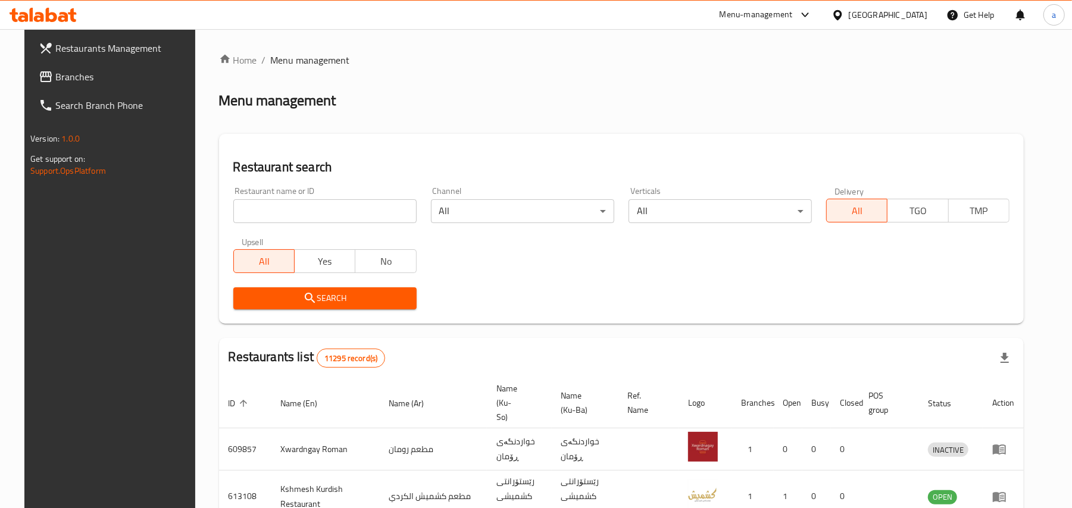
click at [297, 217] on input "search" at bounding box center [324, 211] width 183 height 24
paste input "Taj Alsultan"
type input "Taj Alsultan"
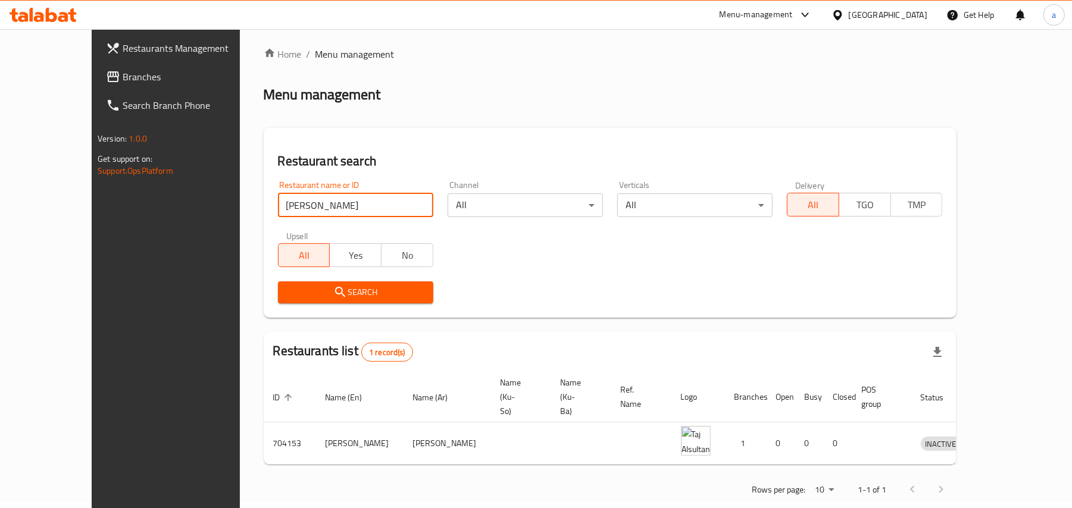
scroll to position [8, 0]
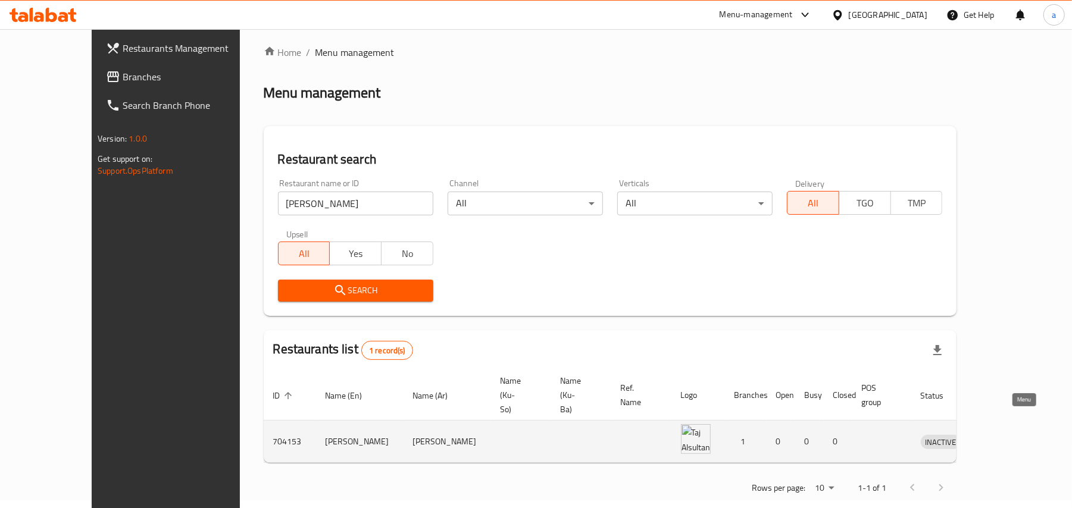
click at [998, 437] on icon "enhanced table" at bounding box center [991, 442] width 13 height 10
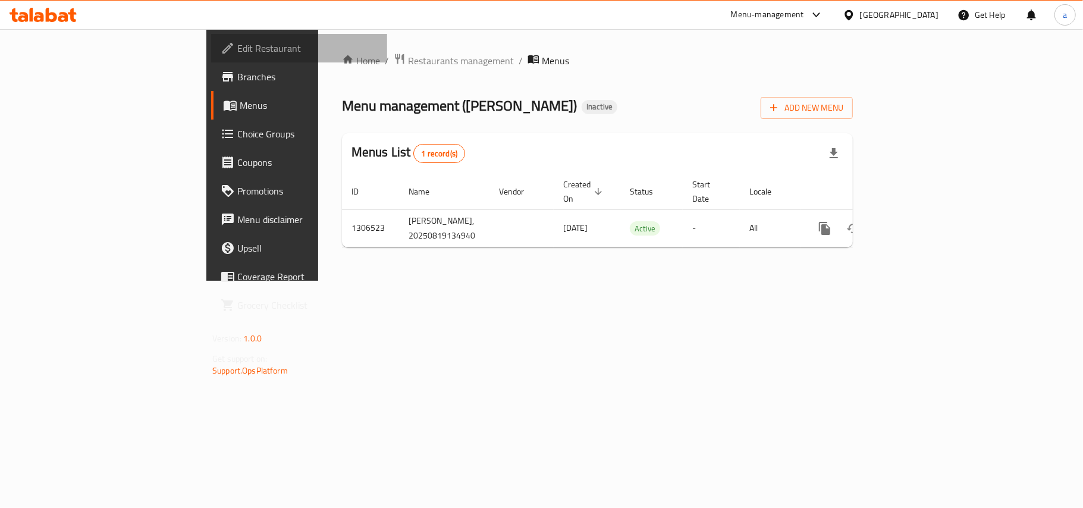
click at [237, 54] on span "Edit Restaurant" at bounding box center [307, 48] width 140 height 14
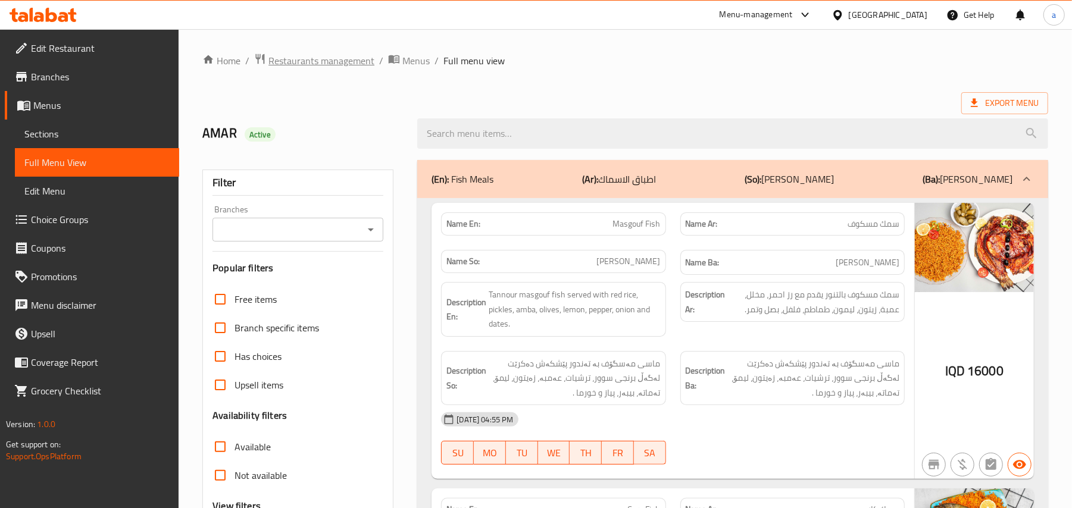
click at [332, 55] on span "Restaurants management" at bounding box center [321, 61] width 106 height 14
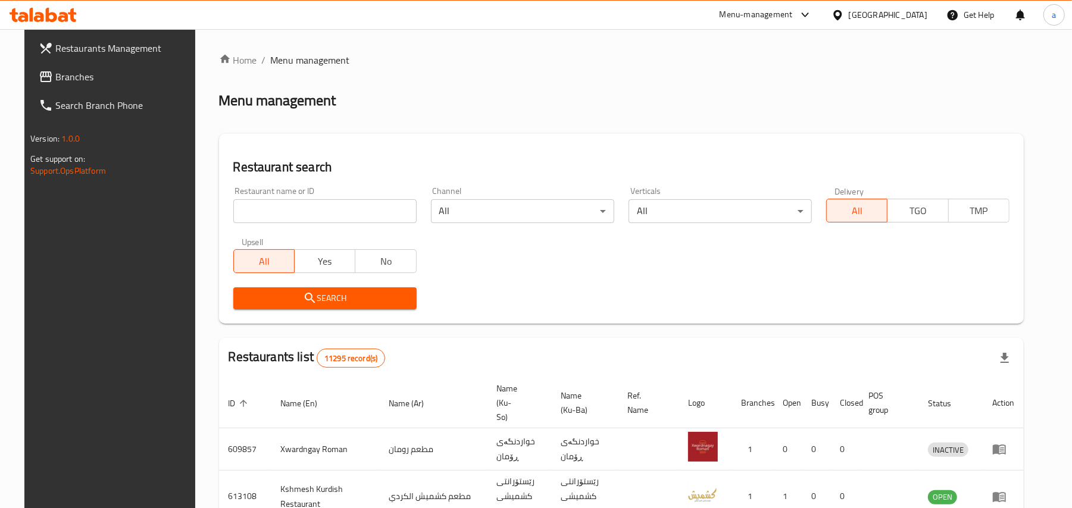
click at [326, 199] on div "Restaurant name or ID Restaurant name or ID" at bounding box center [324, 205] width 183 height 36
click at [322, 212] on input "search" at bounding box center [324, 211] width 183 height 24
paste input "Kulera ba qimay Azmar"
type input "Kulera ba qimay Azmar"
click button "Search" at bounding box center [324, 298] width 183 height 22
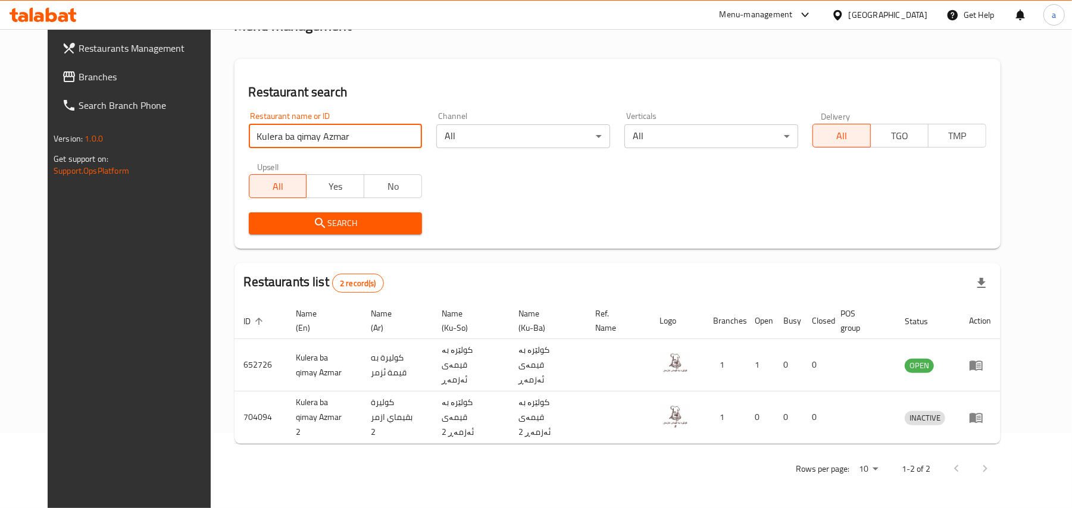
scroll to position [64, 0]
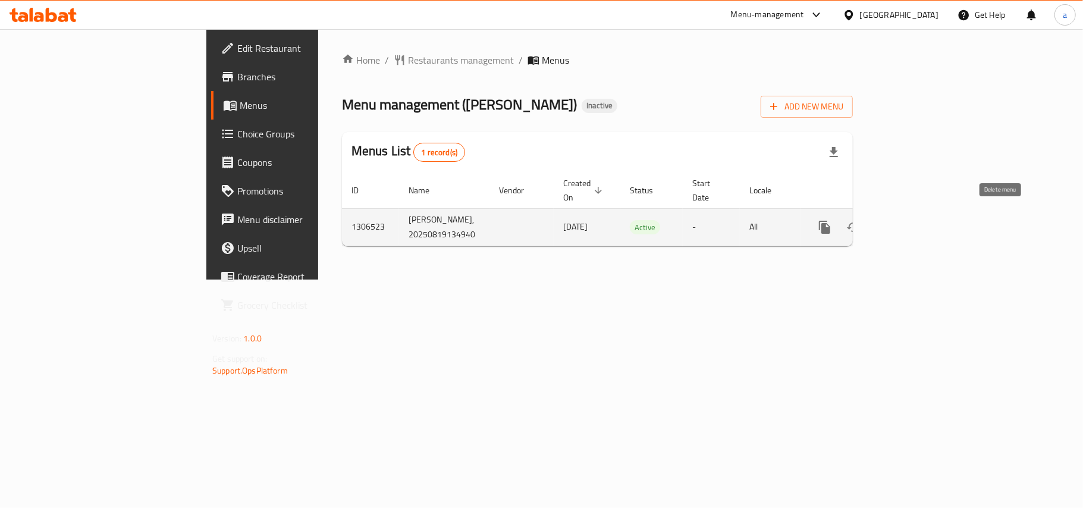
click at [887, 222] on icon "enhanced table" at bounding box center [882, 227] width 8 height 11
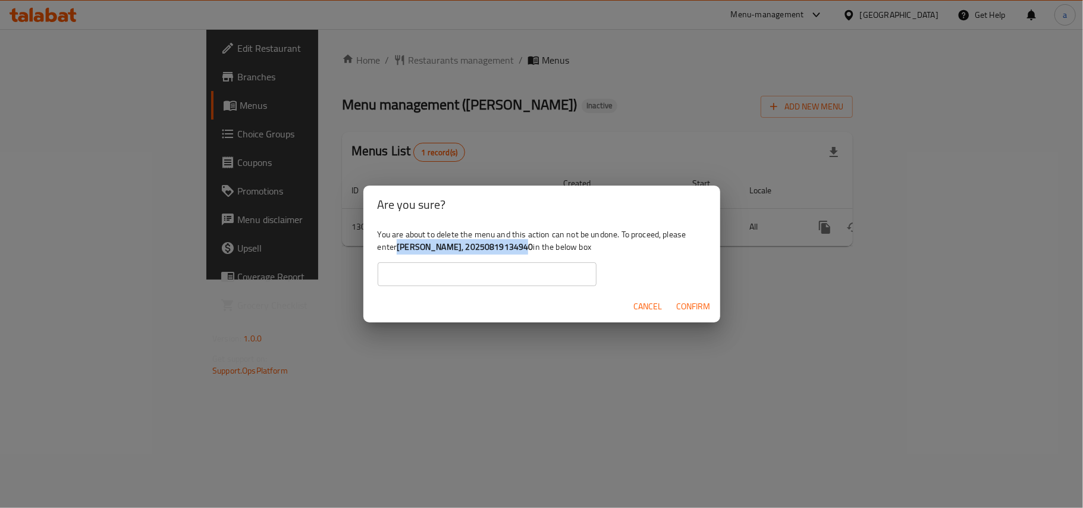
drag, startPoint x: 427, startPoint y: 248, endPoint x: 545, endPoint y: 248, distance: 118.4
click at [545, 248] on div "You are about to delete the menu and this action can not be undone. To proceed,…" at bounding box center [542, 257] width 357 height 67
copy b "[PERSON_NAME], 20250819134940"
click at [491, 270] on input "text" at bounding box center [487, 274] width 219 height 24
paste input "[PERSON_NAME], 20250819134940"
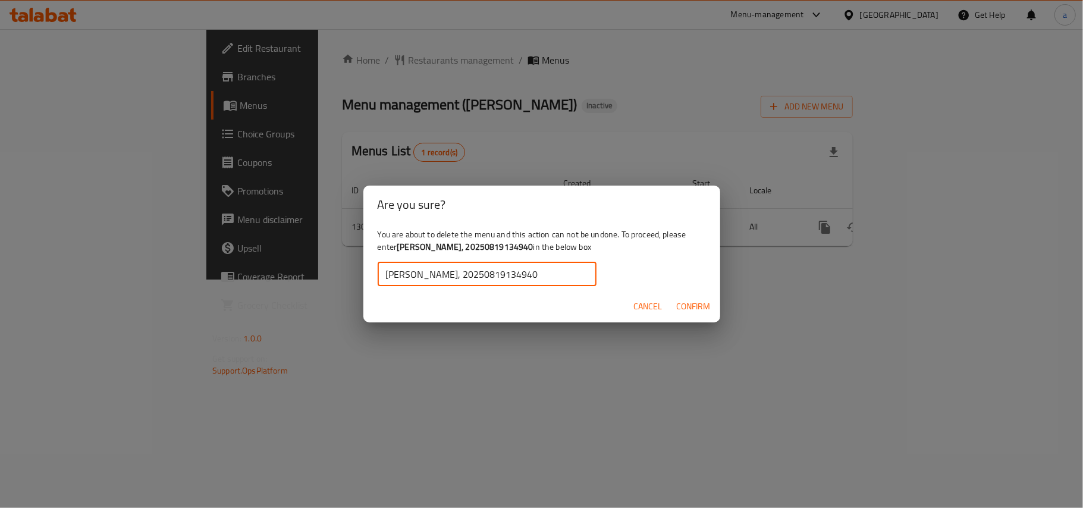
type input "[PERSON_NAME], 20250819134940"
click at [684, 307] on span "Confirm" at bounding box center [694, 306] width 34 height 15
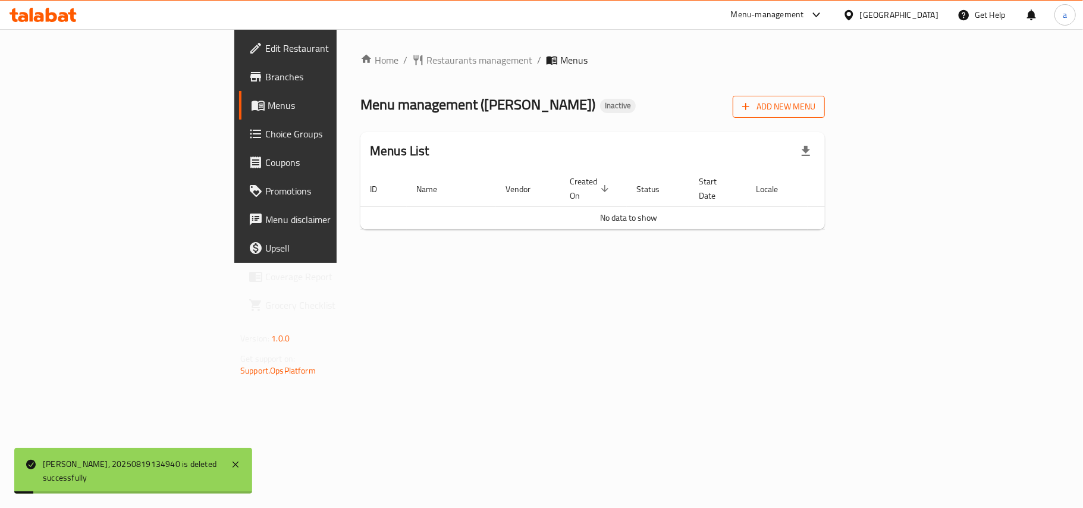
click at [825, 96] on button "Add New Menu" at bounding box center [779, 107] width 92 height 22
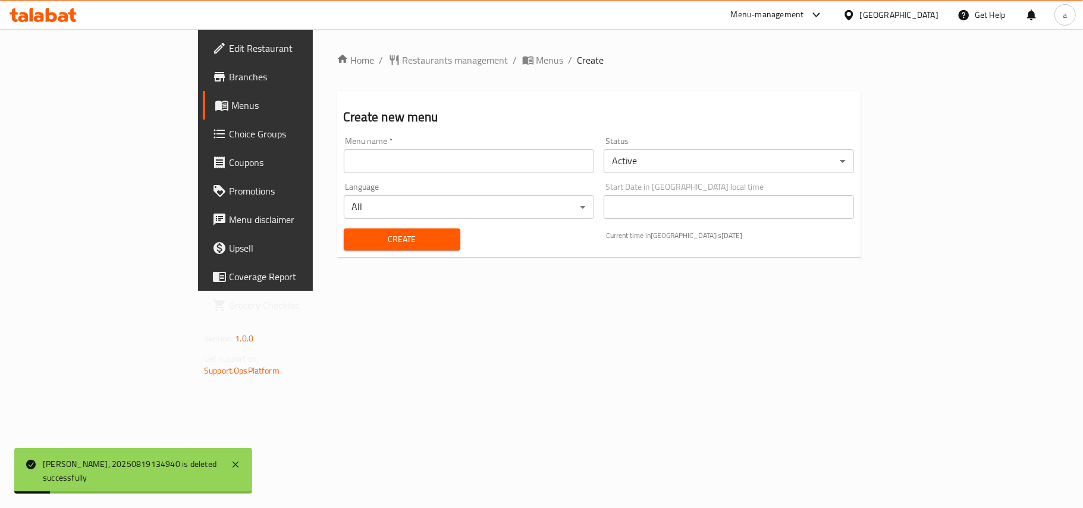
click at [438, 160] on input "text" at bounding box center [469, 161] width 250 height 24
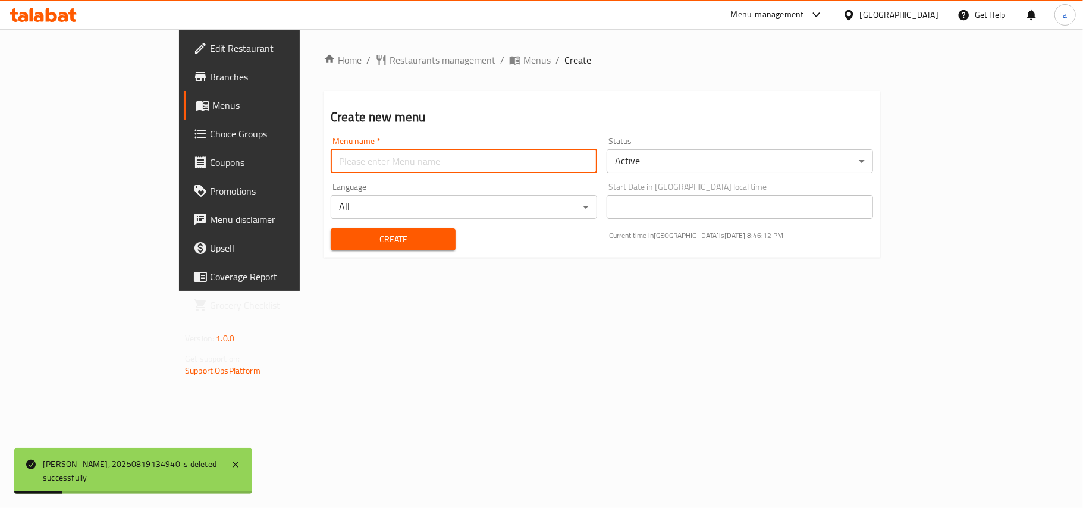
type input "AMAR"
click at [340, 247] on span "Create" at bounding box center [393, 239] width 106 height 15
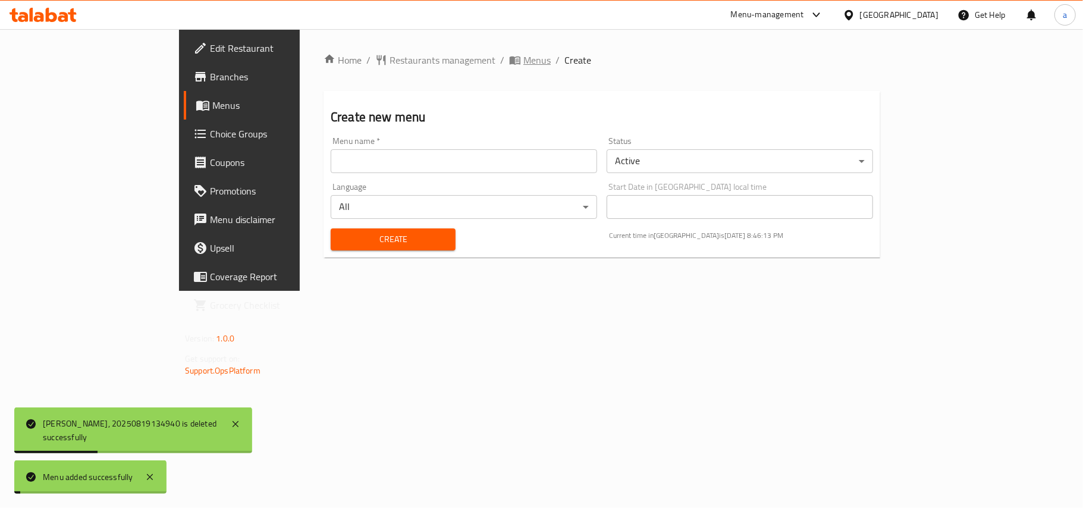
click at [524, 62] on span "Menus" at bounding box center [537, 60] width 27 height 14
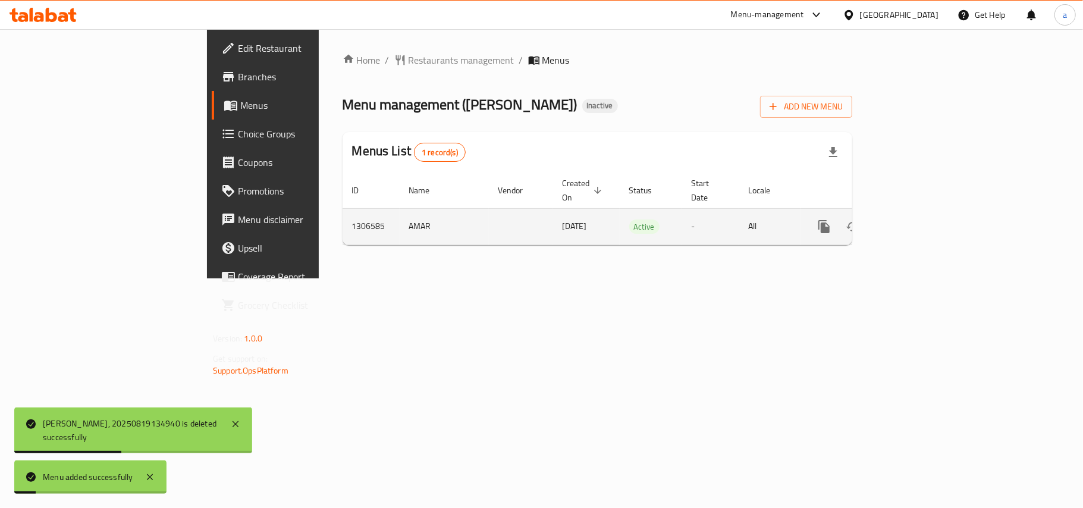
click at [925, 219] on link "enhanced table" at bounding box center [910, 226] width 29 height 29
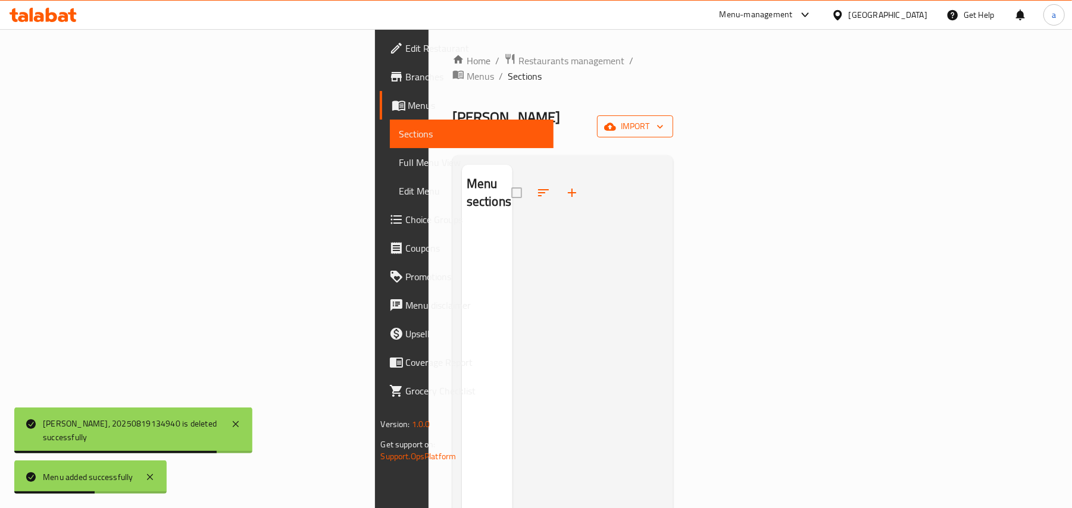
click at [663, 119] on span "import" at bounding box center [634, 126] width 57 height 15
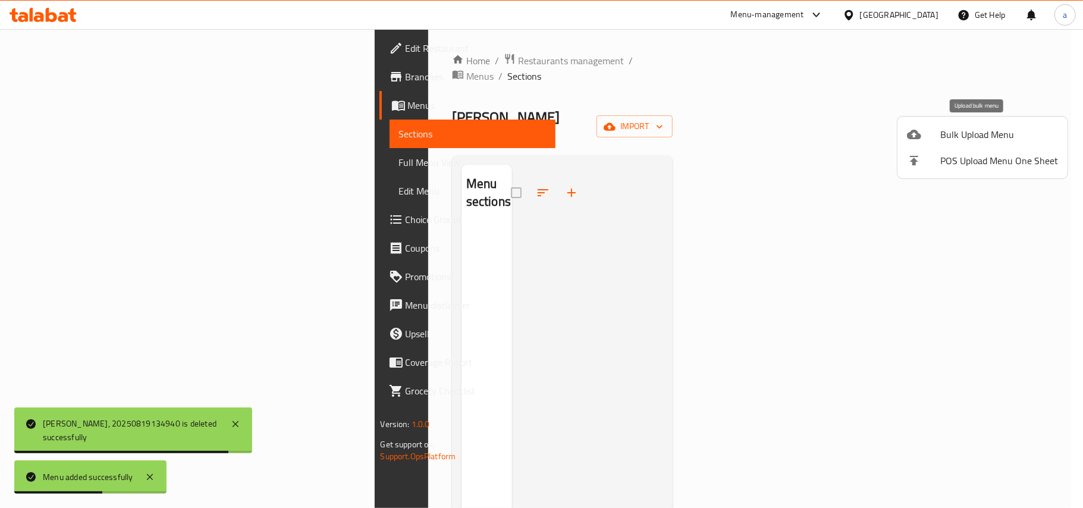
click at [962, 133] on span "Bulk Upload Menu" at bounding box center [1000, 134] width 118 height 14
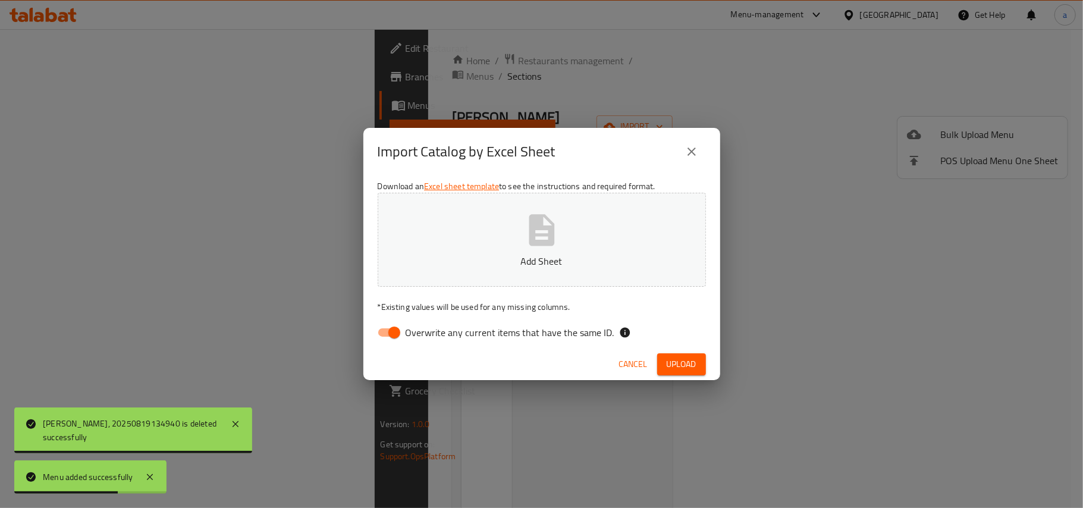
click at [396, 333] on input "Overwrite any current items that have the same ID." at bounding box center [395, 332] width 68 height 23
checkbox input "false"
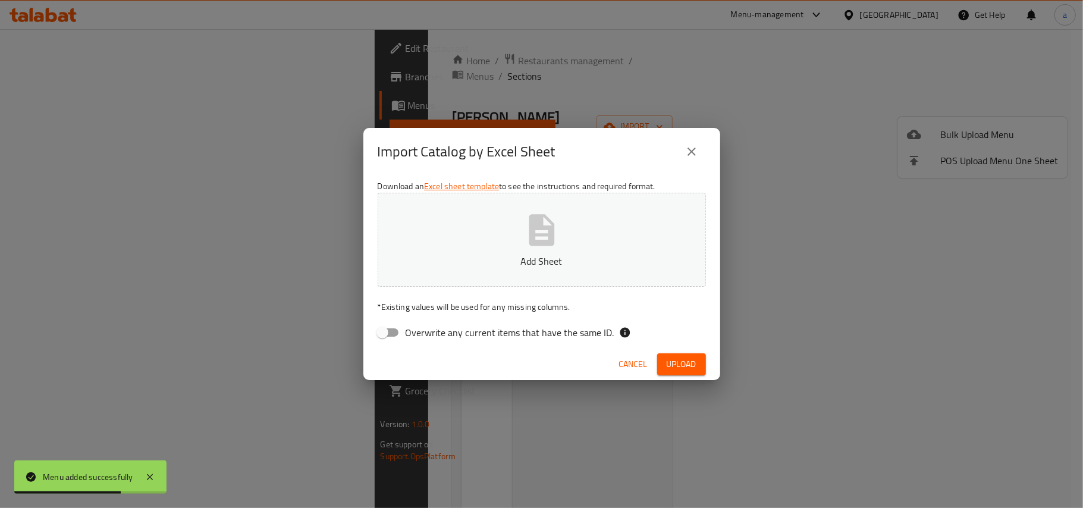
click at [570, 262] on p "Add Sheet" at bounding box center [542, 261] width 292 height 14
click at [667, 364] on span "Upload" at bounding box center [682, 364] width 30 height 15
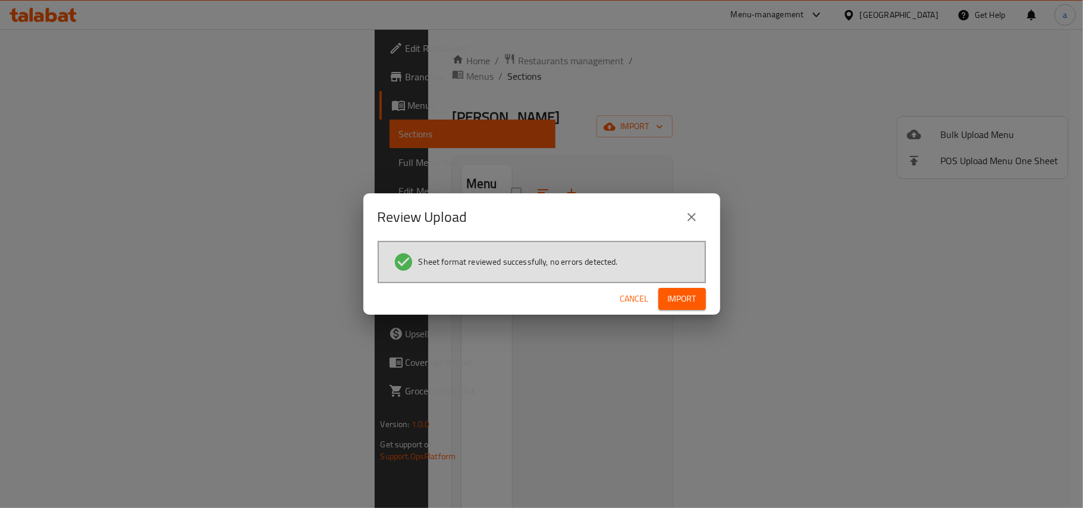
click at [669, 301] on span "Import" at bounding box center [682, 299] width 29 height 15
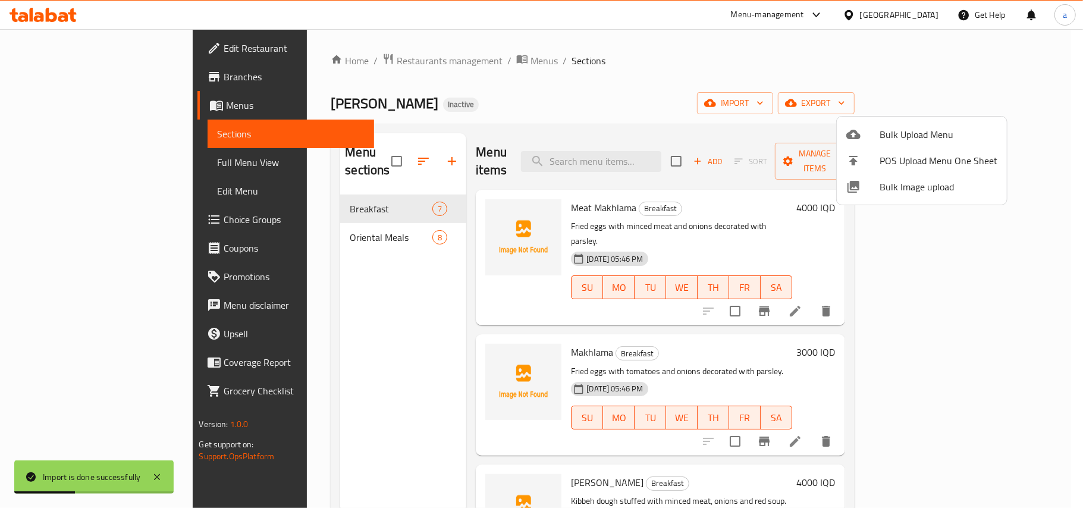
click at [386, 298] on div at bounding box center [541, 254] width 1083 height 508
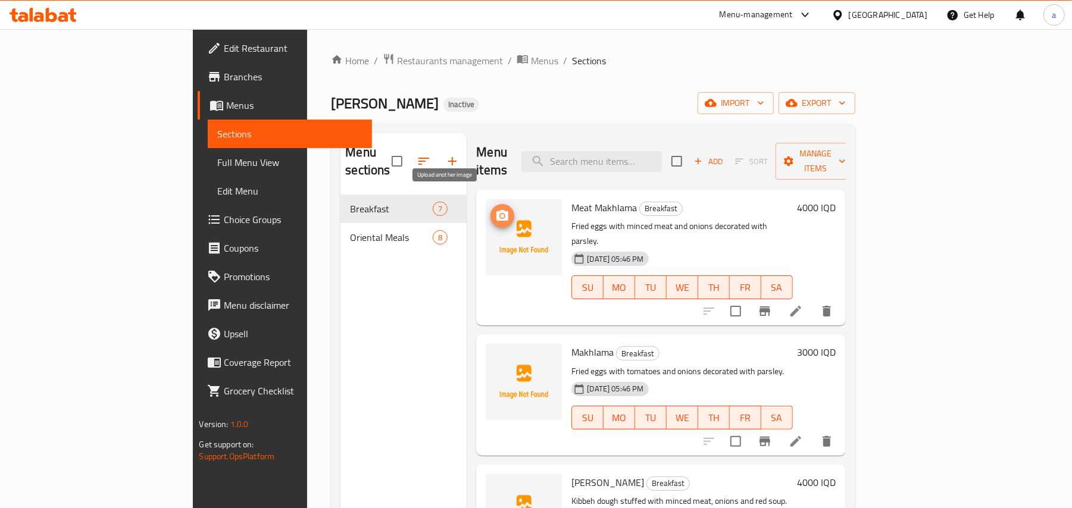
click at [495, 209] on icon "upload picture" at bounding box center [502, 216] width 14 height 14
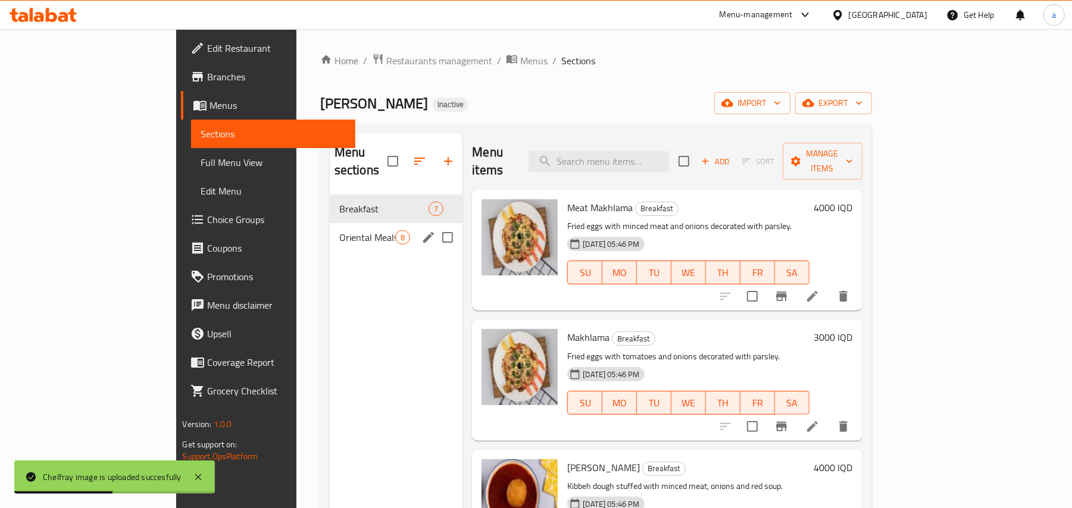
click at [330, 239] on div "Oriental Meals 8" at bounding box center [396, 237] width 133 height 29
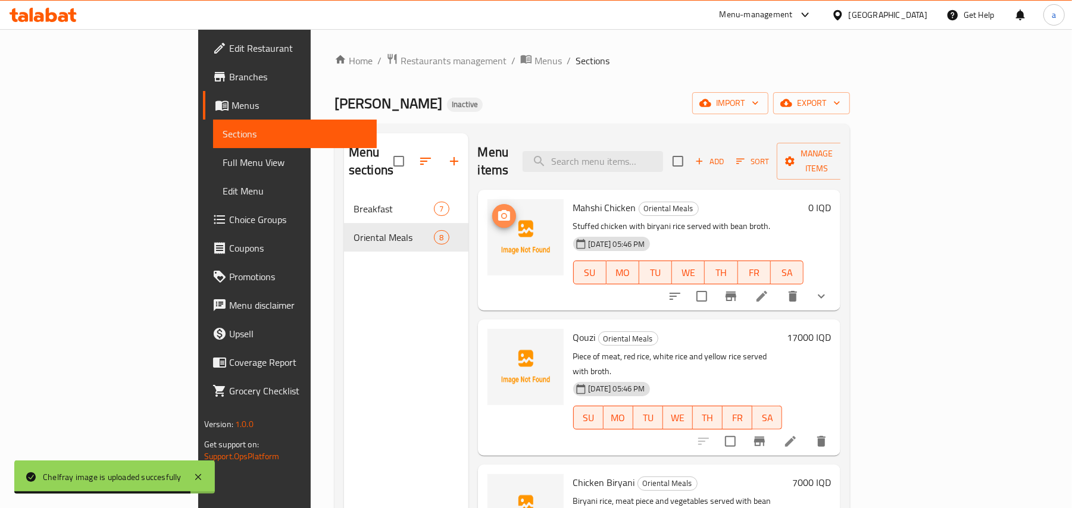
click at [498, 210] on icon "upload picture" at bounding box center [504, 215] width 12 height 11
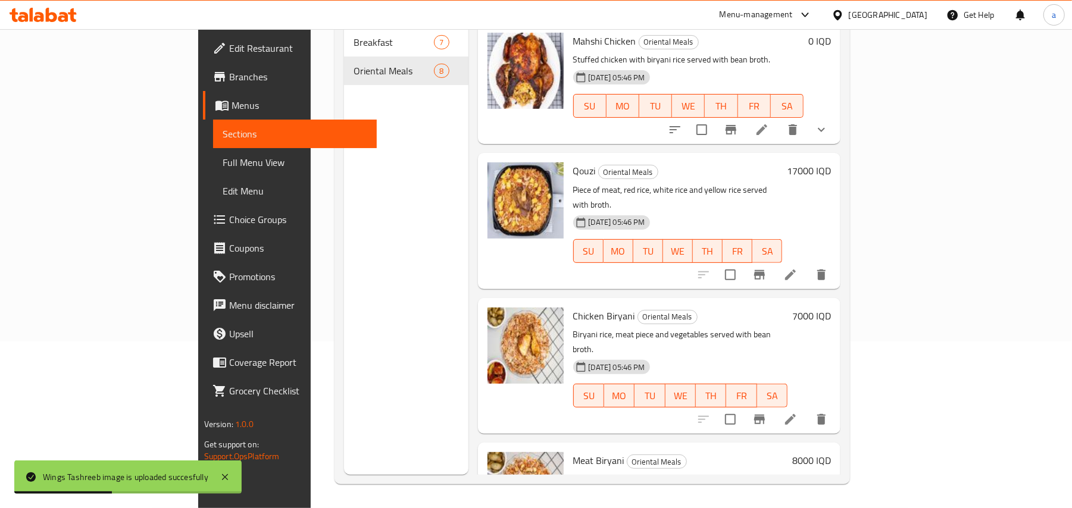
click at [223, 165] on span "Full Menu View" at bounding box center [295, 162] width 145 height 14
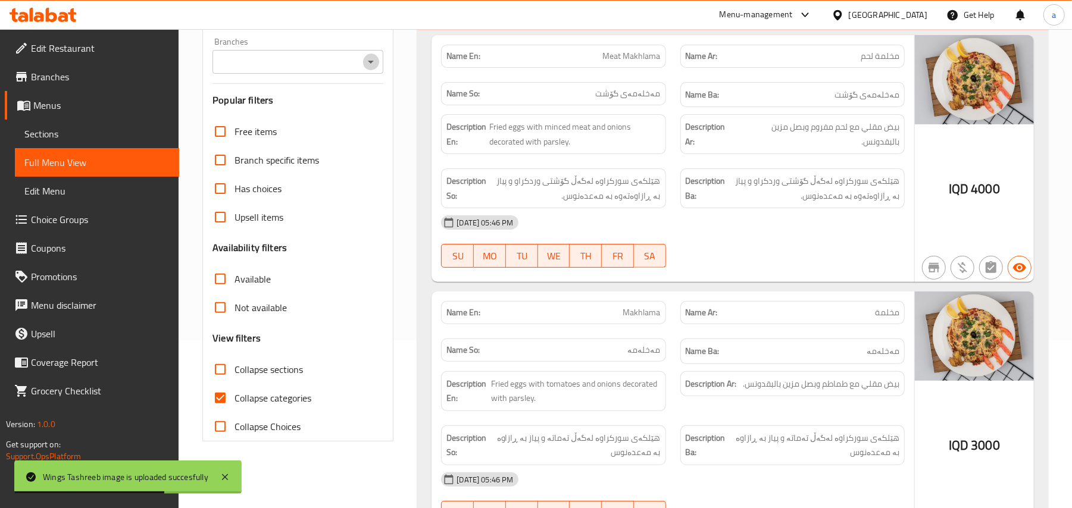
click at [369, 65] on icon "Open" at bounding box center [371, 62] width 14 height 14
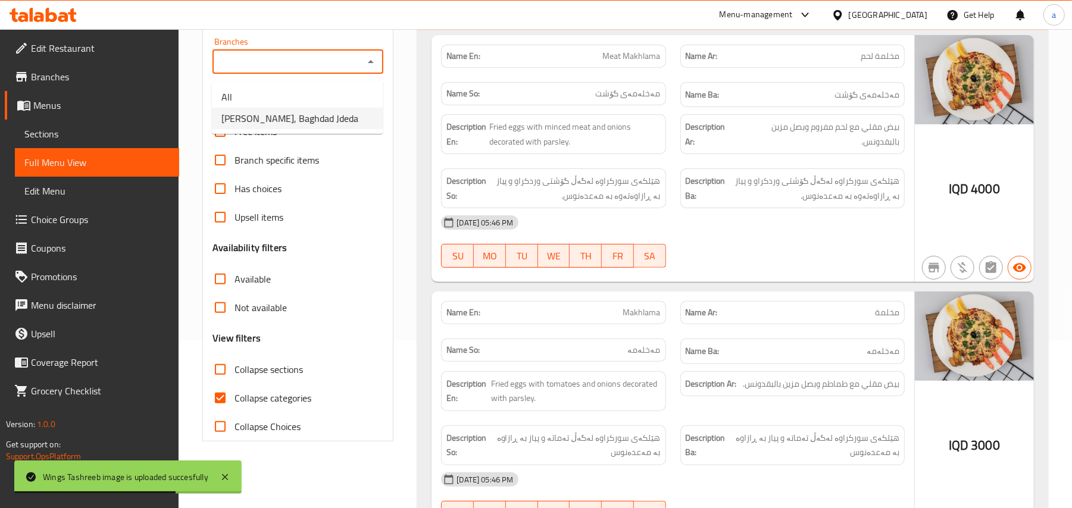
click at [303, 120] on span "[PERSON_NAME], Baghdad Jdeda" at bounding box center [289, 118] width 137 height 14
type input "[PERSON_NAME], Baghdad Jdeda"
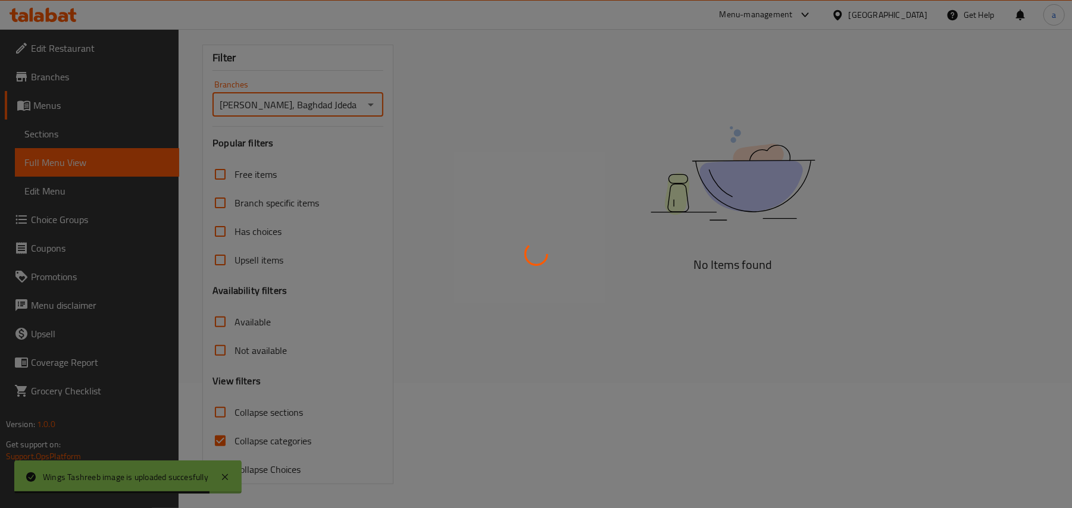
scroll to position [168, 0]
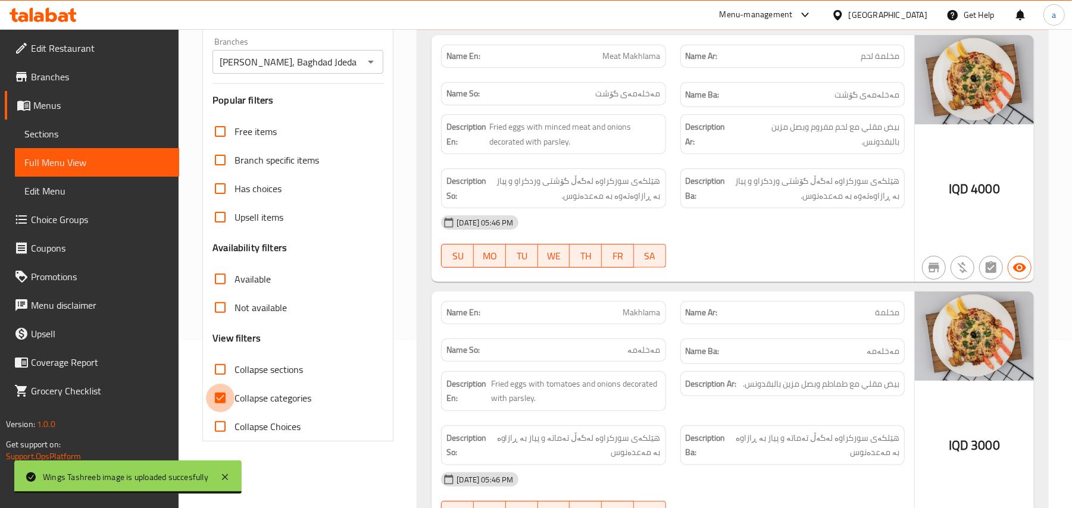
click at [213, 412] on input "Collapse categories" at bounding box center [220, 398] width 29 height 29
checkbox input "false"
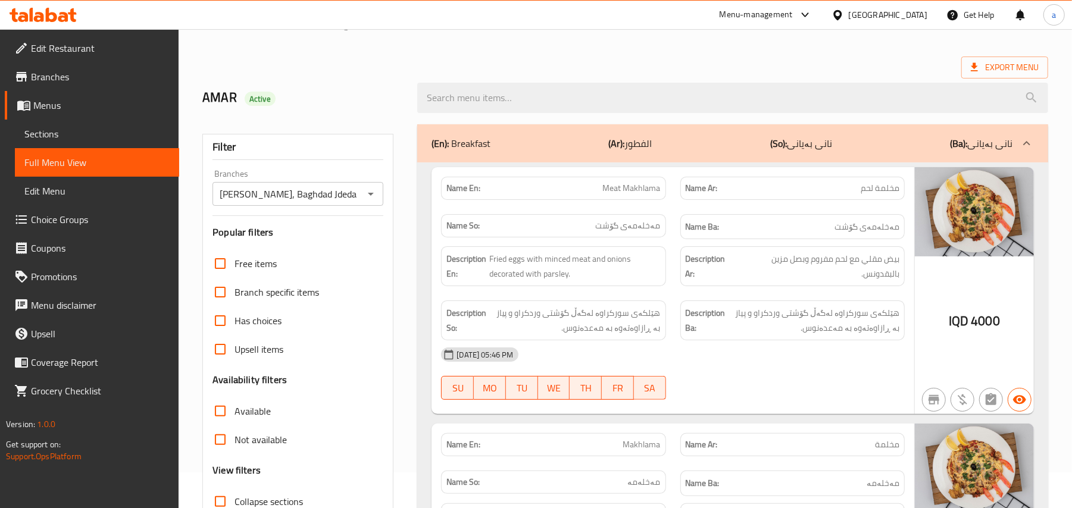
scroll to position [0, 0]
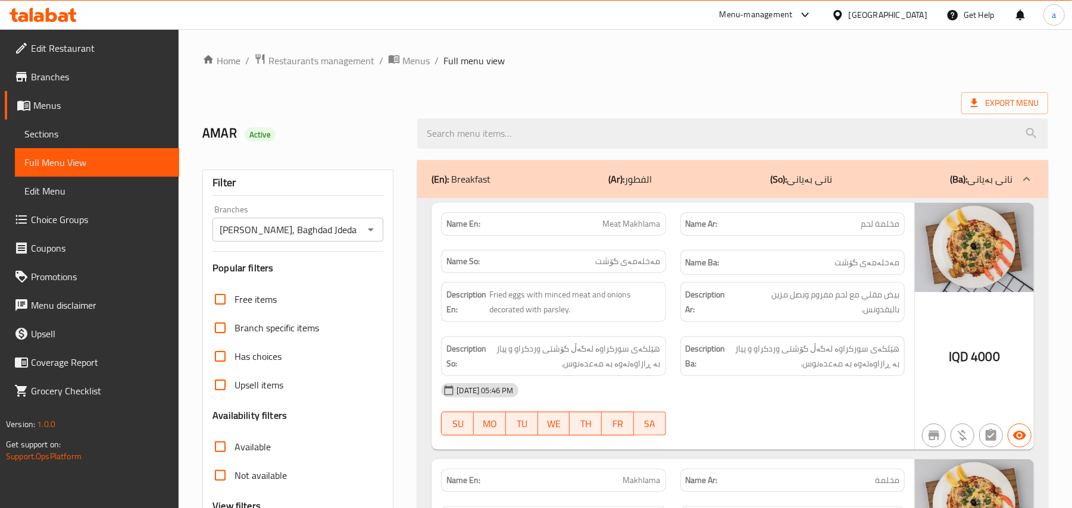
click at [632, 230] on span "Meat Makhlama" at bounding box center [632, 224] width 58 height 12
copy span "Meat Makhlama"
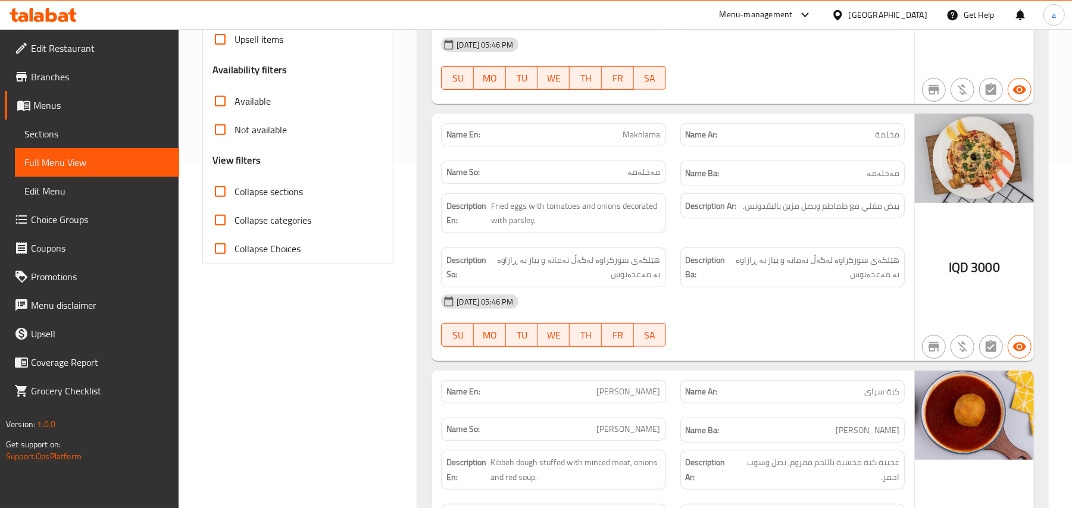
scroll to position [349, 0]
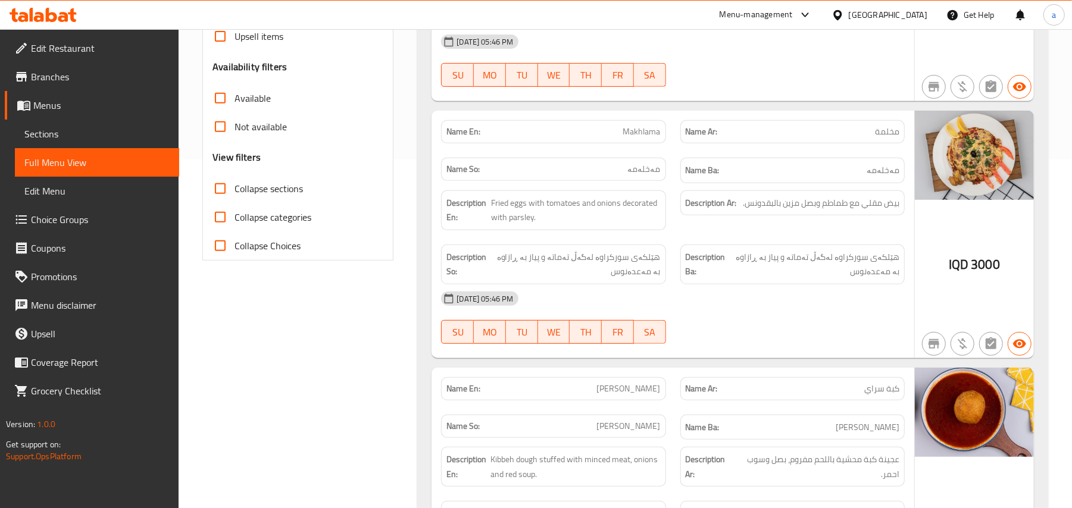
click at [655, 138] on span "Makhlama" at bounding box center [641, 132] width 37 height 12
copy span "Makhlama"
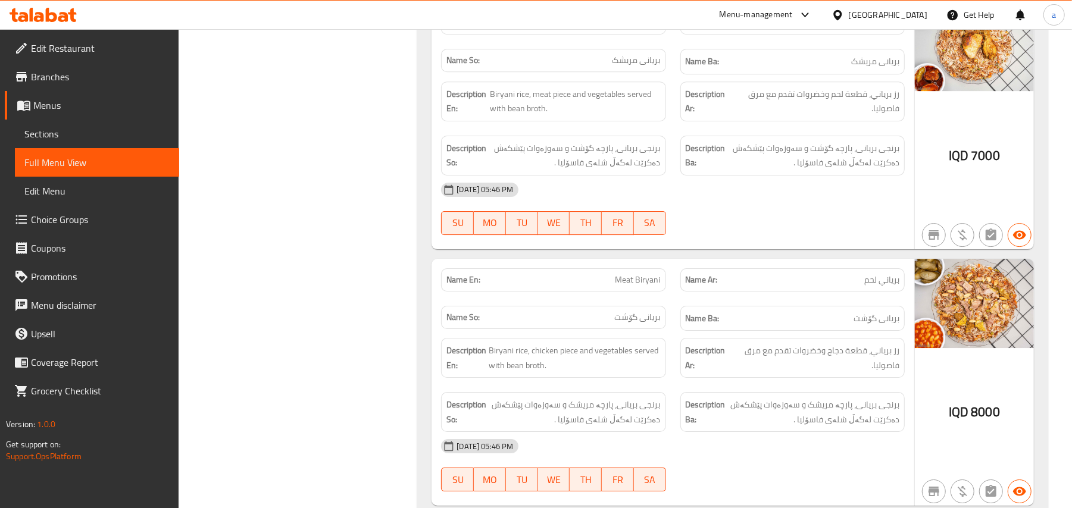
scroll to position [2729, 0]
copy span "Chicken Biryani"
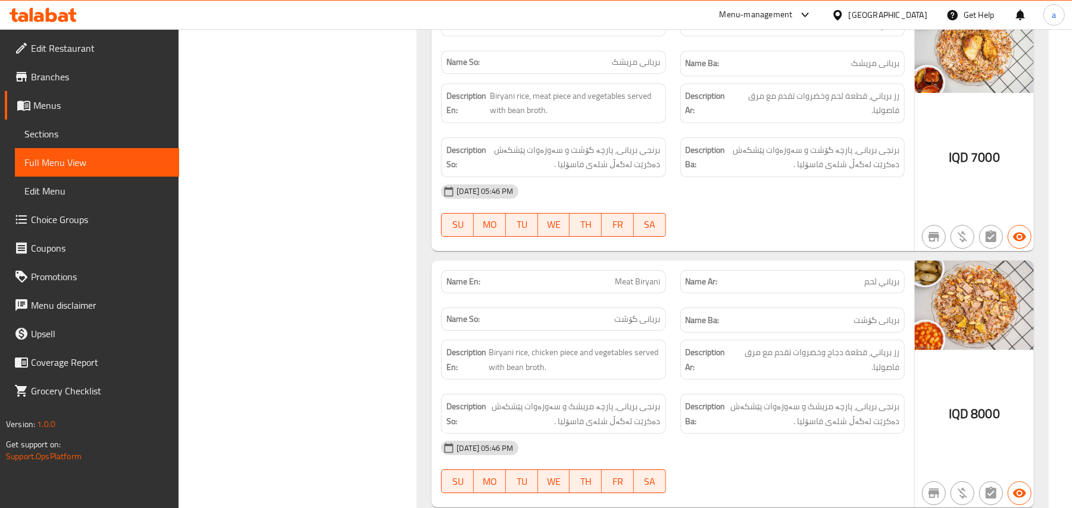
copy span "Meat Biryani"
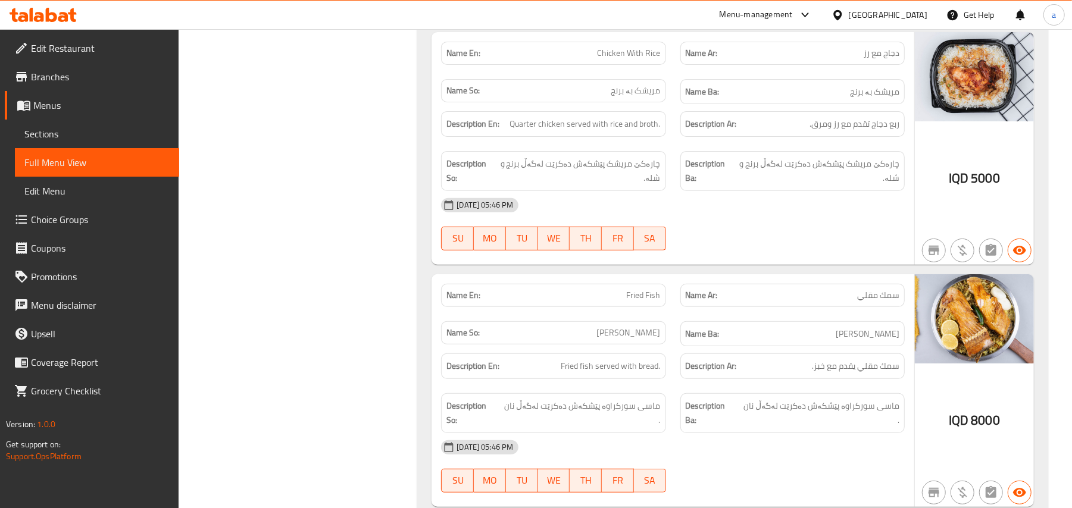
scroll to position [3469, 0]
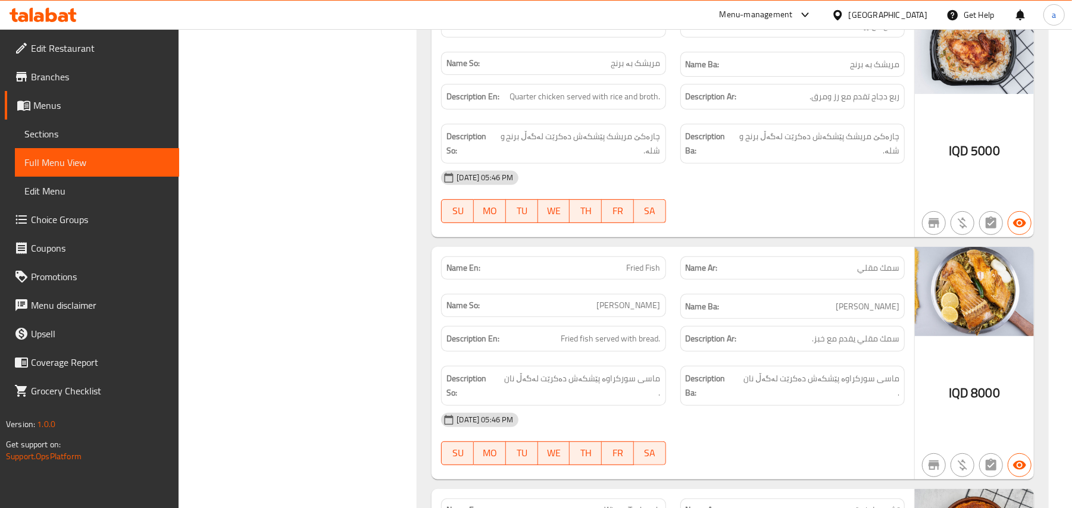
copy span "Chicken With Rice"
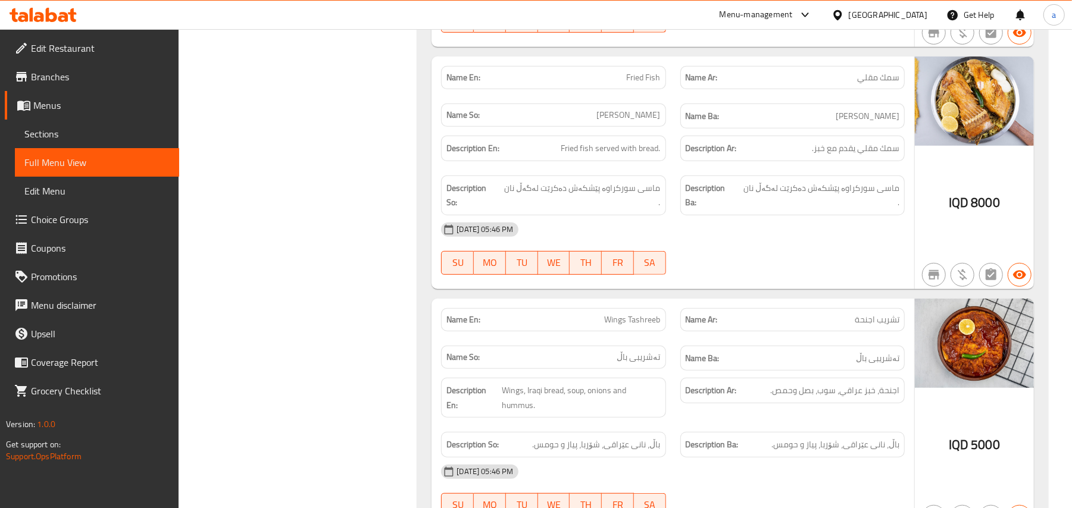
scroll to position [3751, 0]
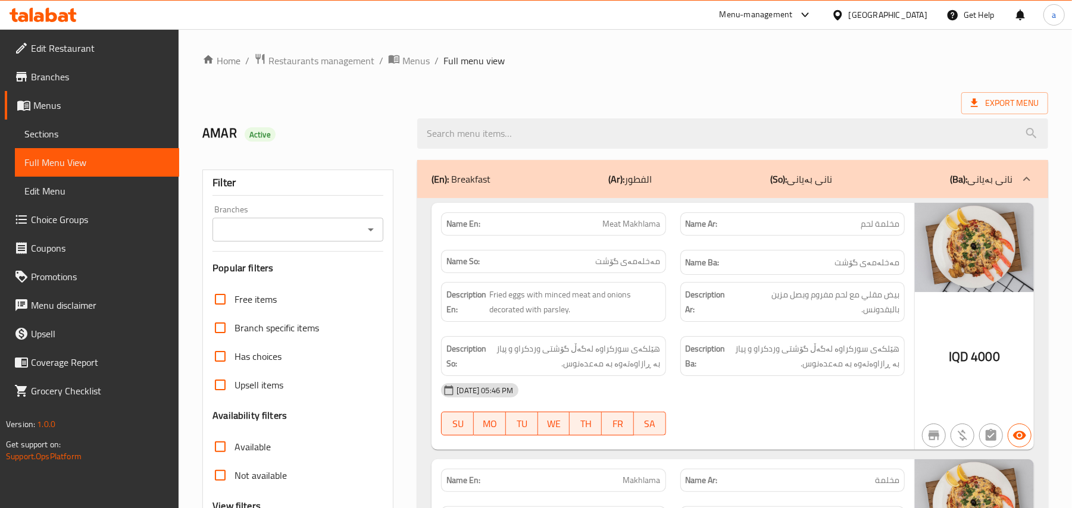
click at [73, 141] on span "Sections" at bounding box center [96, 134] width 145 height 14
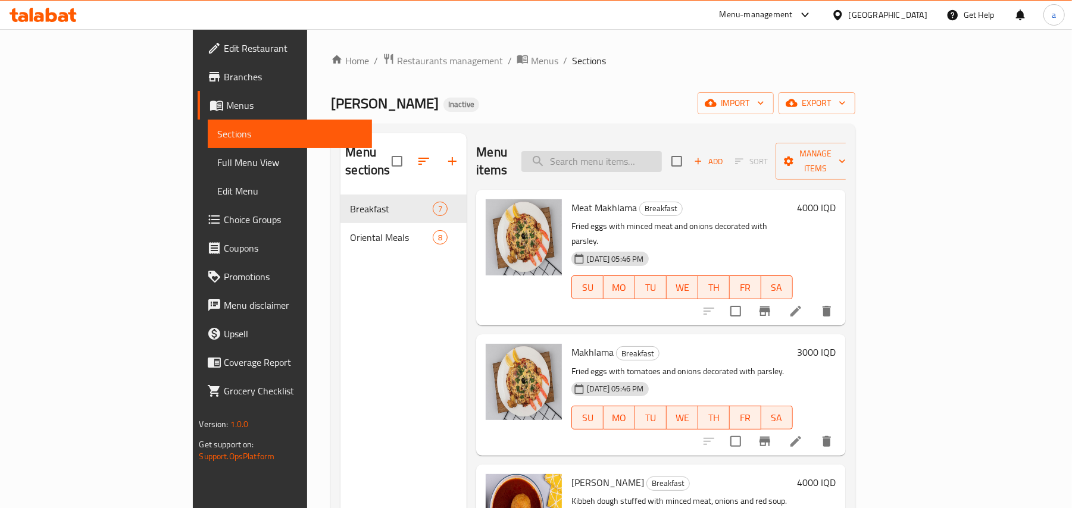
click at [626, 155] on input "search" at bounding box center [591, 161] width 140 height 21
paste input "Meat Makhlama"
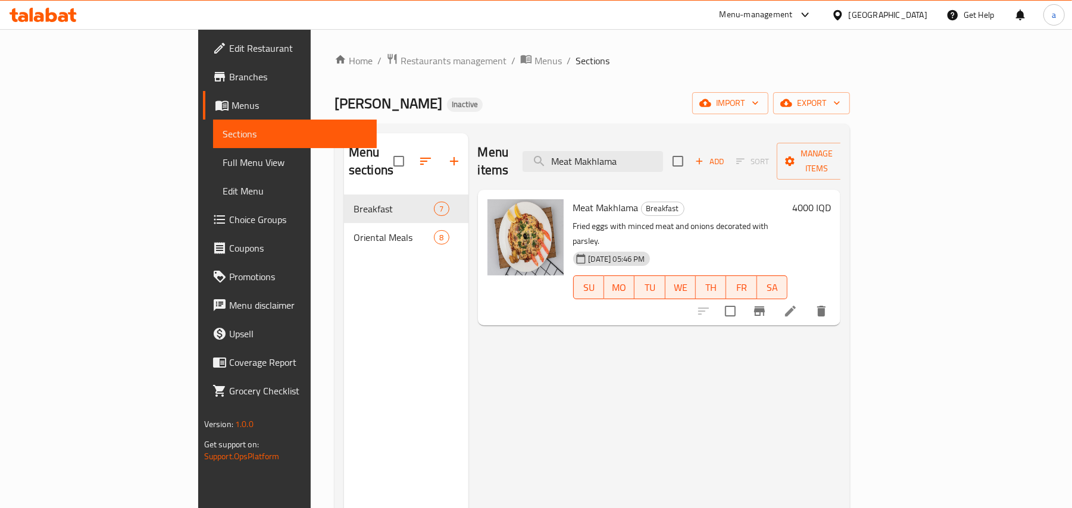
type input "Meat Makhlama"
click at [796, 306] on icon at bounding box center [790, 311] width 11 height 11
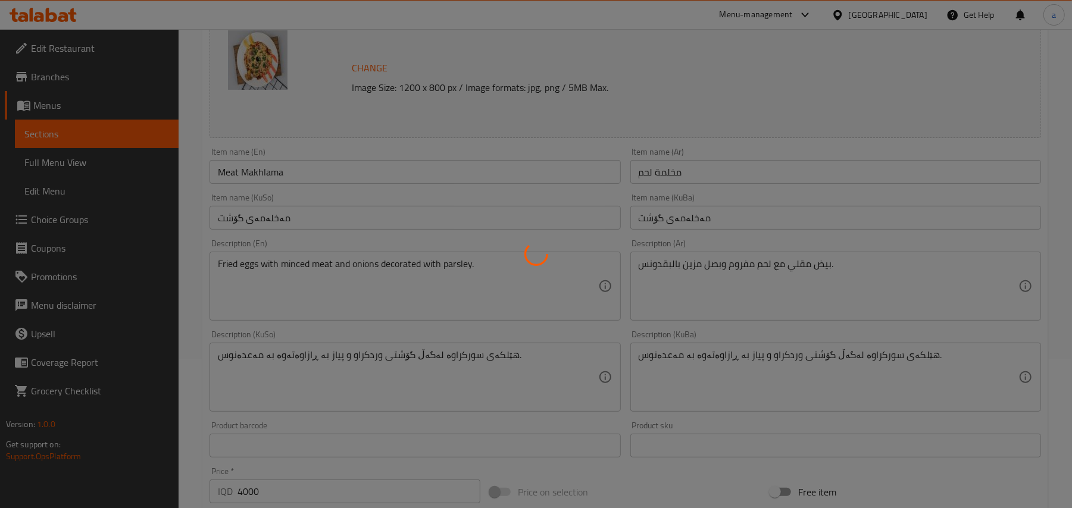
scroll to position [184, 0]
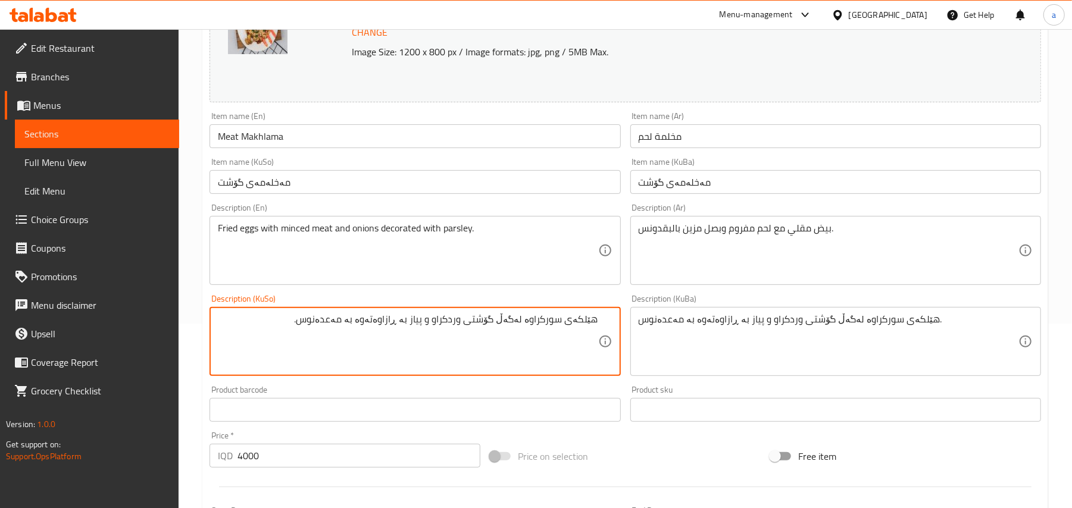
click at [432, 330] on textarea "هێلکەی سورکراوە لەگەڵ گۆشتی وردکراو و پیاز بە ڕازاوەتەوە بە مەعدەنوس." at bounding box center [408, 342] width 380 height 57
click at [447, 331] on textarea "هێلکەی سورکراوە لەگەڵ گۆشتی وردکراو و پیاز بە ڕازاوەتەوە بە مەعدەنوس." at bounding box center [408, 342] width 380 height 57
click at [447, 331] on textarea "هێلکەی سورکراوە لەگەڵ گۆشتی قیمەکراو و پیاز بە ڕازاوەتەوە بە مەعدەنوس." at bounding box center [408, 342] width 380 height 57
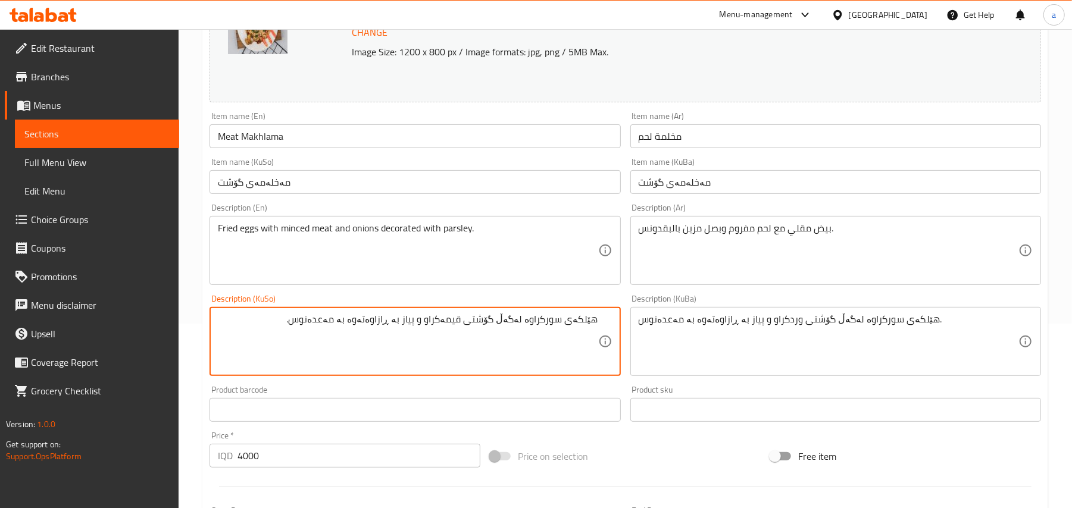
click at [447, 331] on textarea "هێلکەی سورکراوە لەگەڵ گۆشتی قیمەکراو و پیاز بە ڕازاوەتەوە بە مەعدەنوس." at bounding box center [408, 342] width 380 height 57
type textarea "هێلکەی سورکراوە لەگەڵ گۆشتی قیمەکراو و پیاز بە ڕازاوەتەوە بە مەعدەنوس."
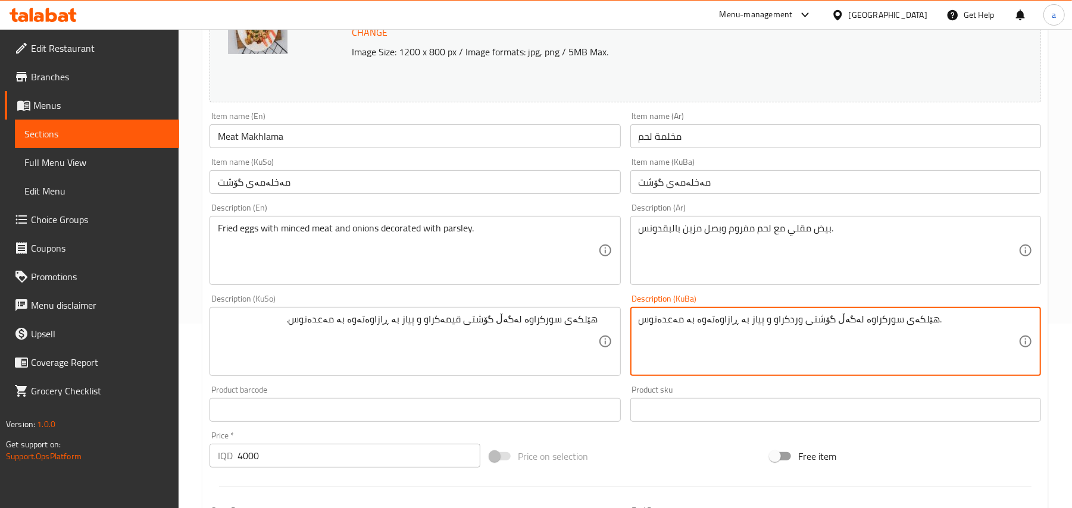
paste textarea "یمە"
type textarea "هێلکەی سورکراوە لەگەڵ گۆشتی قیمەکراو و پیاز بە ڕازاوەتەوە بە مەعدەنوس."
click at [311, 146] on input "Meat Makhlama" at bounding box center [414, 136] width 411 height 24
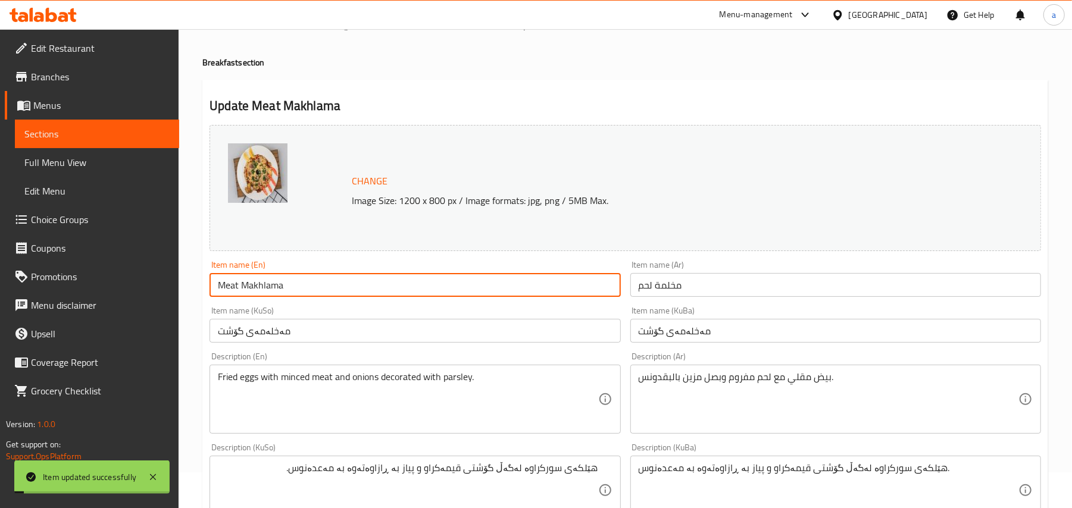
scroll to position [0, 0]
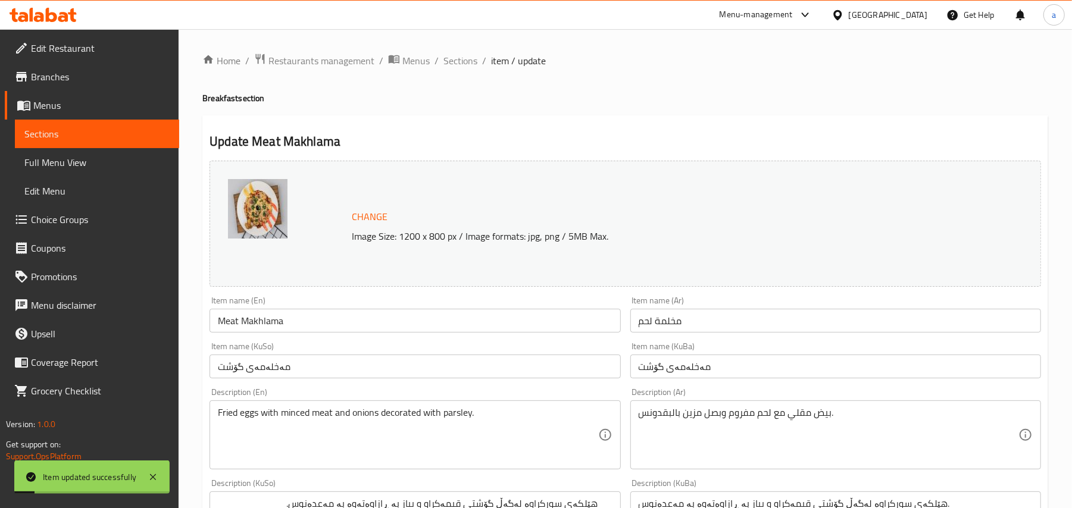
click at [489, 57] on ol "Home / Restaurants management / Menus / Sections / item / update" at bounding box center [624, 60] width 845 height 15
click at [474, 57] on span "Sections" at bounding box center [460, 61] width 34 height 14
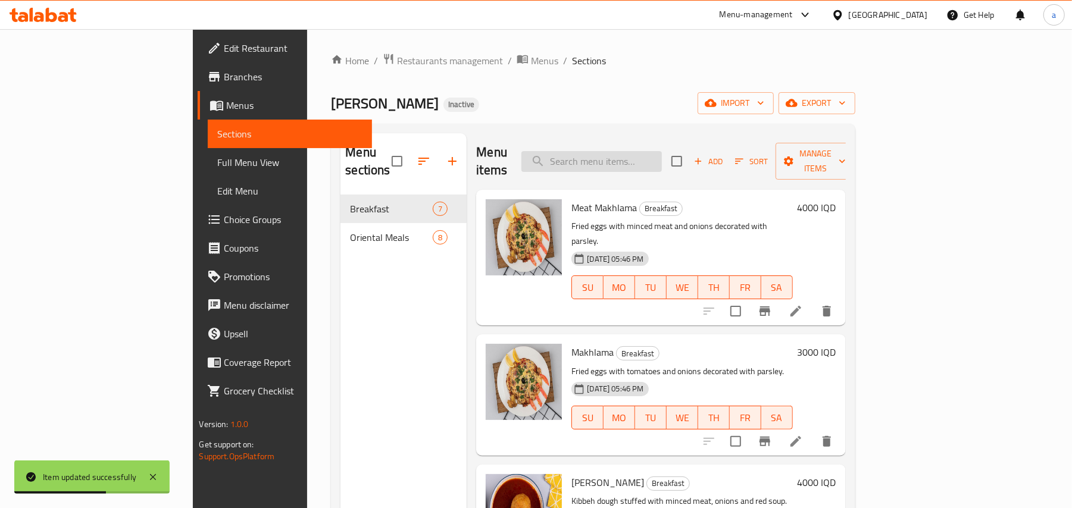
click at [650, 151] on input "search" at bounding box center [591, 161] width 140 height 21
paste input "Makhlama"
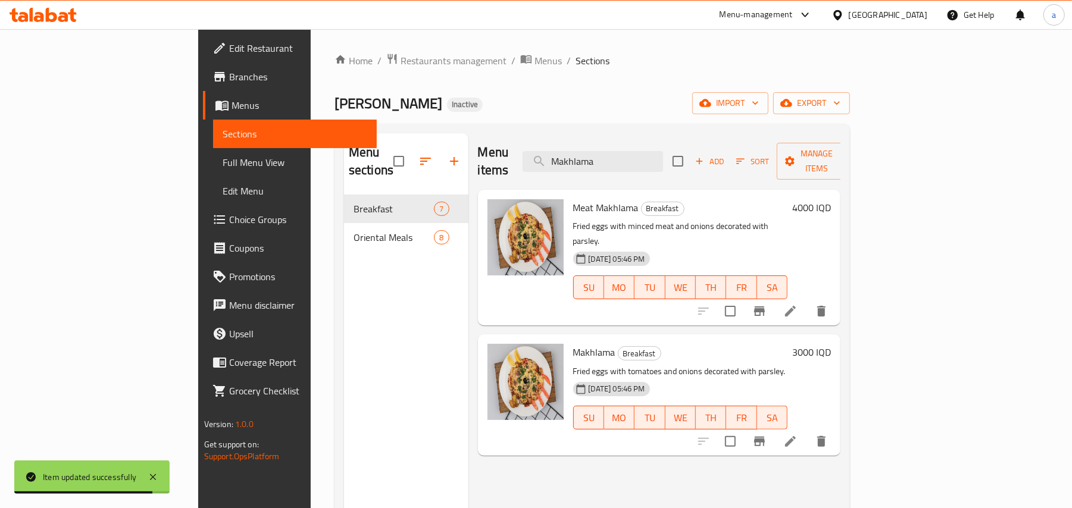
type input "Makhlama"
click at [797, 304] on icon at bounding box center [790, 311] width 14 height 14
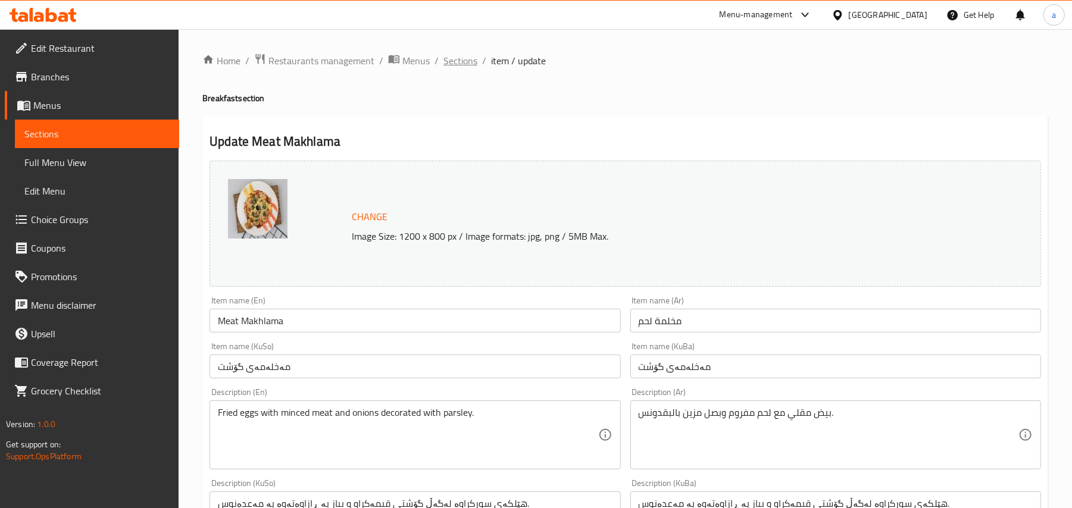
click at [477, 59] on span "Sections" at bounding box center [460, 61] width 34 height 14
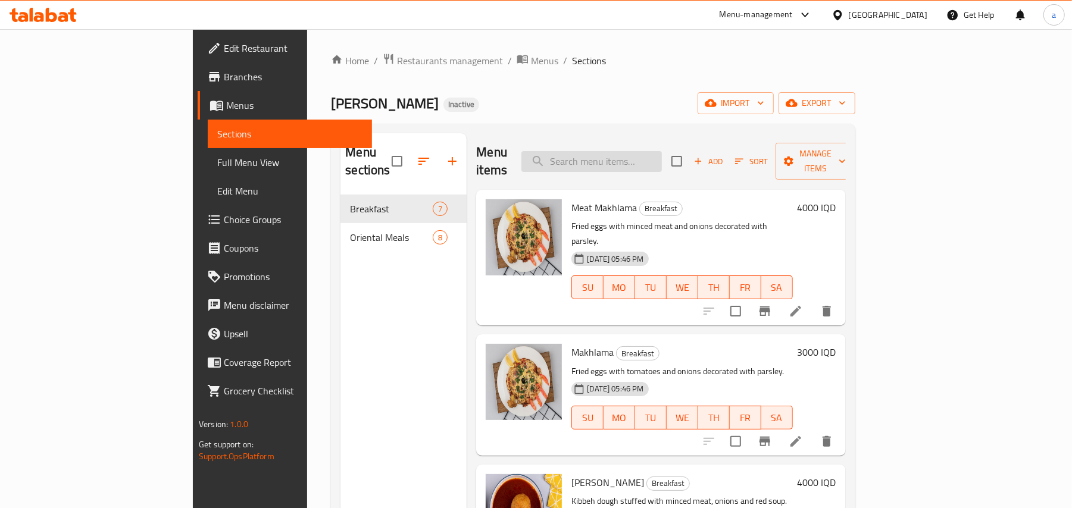
click at [662, 157] on input "search" at bounding box center [591, 161] width 140 height 21
paste input "Makhlama"
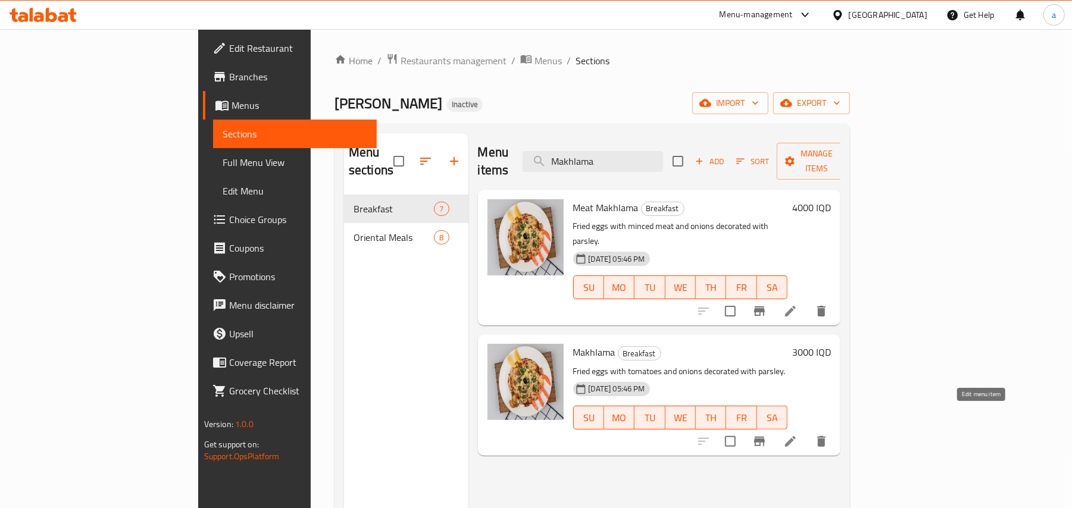
type input "Makhlama"
click at [796, 436] on icon at bounding box center [790, 441] width 11 height 11
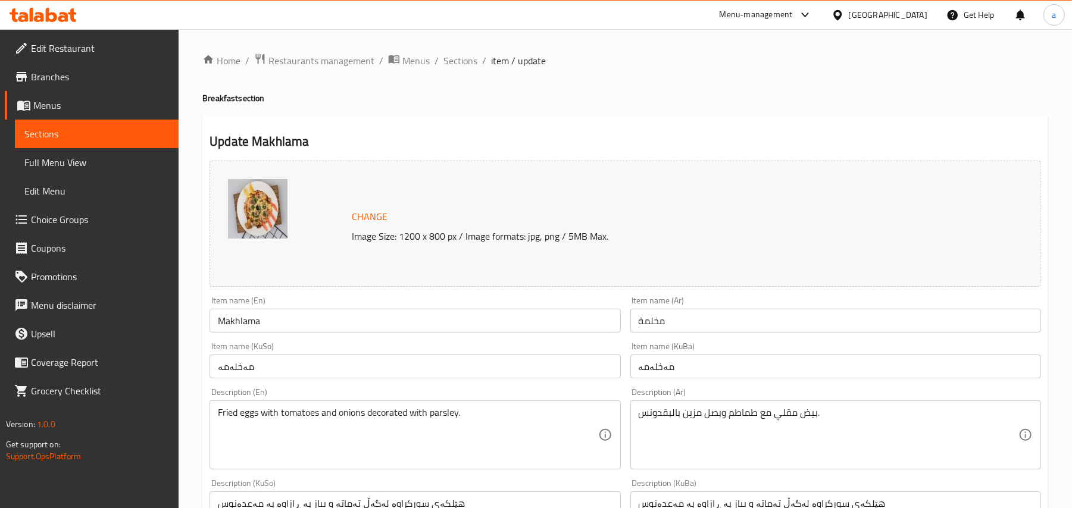
scroll to position [184, 0]
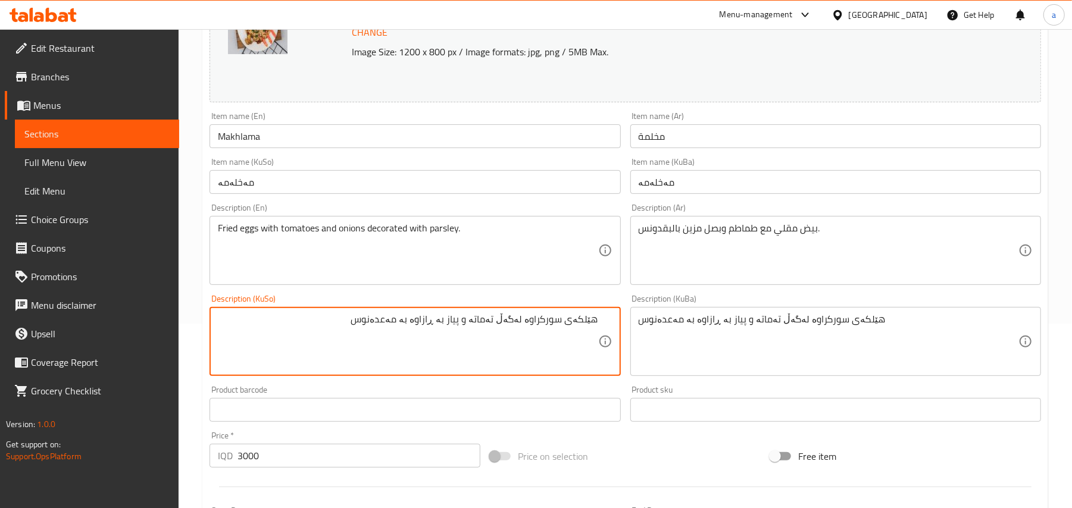
click at [419, 336] on textarea "هێلکەی سورکراوە لەگەڵ تەماتە و پیاز بە ڕازاوە بە مەعدەنوس" at bounding box center [408, 342] width 380 height 57
click at [436, 336] on textarea "هێلکەی سورکراوە لەگەڵ تەماتە و پیاز بە ڕازاوەتەوە بە مەعدەنوس" at bounding box center [408, 342] width 380 height 57
type textarea "هێلکەی سورکراوە لەگەڵ تەماتە و پیاز بە ڕازاوەتەوە بە مەعدەنوس"
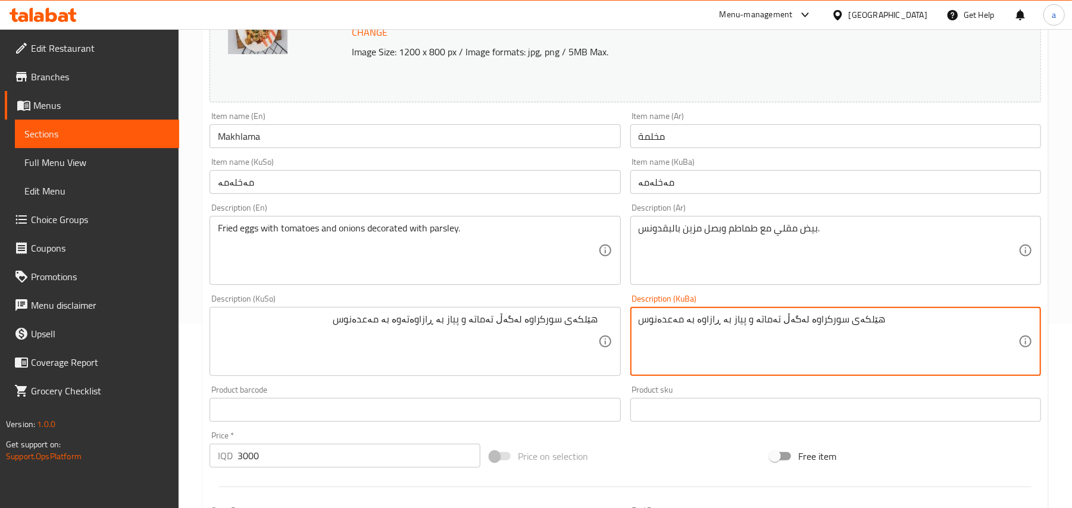
paste textarea "تەوە"
type textarea "هێلکەی سورکراوە لەگەڵ تەماتە و پیاز بە ڕازاوەتەوە بە مەعدەنوس"
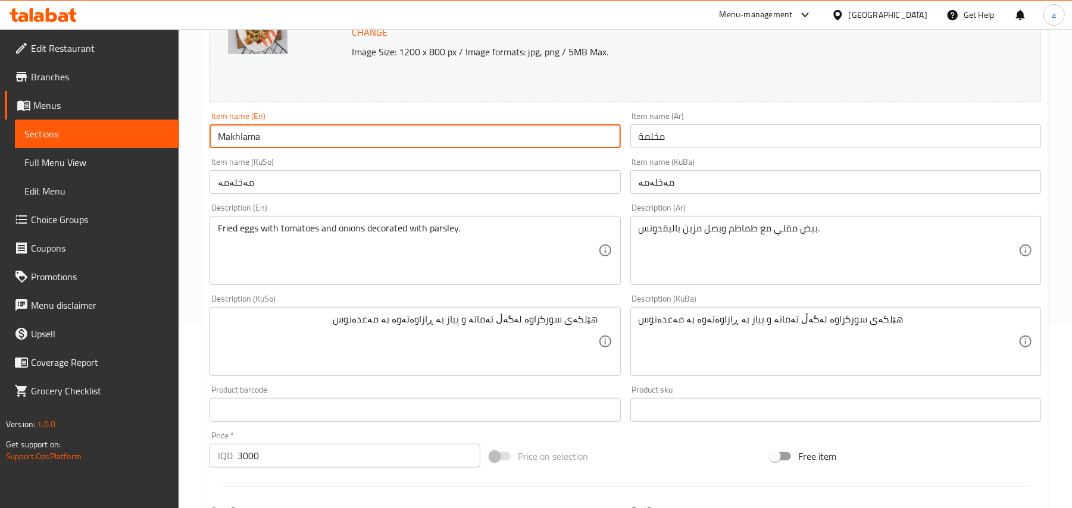
click at [401, 148] on input "Makhlama" at bounding box center [414, 136] width 411 height 24
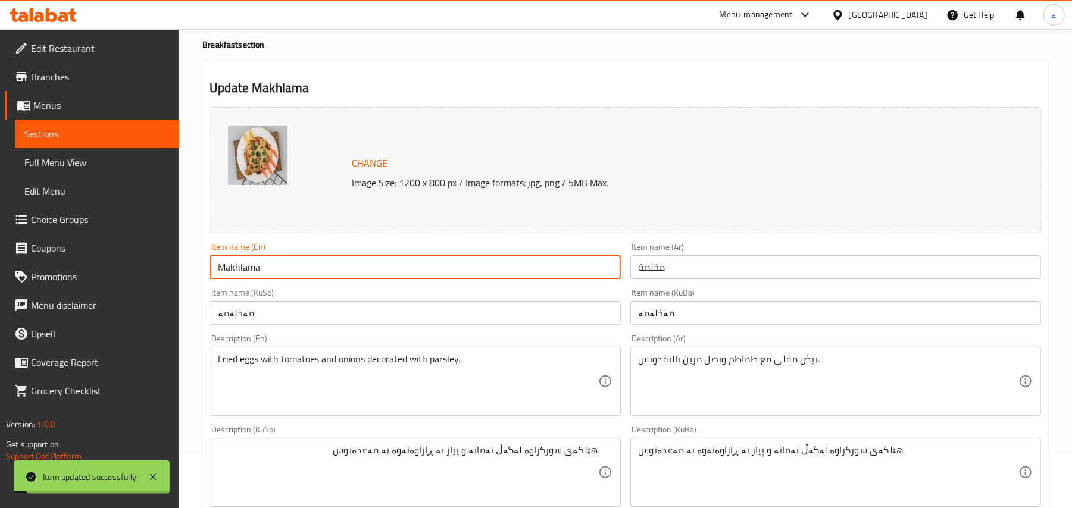
scroll to position [0, 0]
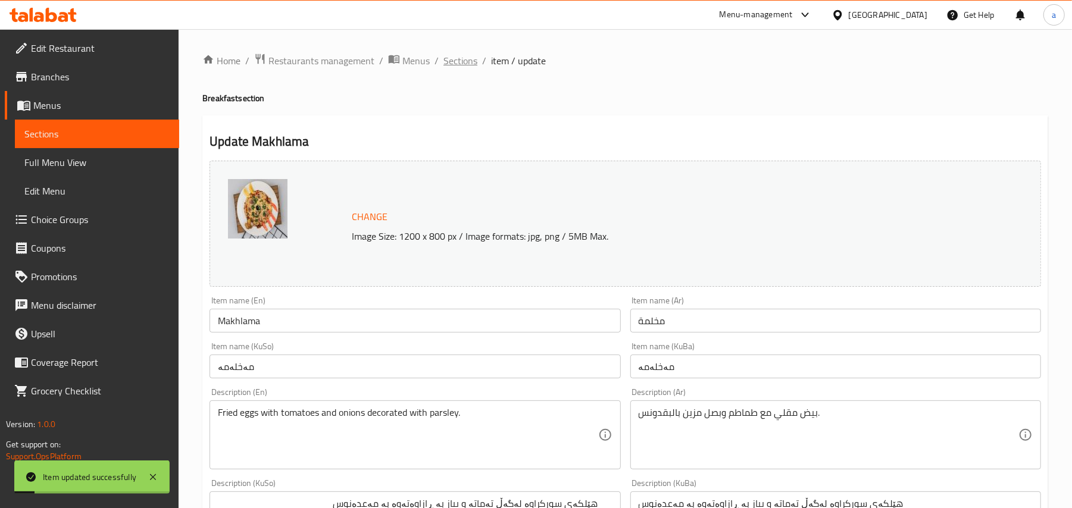
click at [476, 61] on span "Sections" at bounding box center [460, 61] width 34 height 14
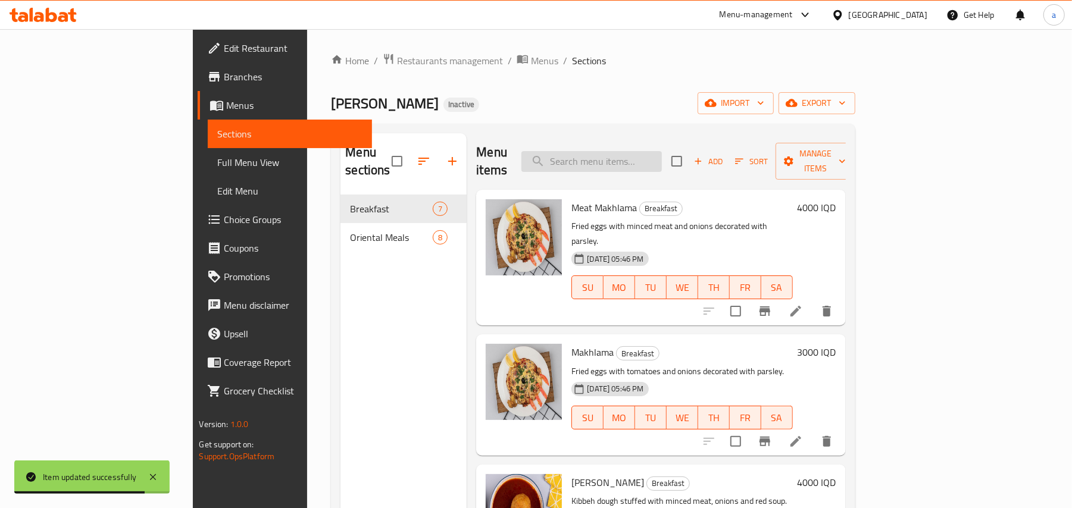
click at [635, 152] on input "search" at bounding box center [591, 161] width 140 height 21
paste input "Chicken Biryani"
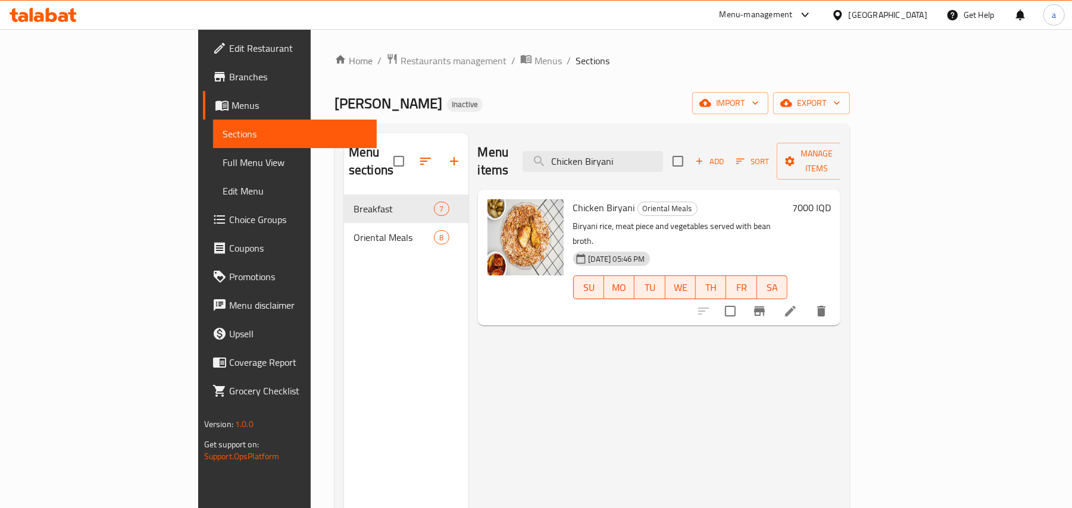
click at [835, 297] on button "delete" at bounding box center [821, 311] width 29 height 29
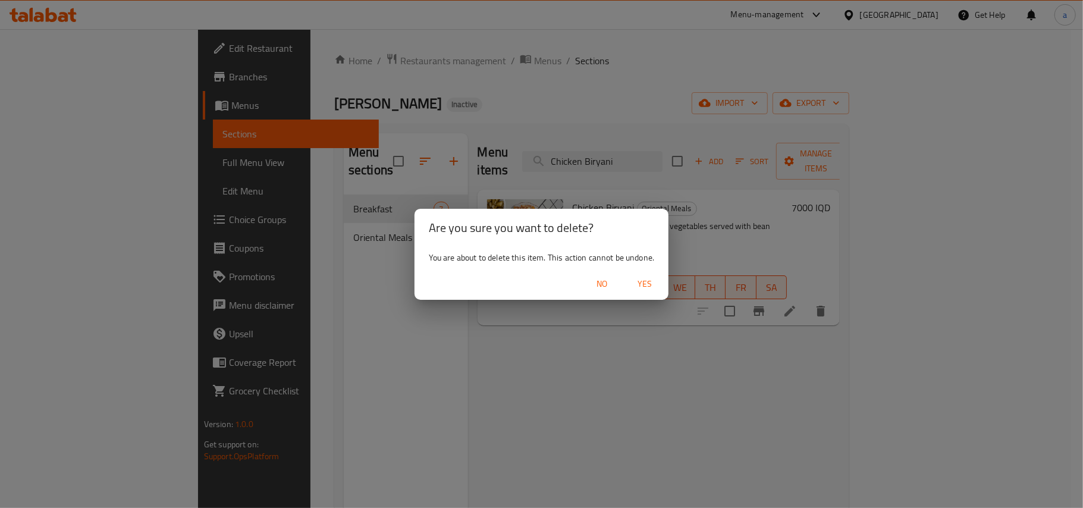
click at [653, 278] on span "Yes" at bounding box center [645, 284] width 29 height 15
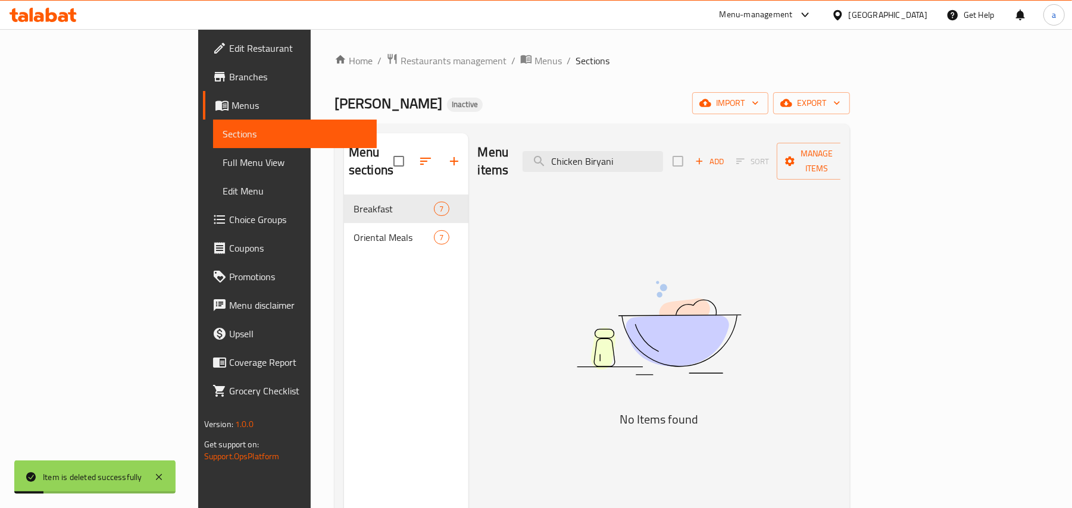
drag, startPoint x: 696, startPoint y: 159, endPoint x: 472, endPoint y: 184, distance: 225.0
click at [468, 184] on div "Menu items Chicken Biryani Add Sort Manage items No Items found" at bounding box center [654, 387] width 372 height 508
paste input "Meat"
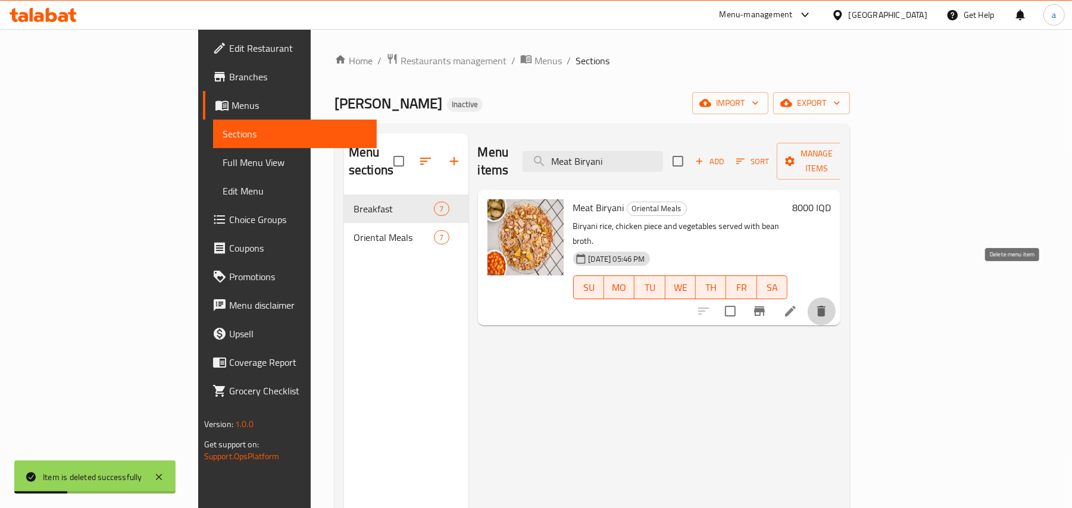
click at [828, 304] on icon "delete" at bounding box center [821, 311] width 14 height 14
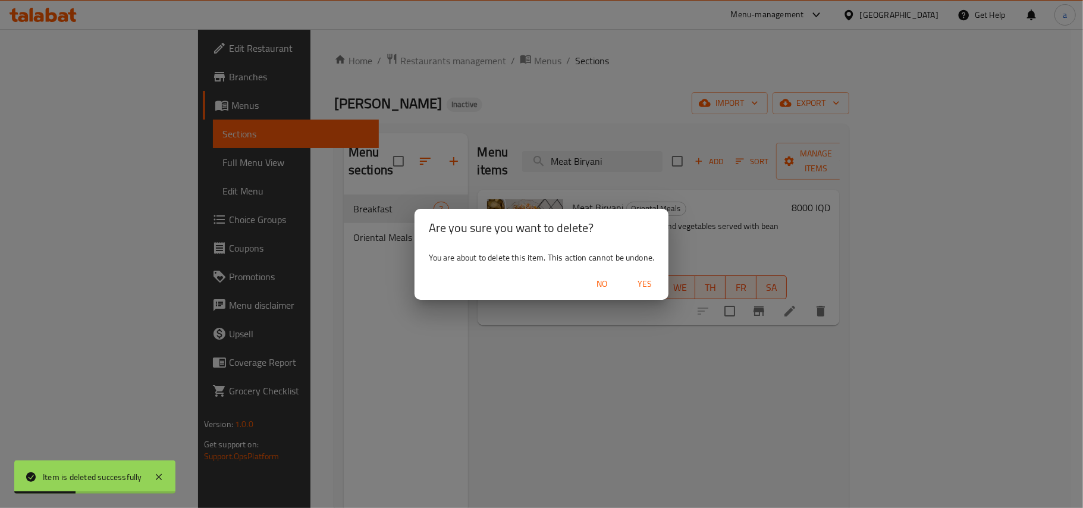
click at [664, 284] on button "Yes" at bounding box center [645, 284] width 38 height 22
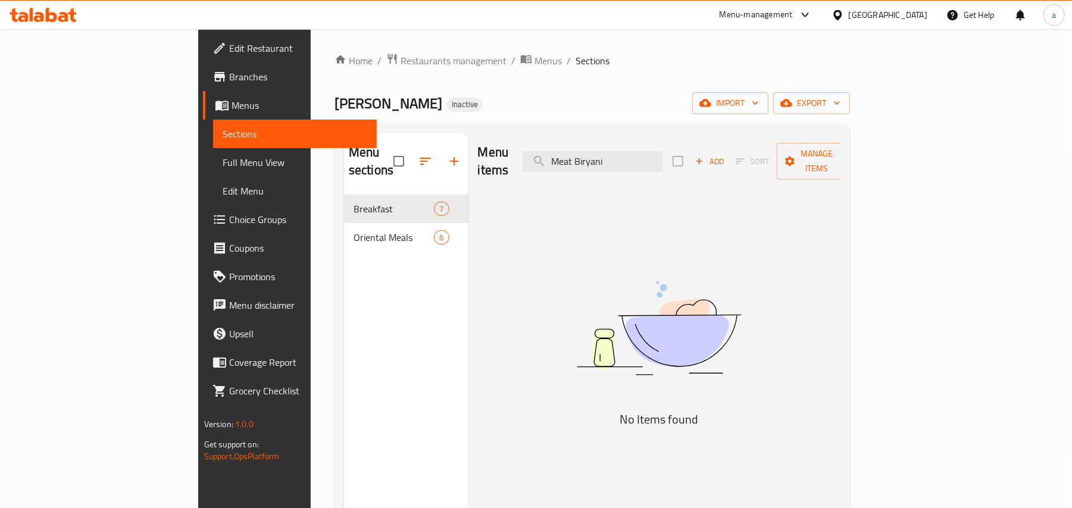
drag, startPoint x: 672, startPoint y: 152, endPoint x: 493, endPoint y: 180, distance: 181.8
click at [488, 182] on div "Menu items Meat Biryani Add Sort Manage items No Items found" at bounding box center [654, 387] width 372 height 508
paste input "Chicken With Rice"
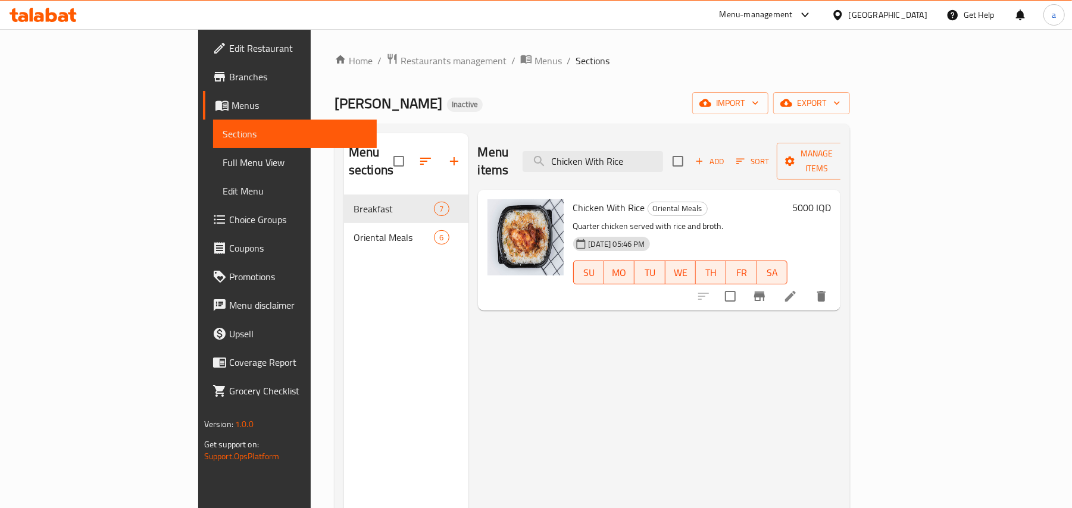
type input "Chicken With Rice"
click at [807, 286] on li at bounding box center [789, 296] width 33 height 21
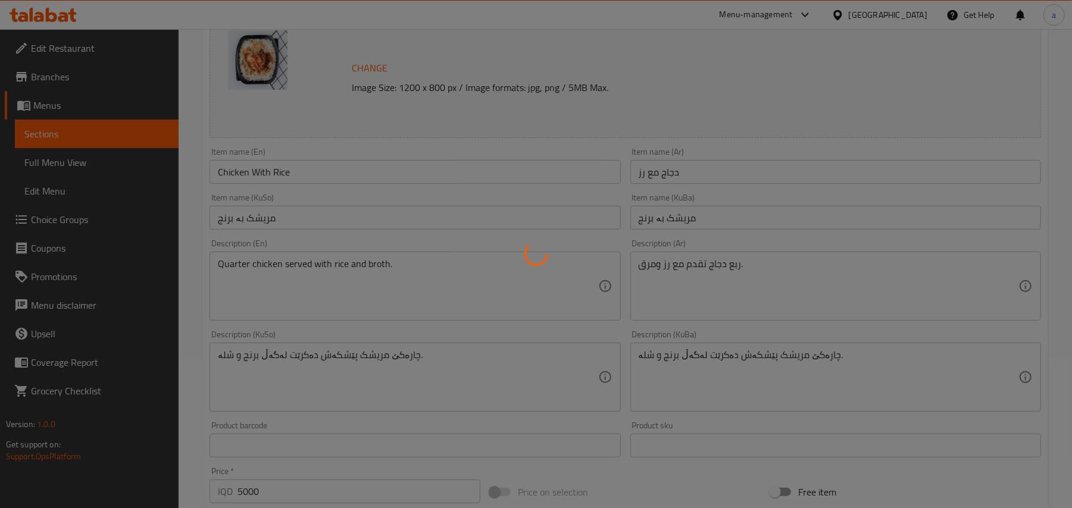
scroll to position [184, 0]
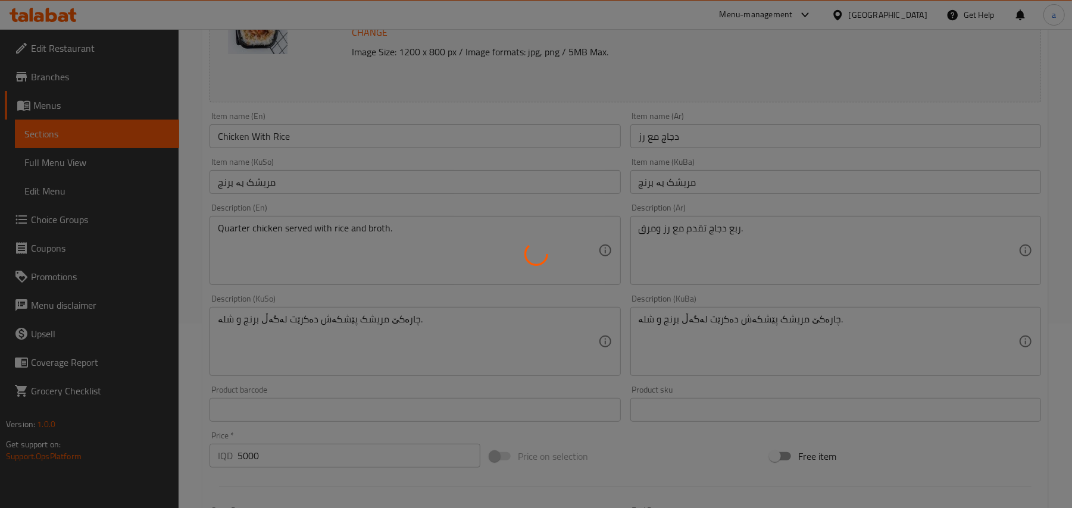
drag, startPoint x: 443, startPoint y: 192, endPoint x: 444, endPoint y: 203, distance: 11.4
click at [444, 203] on div at bounding box center [536, 254] width 1072 height 508
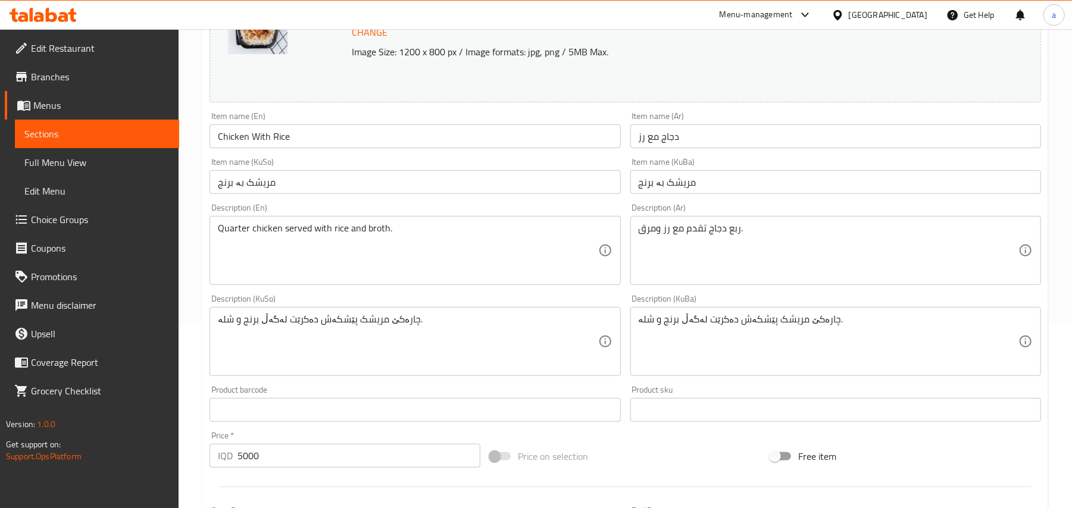
click at [443, 191] on input "مریشک بە برنج" at bounding box center [414, 182] width 411 height 24
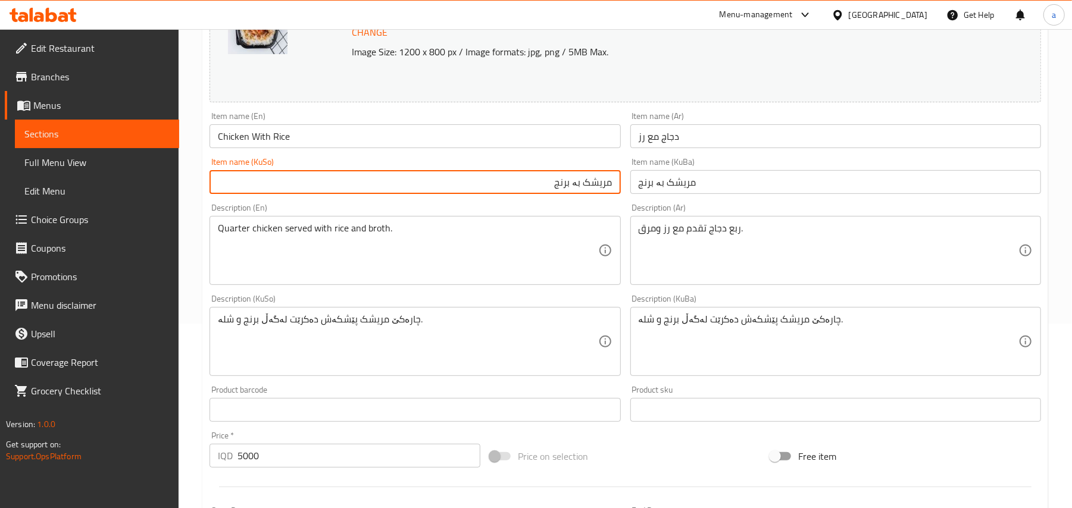
click at [577, 194] on input "مریشک بە برنج" at bounding box center [414, 182] width 411 height 24
click at [577, 194] on input "مریشک لەگەل برنج" at bounding box center [414, 182] width 411 height 24
type input "مریشک لەگەل برنج"
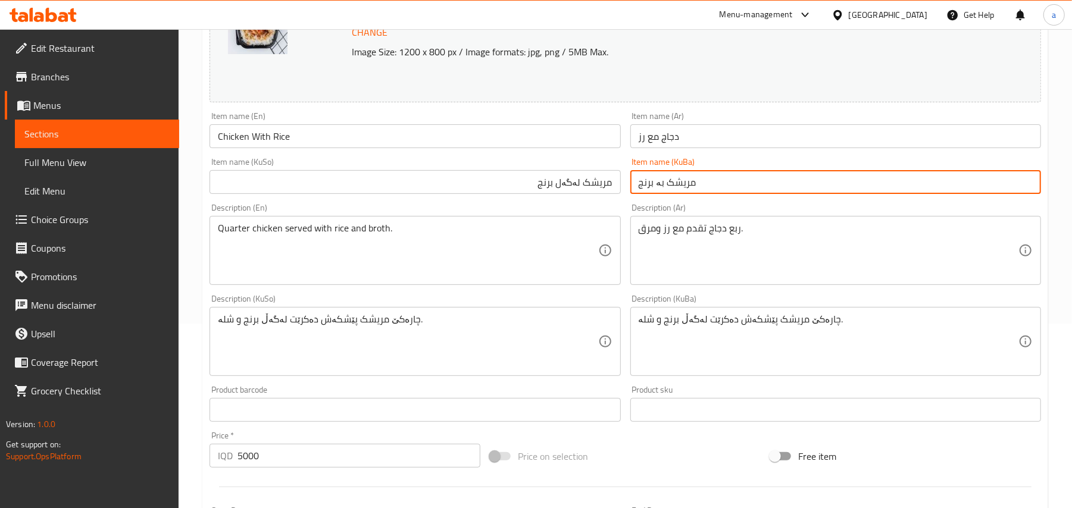
click at [655, 194] on input "مریشک بە برنج" at bounding box center [835, 182] width 411 height 24
paste input "لەگەل"
type input "مریشک لەگەل برنج"
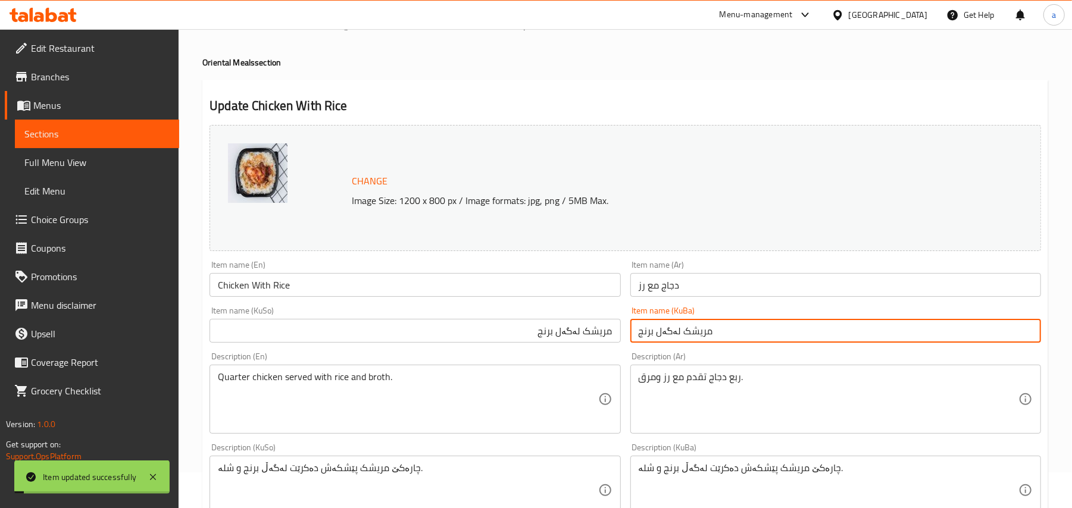
scroll to position [0, 0]
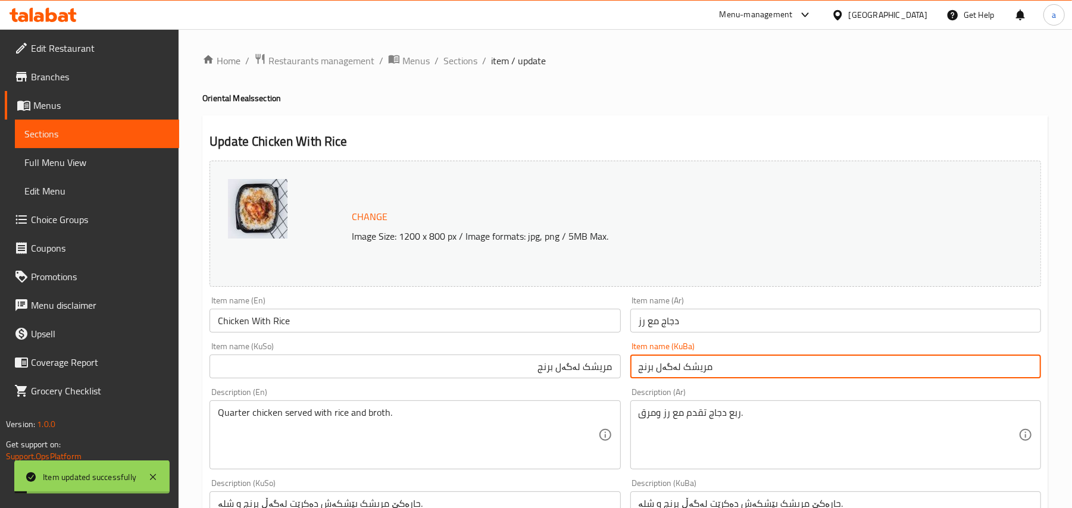
click at [457, 49] on div "Home / Restaurants management / Menus / Sections / item / update Oriental Meals…" at bounding box center [624, 512] width 893 height 966
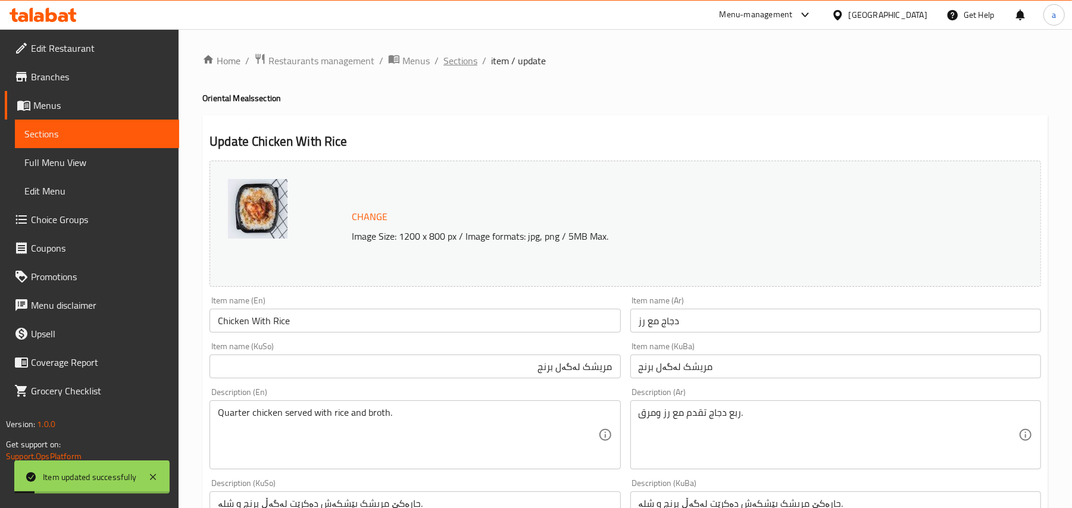
click at [476, 63] on span "Sections" at bounding box center [460, 61] width 34 height 14
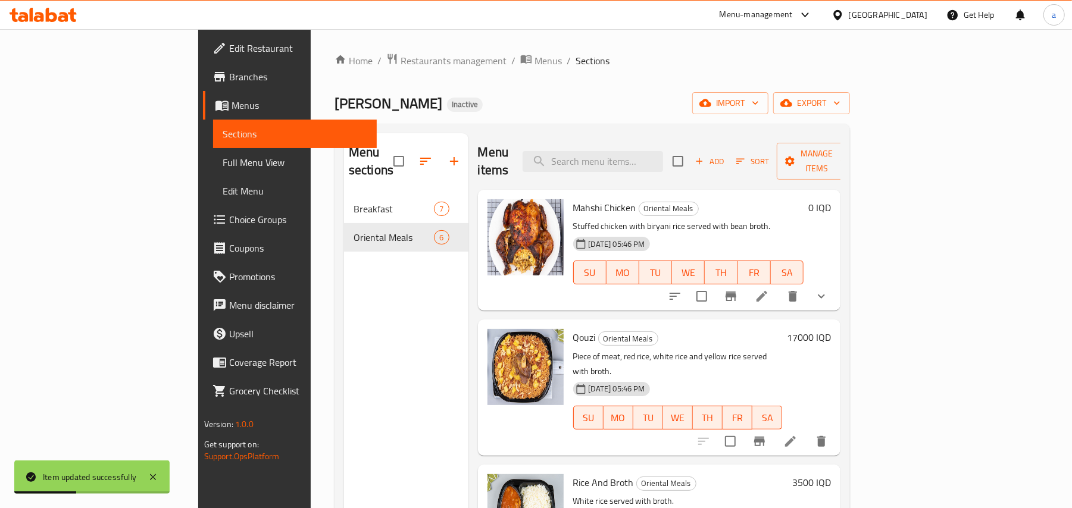
click at [223, 167] on span "Full Menu View" at bounding box center [295, 162] width 145 height 14
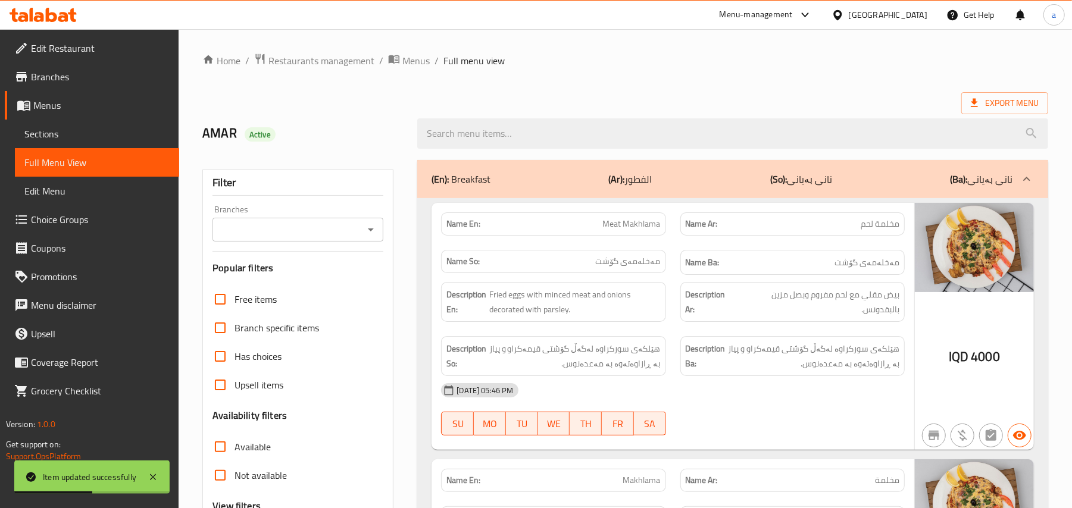
click at [369, 231] on icon "Open" at bounding box center [371, 230] width 14 height 14
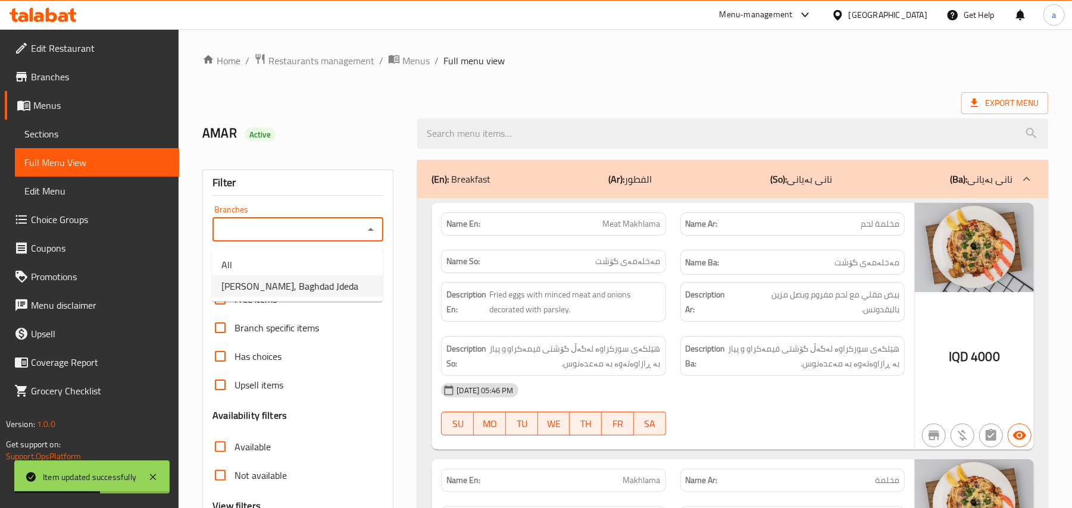
click at [326, 287] on span "[PERSON_NAME], Baghdad Jdeda" at bounding box center [289, 286] width 137 height 14
type input "[PERSON_NAME], Baghdad Jdeda"
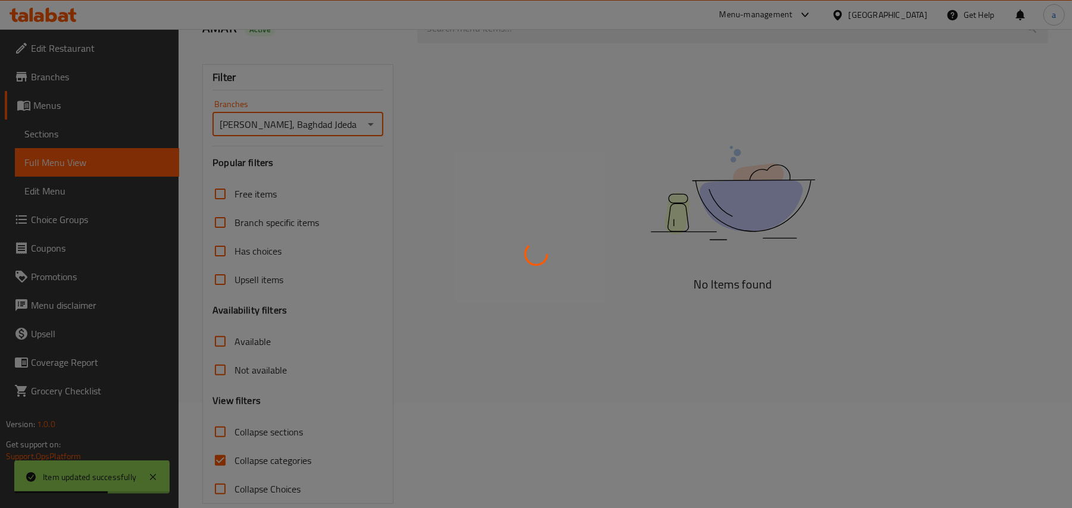
scroll to position [144, 0]
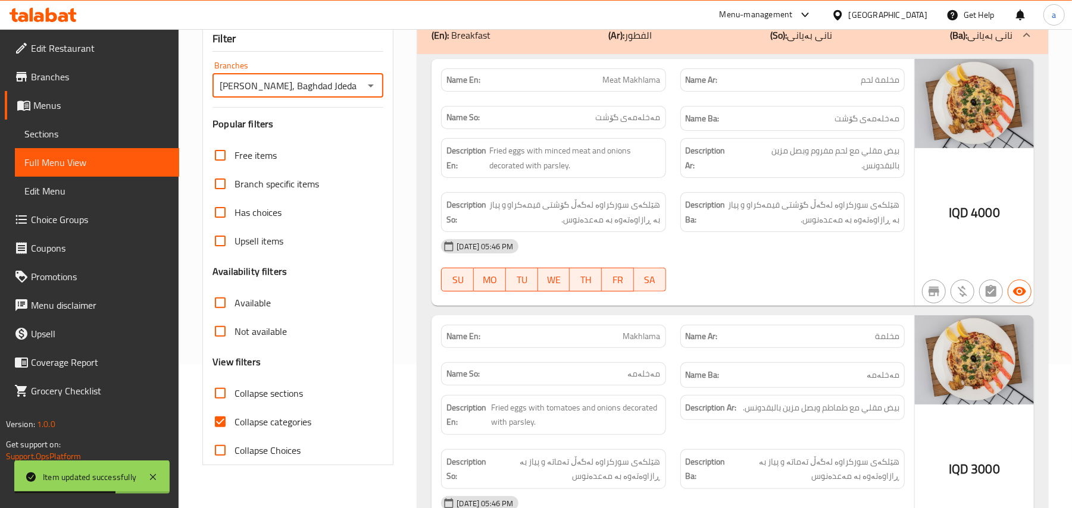
click at [227, 436] on input "Collapse categories" at bounding box center [220, 422] width 29 height 29
checkbox input "false"
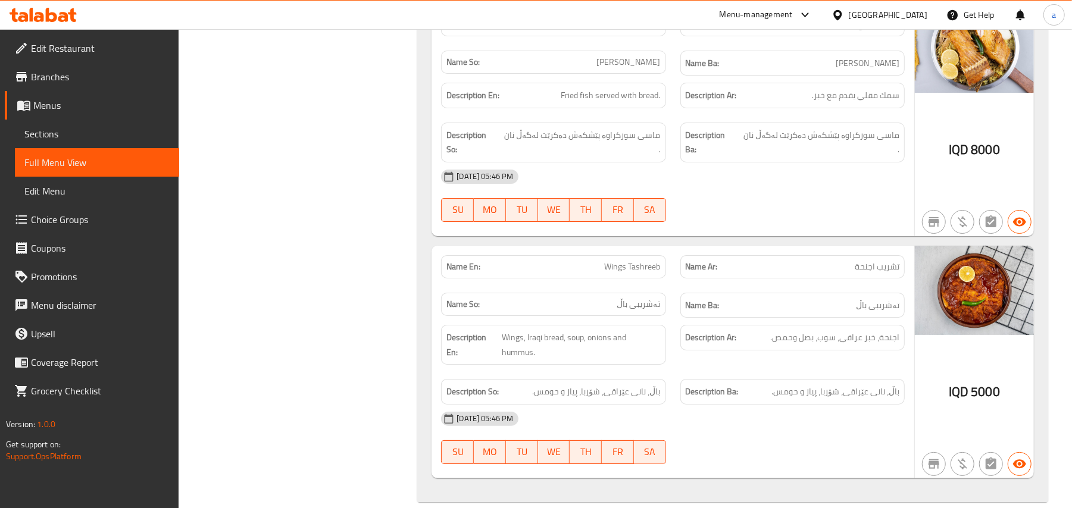
scroll to position [3234, 0]
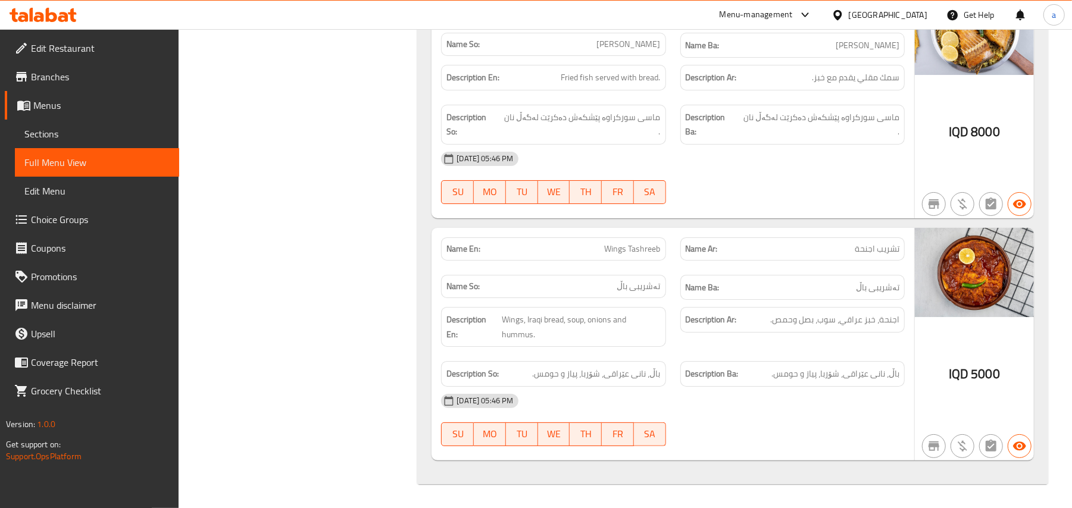
click at [44, 12] on icon at bounding box center [43, 15] width 67 height 14
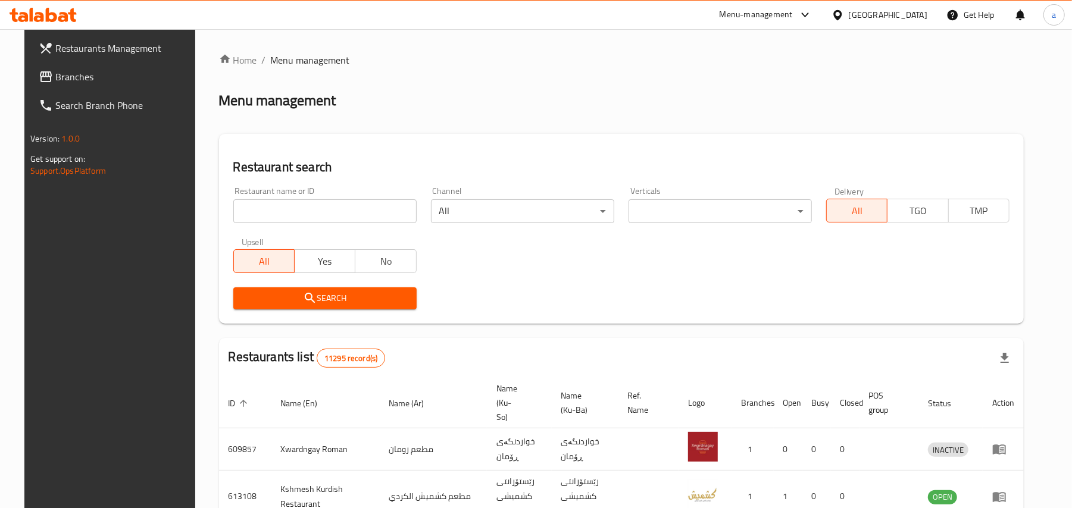
click at [292, 220] on input "search" at bounding box center [324, 211] width 183 height 24
paste input "Maskoof Albasha"
type input "Maskoof Albasha"
click button "Search" at bounding box center [324, 298] width 183 height 22
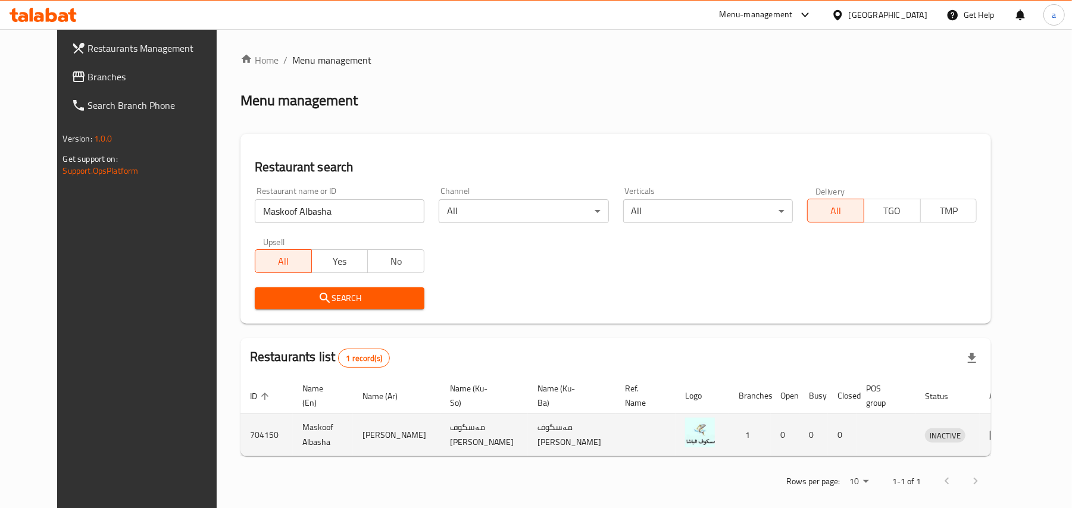
click at [1003, 441] on icon "enhanced table" at bounding box center [995, 436] width 13 height 10
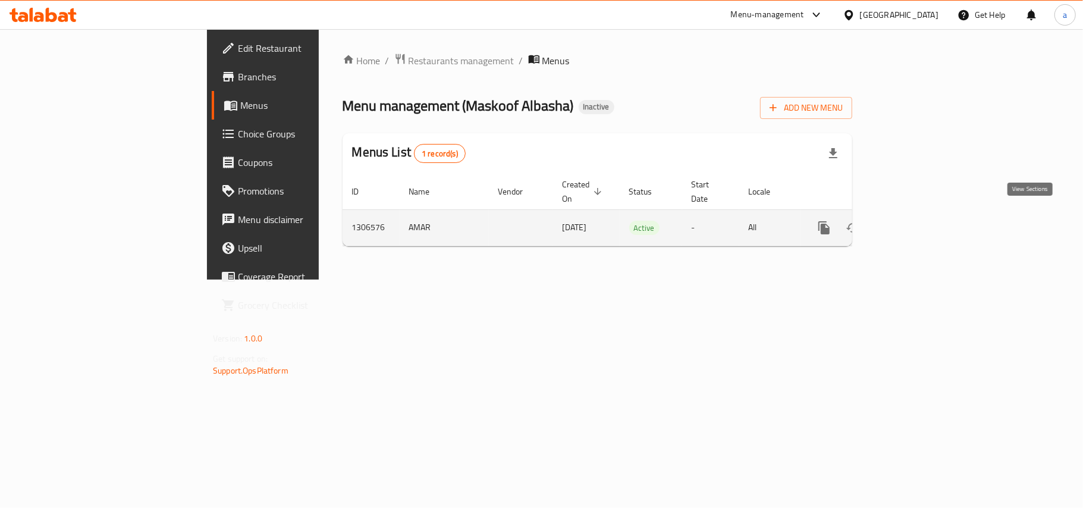
click at [916, 224] on icon "enhanced table" at bounding box center [910, 228] width 11 height 11
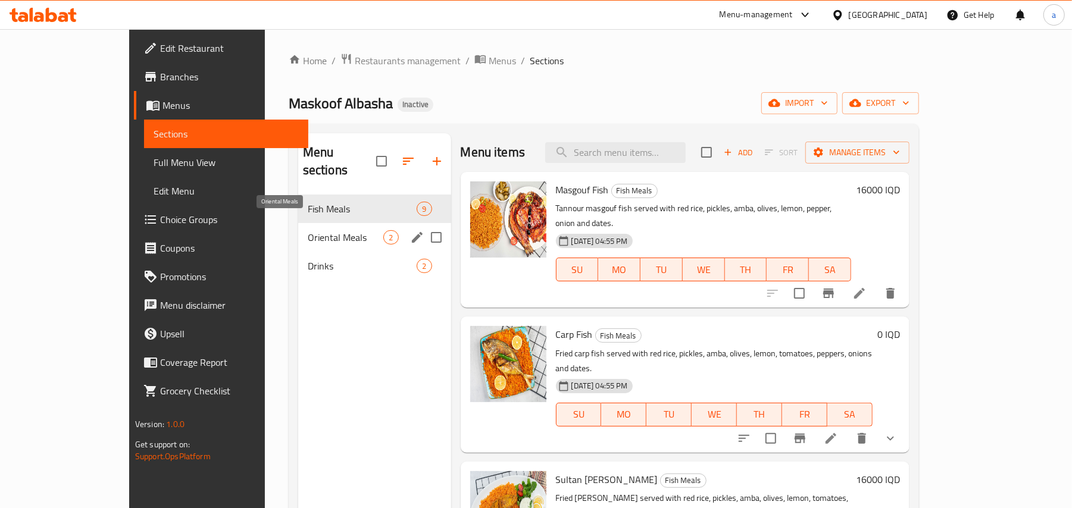
click at [308, 230] on span "Oriental Meals" at bounding box center [346, 237] width 76 height 14
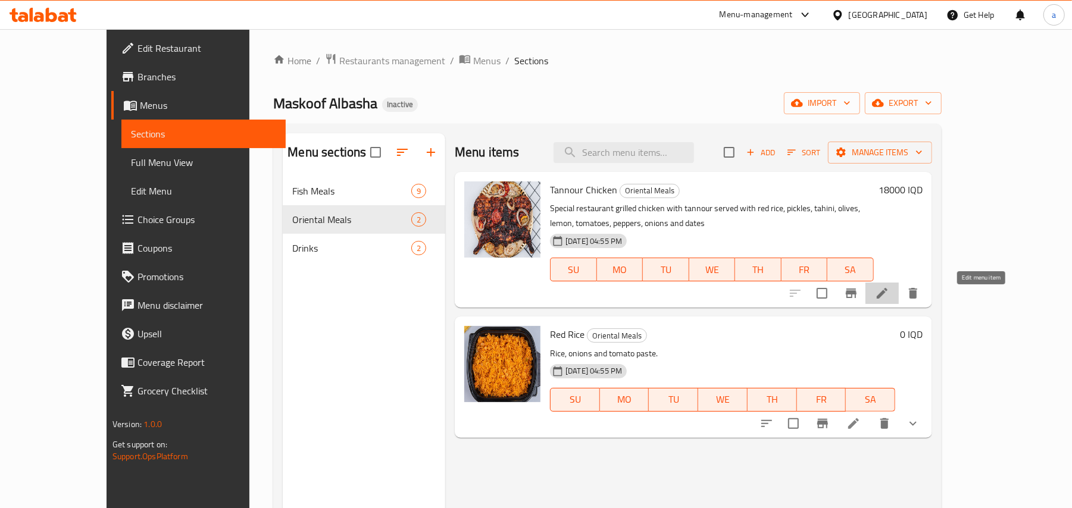
click at [889, 300] on icon at bounding box center [882, 293] width 14 height 14
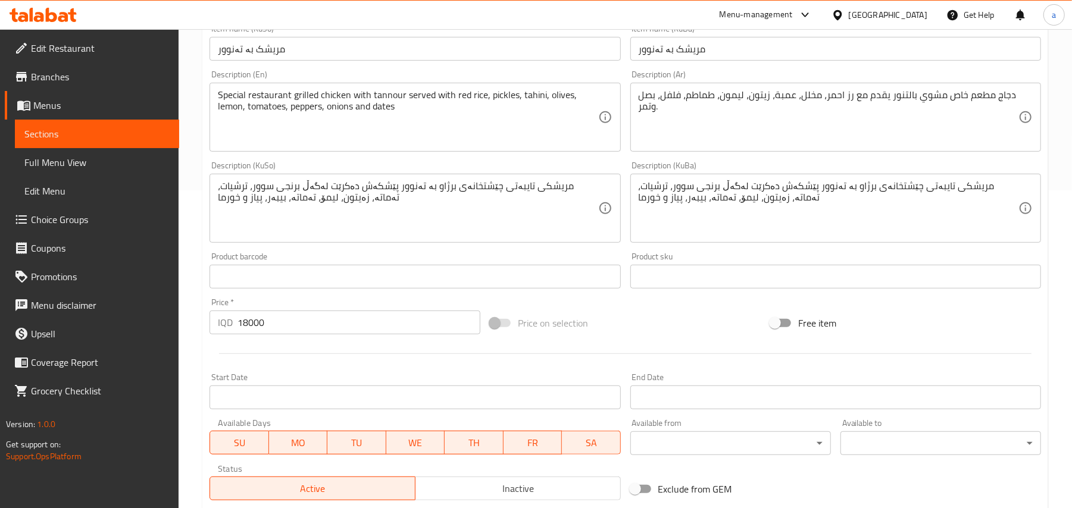
scroll to position [132, 0]
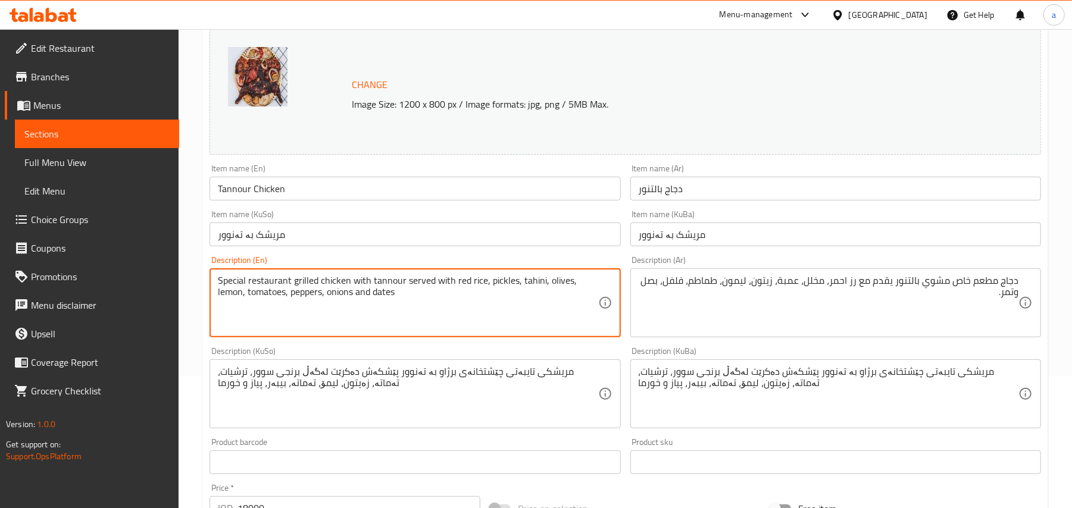
click at [550, 293] on textarea "Special restaurant grilled chicken with tannour served with red rice, pickles, …" at bounding box center [408, 303] width 380 height 57
type textarea "Special restaurant grilled chicken with tannour served with red rice, pickles, …"
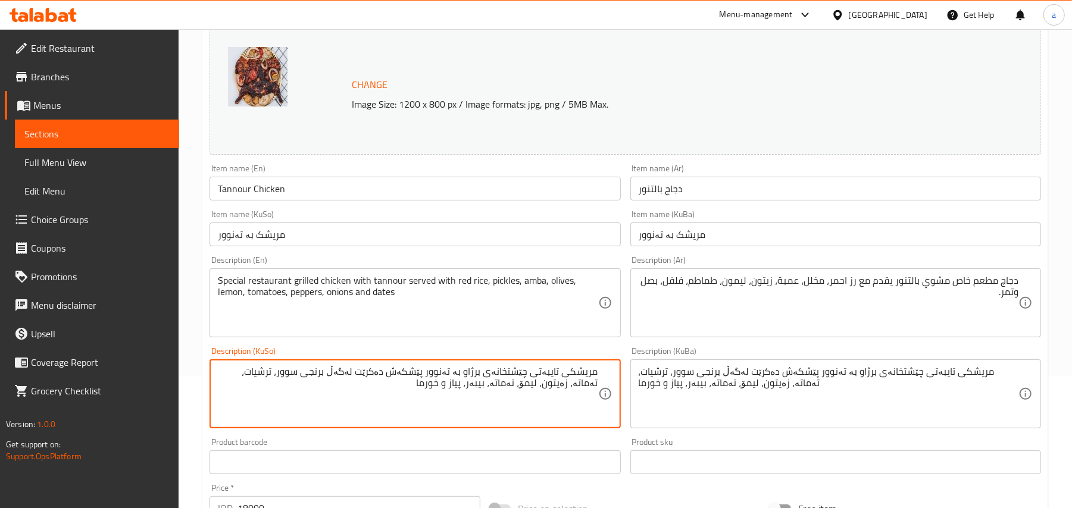
click at [584, 401] on textarea "مریشکی تایبەتی چێشتخانەی برژاو بە تەنوور پێشکەش دەکرێت لەگەڵ برنجی سوور، ترشیات…" at bounding box center [408, 394] width 380 height 57
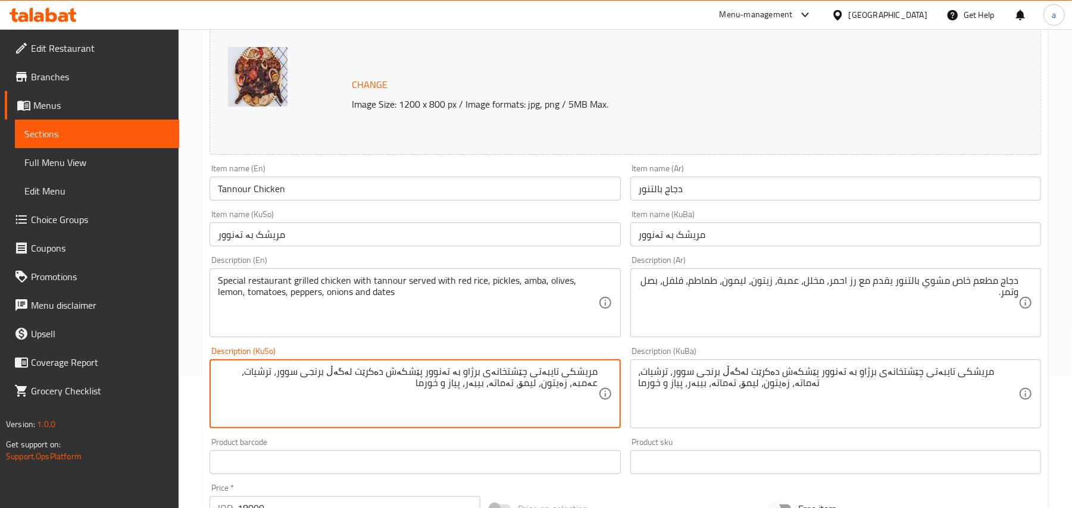
type textarea "مریشکی تایبەتی چێشتخانەی برژاو بە تەنوور پێشکەش دەکرێت لەگەڵ برنجی سوور، ترشیات…"
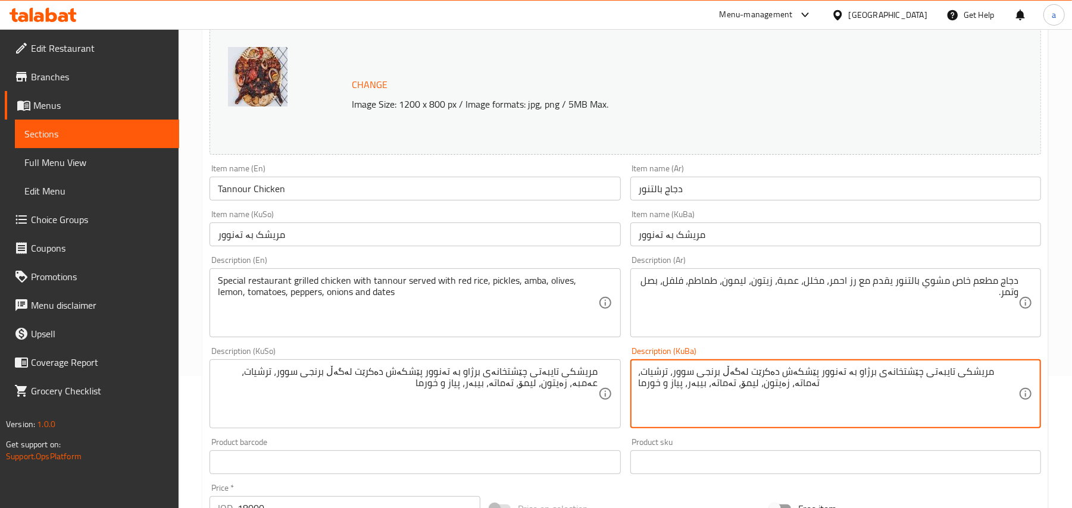
paste textarea "ەمب"
type textarea "مریشکی تایبەتی چێشتخانەی برژاو بە تەنوور پێشکەش دەکرێت لەگەڵ برنجی سوور، ترشیات…"
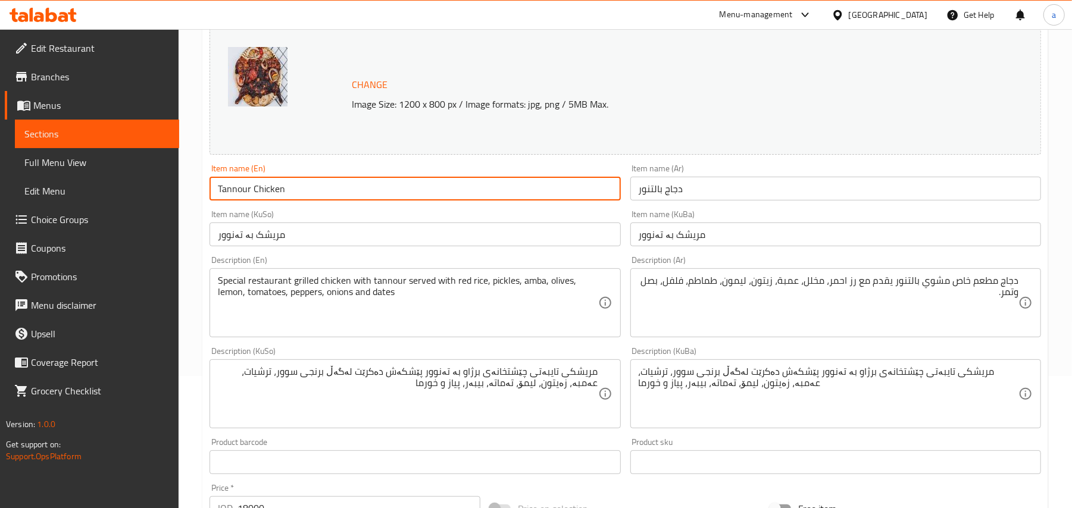
click at [374, 189] on input "Tannour Chicken" at bounding box center [414, 189] width 411 height 24
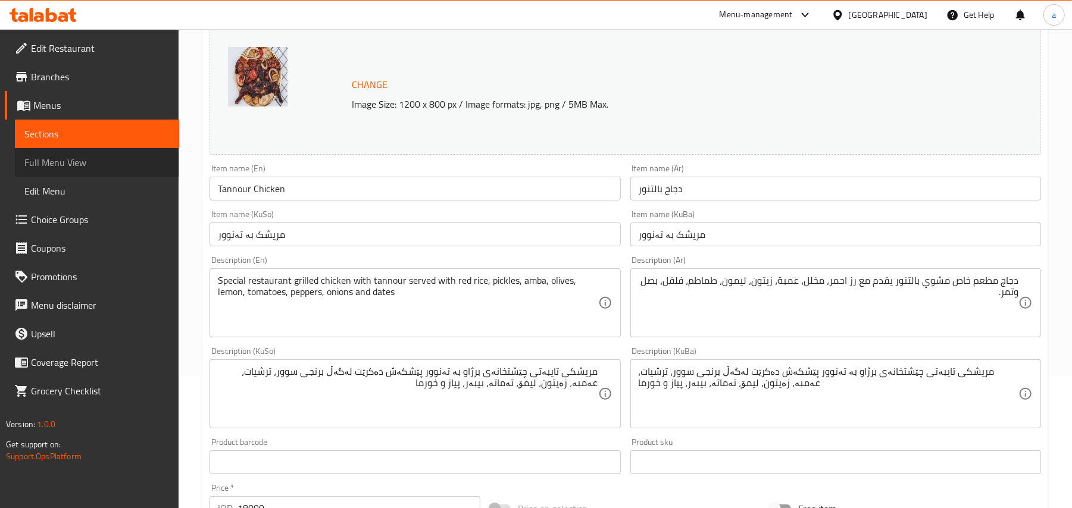
click at [93, 174] on link "Full Menu View" at bounding box center [97, 162] width 164 height 29
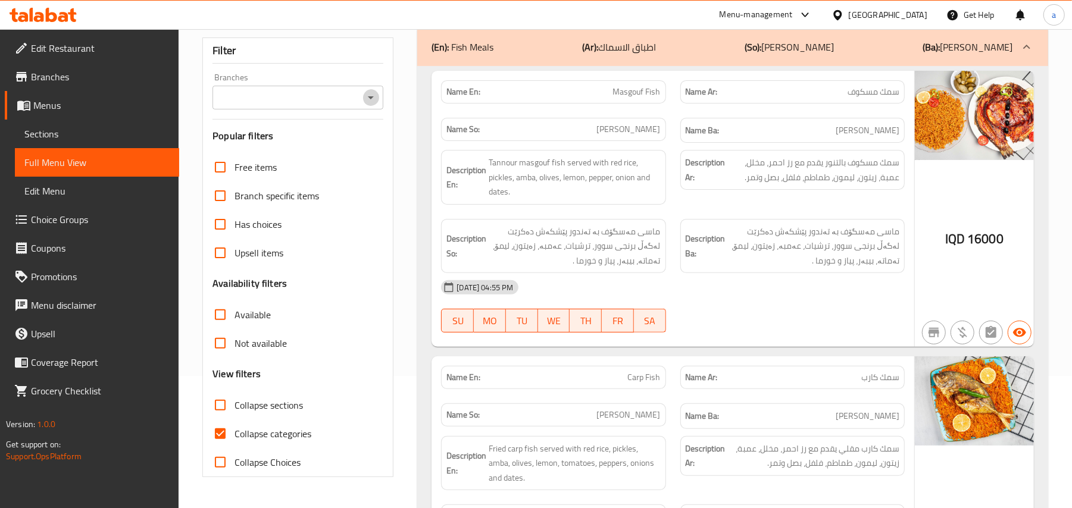
click at [365, 105] on icon "Open" at bounding box center [371, 97] width 14 height 14
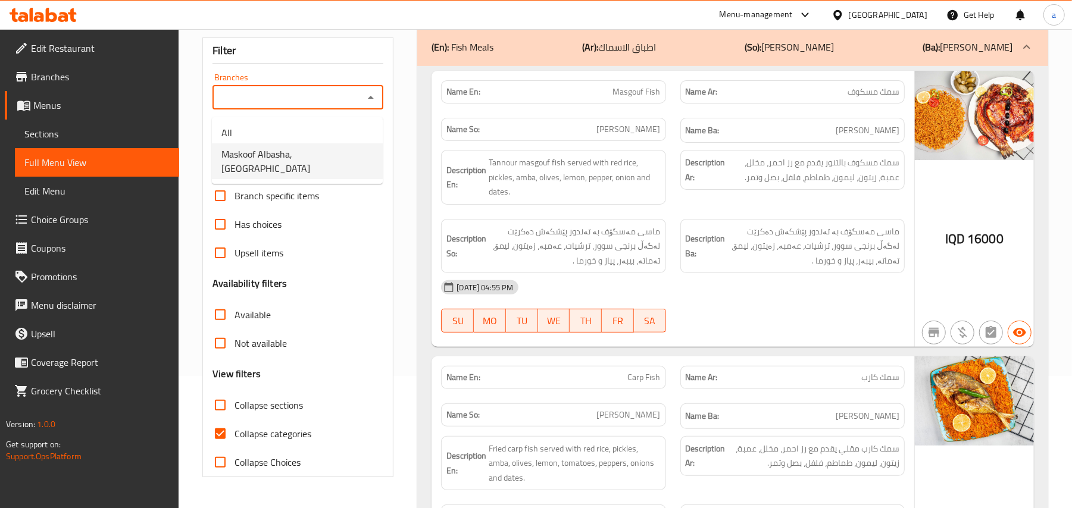
click at [301, 167] on ul "All Maskoof Albasha, Zayona" at bounding box center [297, 150] width 171 height 67
click at [305, 158] on span "Maskoof Albasha, Zayona" at bounding box center [297, 161] width 152 height 29
type input "Maskoof Albasha, Zayona"
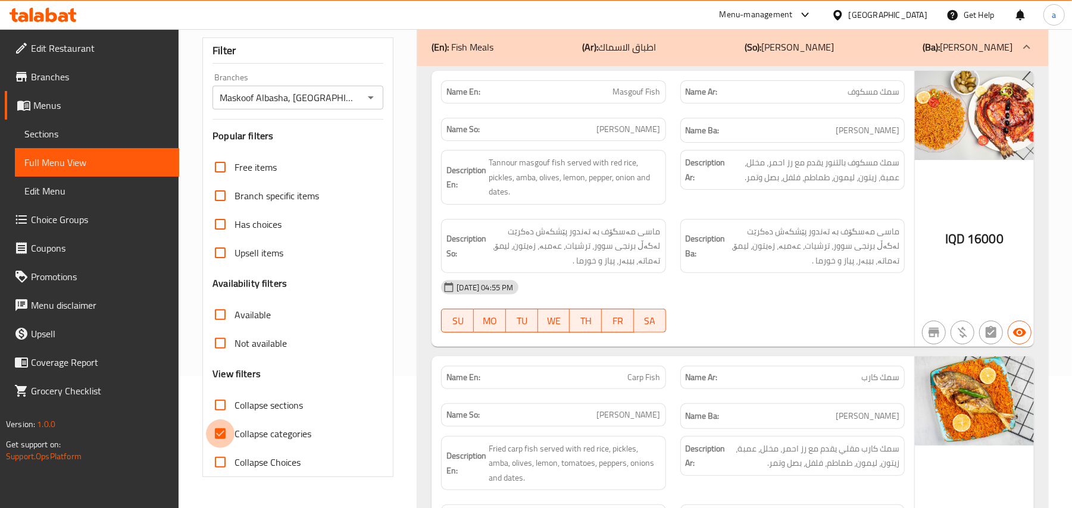
click at [227, 448] on input "Collapse categories" at bounding box center [220, 433] width 29 height 29
checkbox input "false"
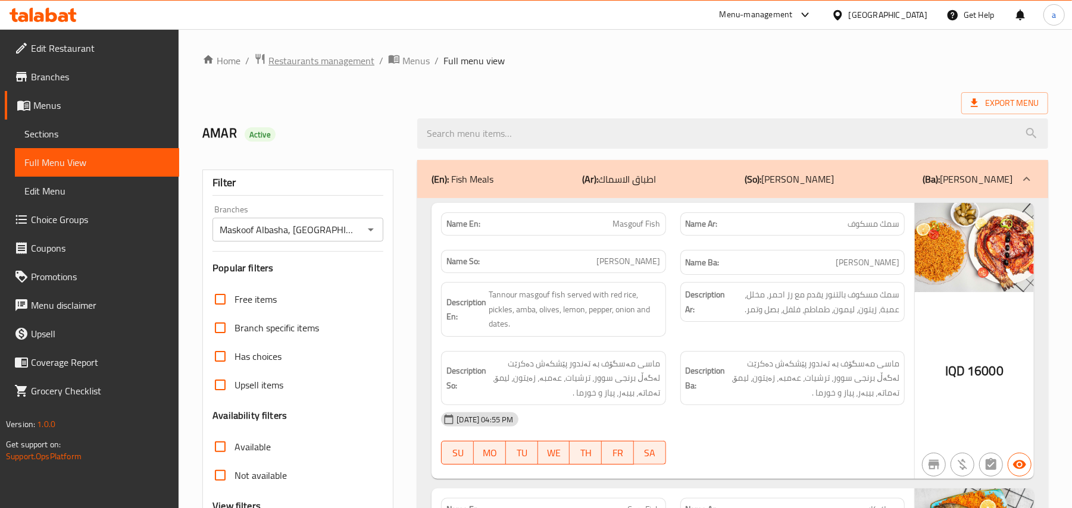
click at [347, 60] on span "Restaurants management" at bounding box center [321, 61] width 106 height 14
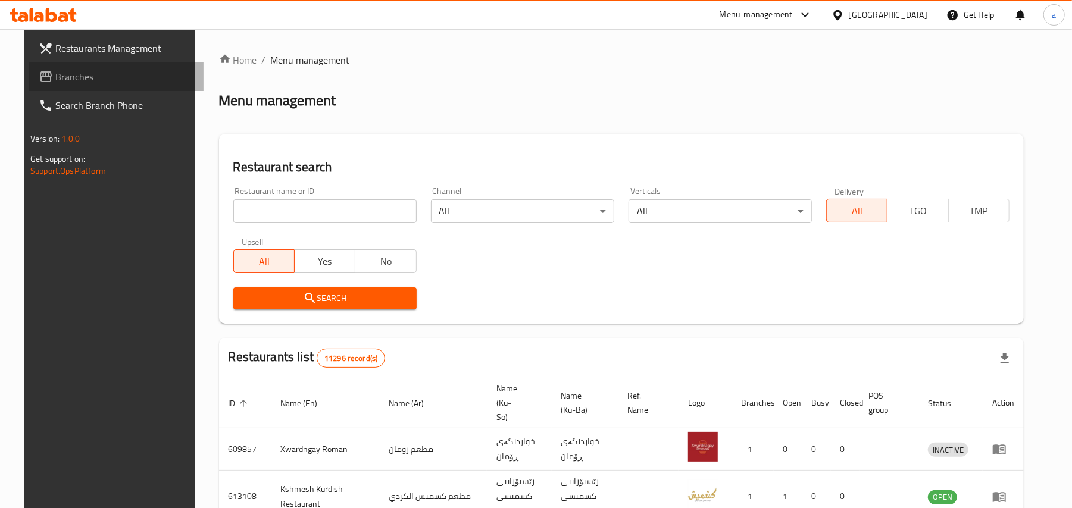
click at [83, 86] on link "Branches" at bounding box center [116, 76] width 174 height 29
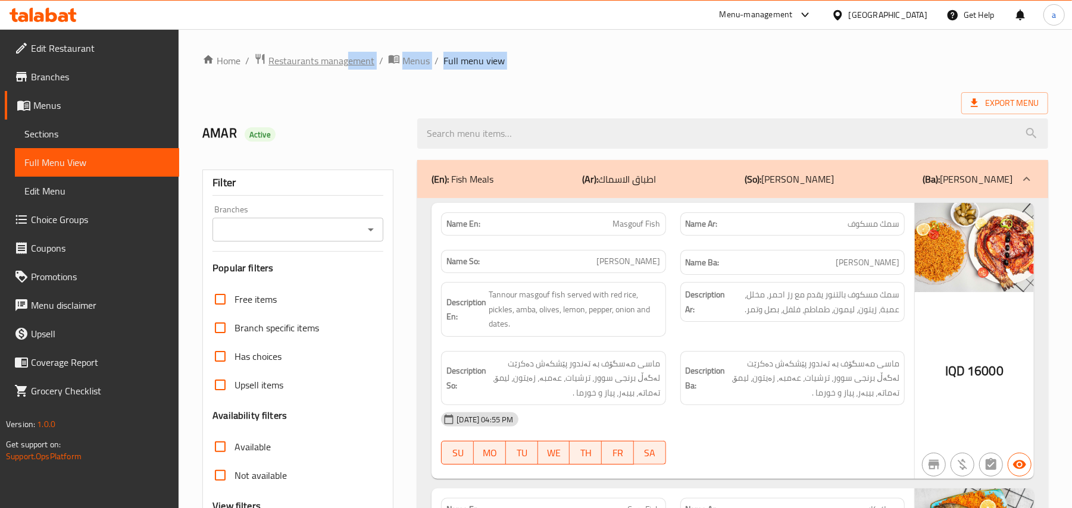
click at [322, 58] on span "Restaurants management" at bounding box center [321, 61] width 106 height 14
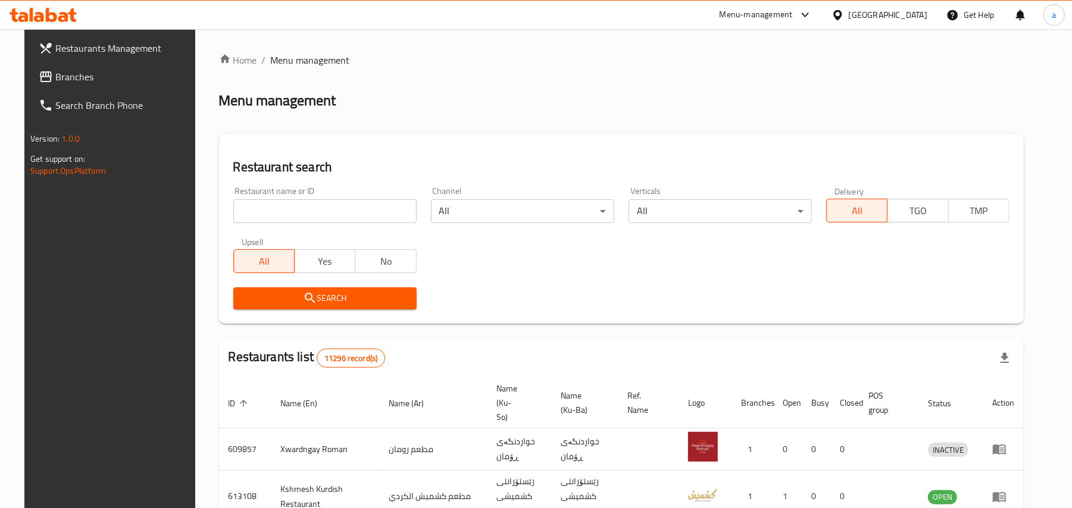
drag, startPoint x: 308, startPoint y: 220, endPoint x: 305, endPoint y: 207, distance: 13.3
click at [305, 219] on input "search" at bounding box center [324, 211] width 183 height 24
paste input "Maskoof Albasha"
type input "Maskoof Albasha"
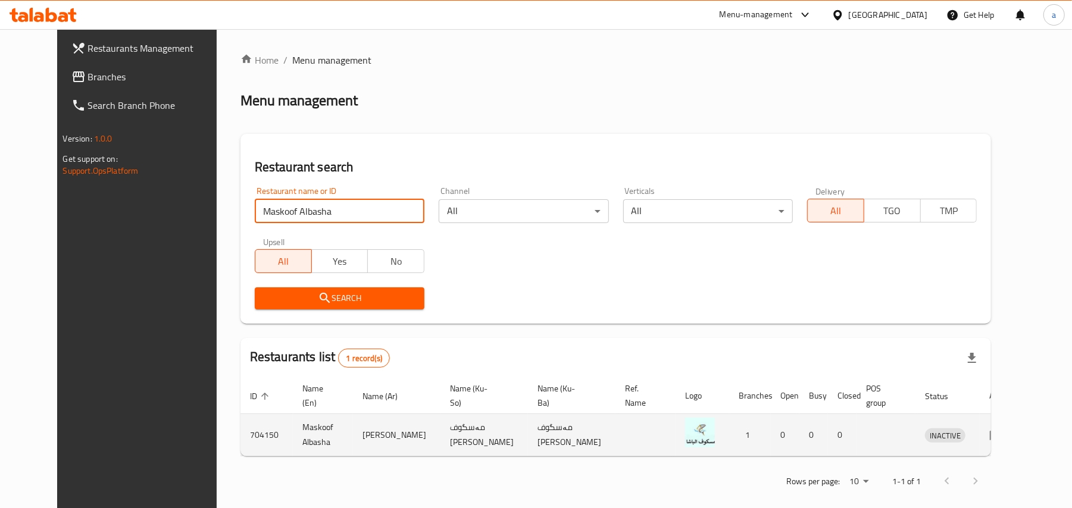
click at [1003, 442] on icon "enhanced table" at bounding box center [996, 435] width 14 height 14
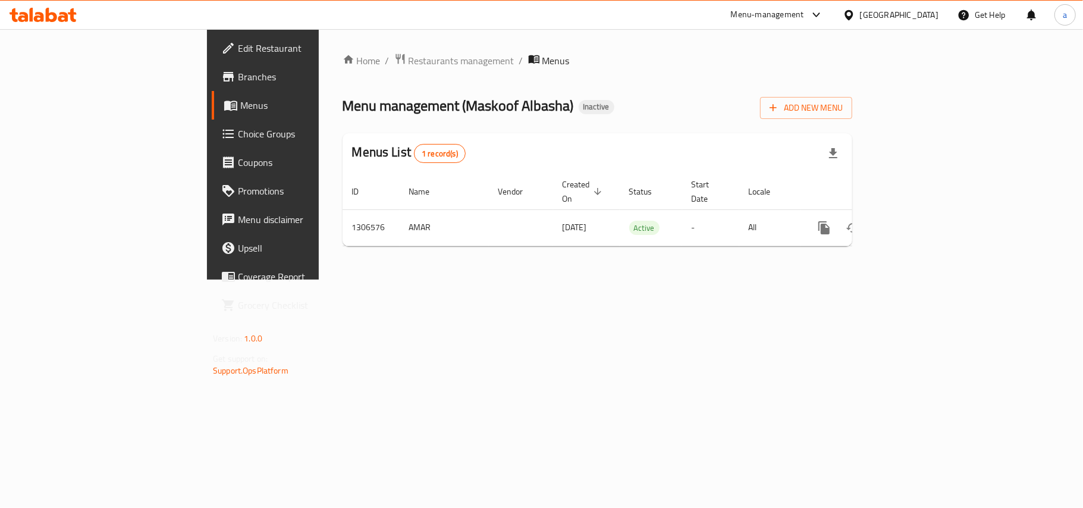
click at [238, 48] on span "Edit Restaurant" at bounding box center [308, 48] width 140 height 14
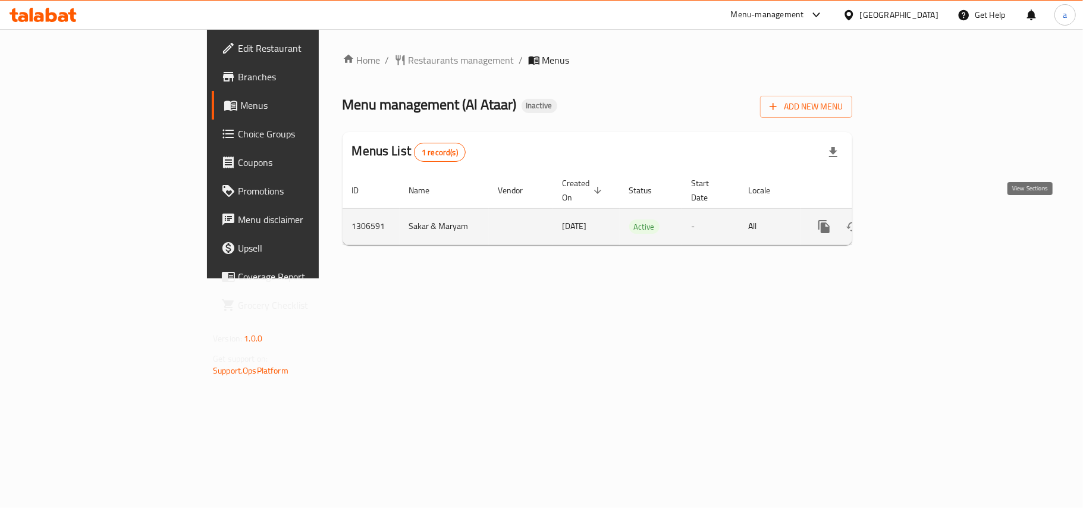
click at [917, 220] on icon "enhanced table" at bounding box center [910, 227] width 14 height 14
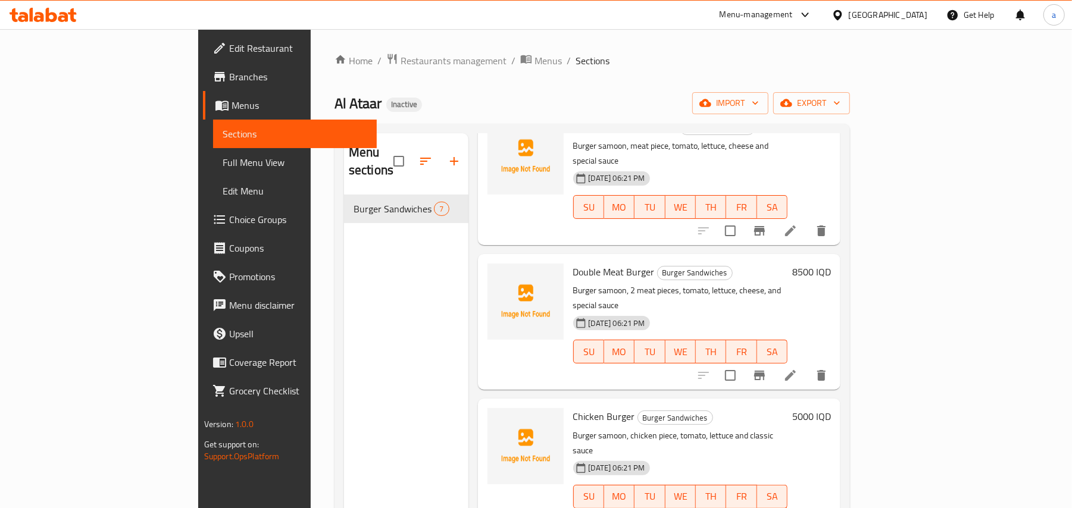
scroll to position [370, 0]
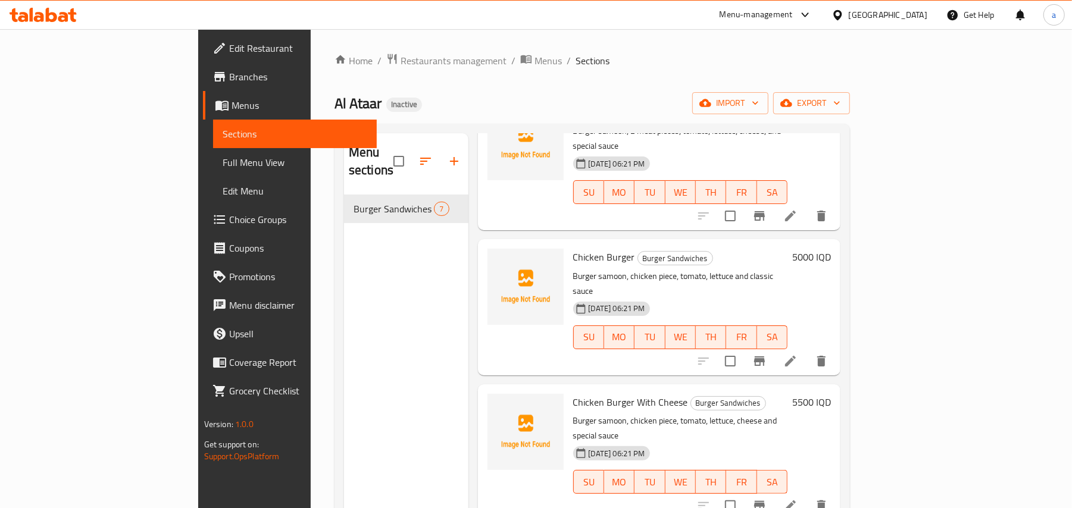
click at [223, 160] on span "Full Menu View" at bounding box center [295, 162] width 145 height 14
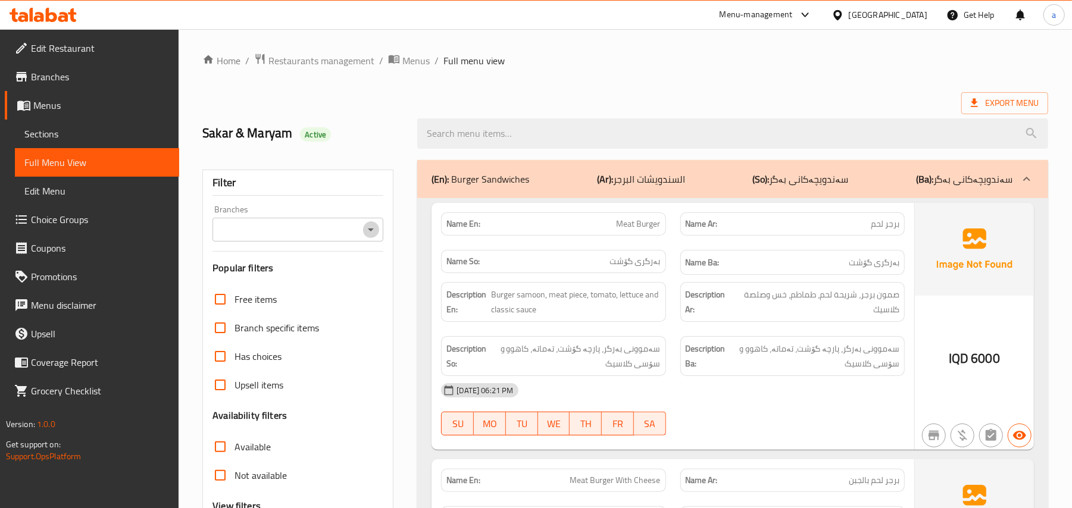
click at [374, 234] on icon "Open" at bounding box center [371, 230] width 14 height 14
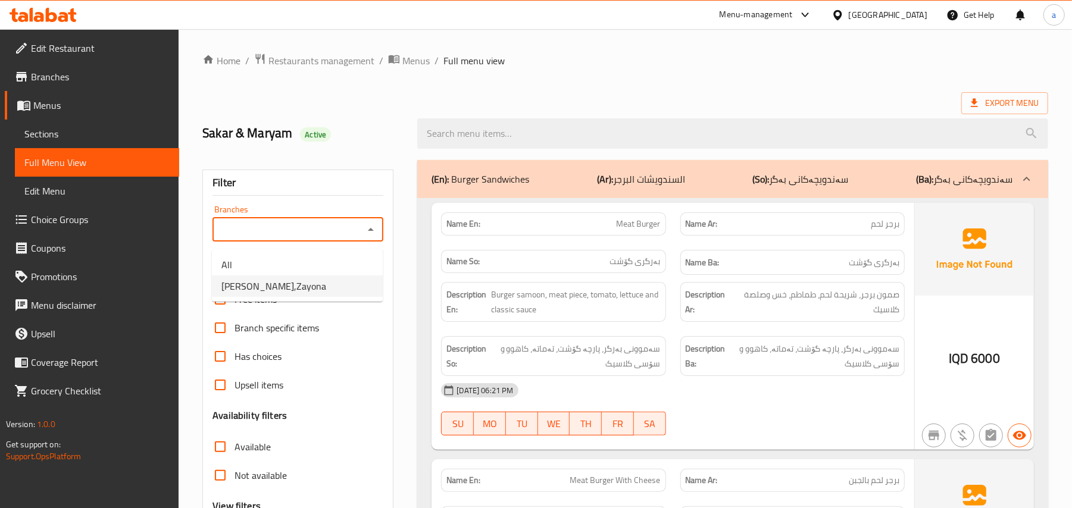
click at [311, 280] on li "[PERSON_NAME],Zayona" at bounding box center [297, 285] width 171 height 21
type input "[PERSON_NAME],Zayona"
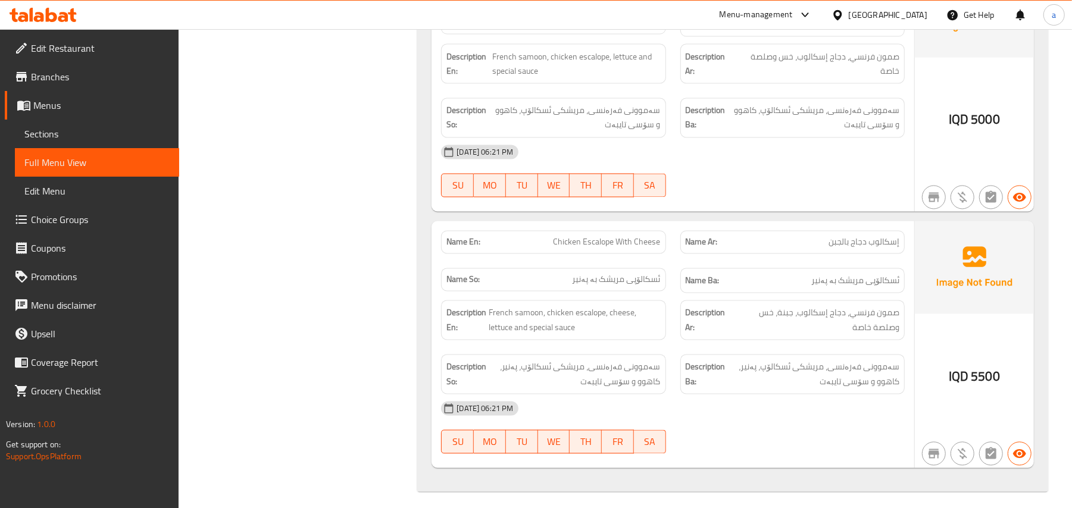
scroll to position [1545, 0]
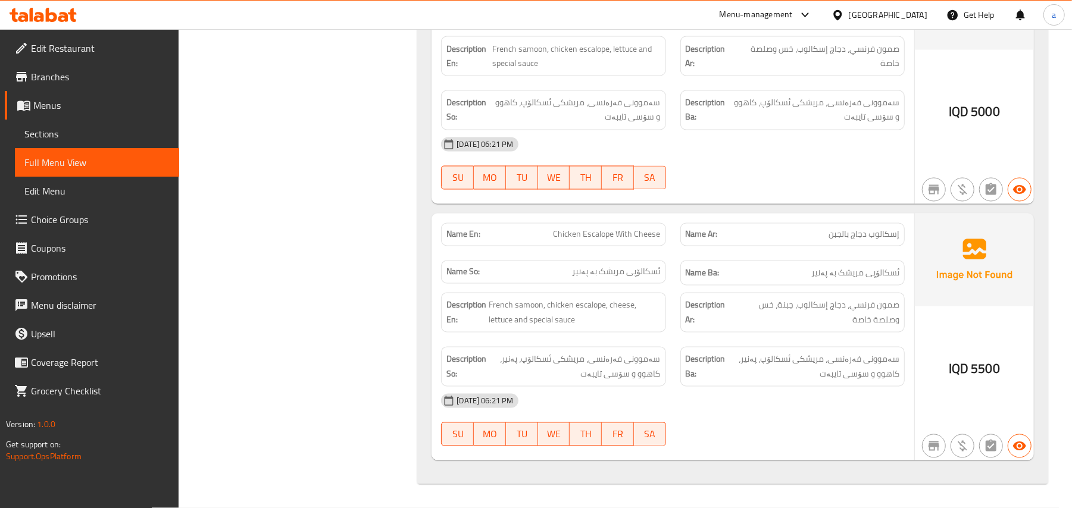
click at [886, 277] on span "ئسکالۆپی مریشک بە پەنیر" at bounding box center [855, 273] width 88 height 15
copy span "ئسکالۆپی"
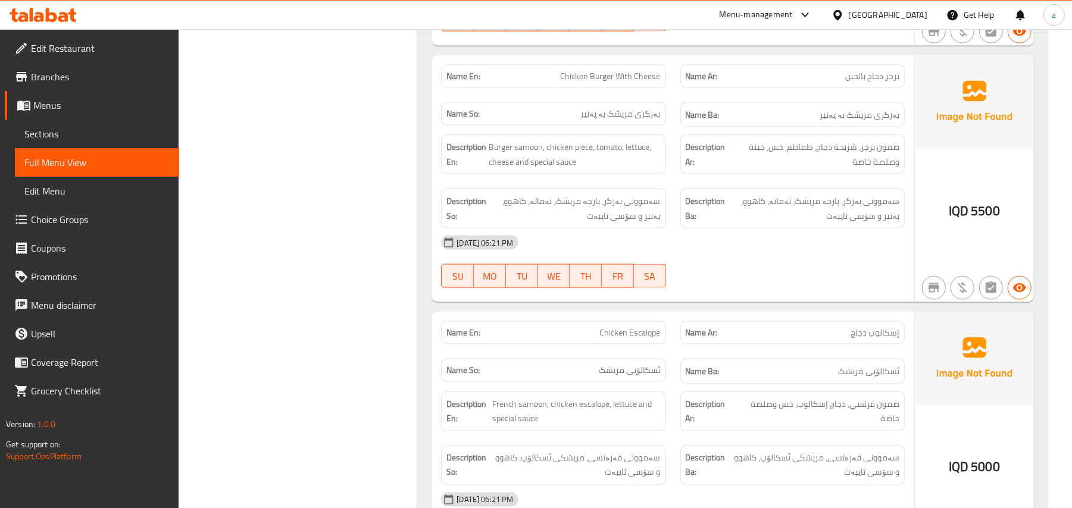
scroll to position [1360, 0]
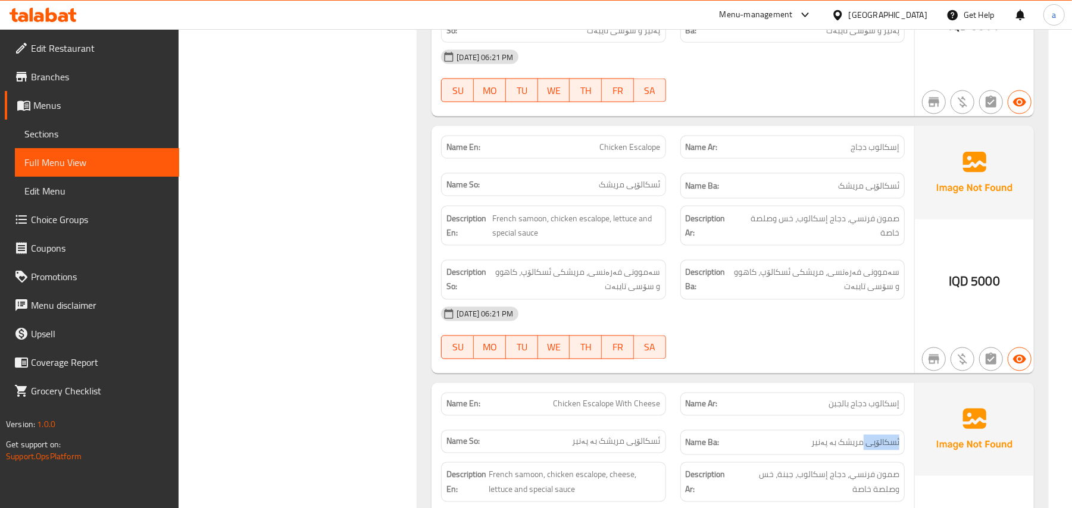
click at [59, 141] on span "Sections" at bounding box center [96, 134] width 145 height 14
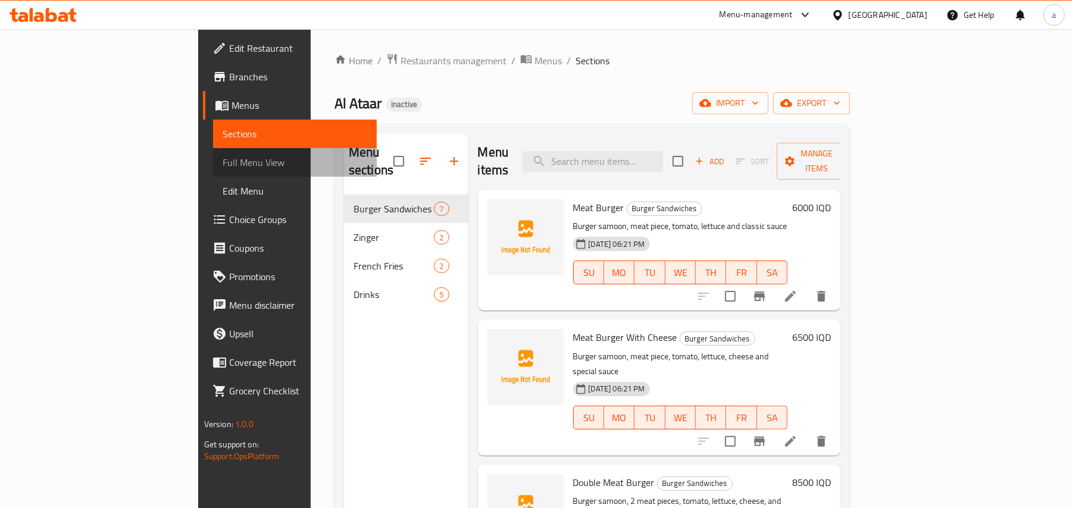
click at [223, 165] on span "Full Menu View" at bounding box center [295, 162] width 145 height 14
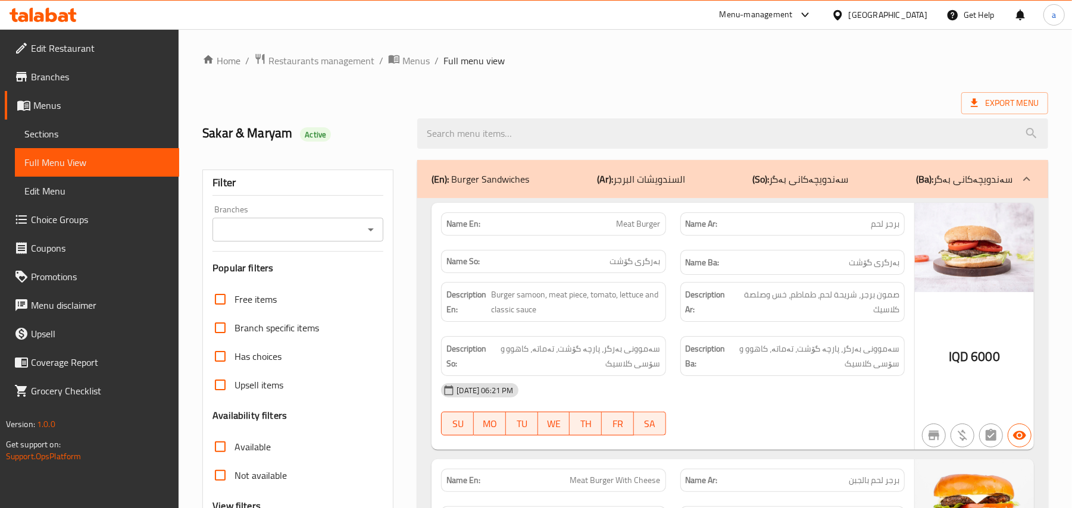
click at [379, 232] on div "Branches" at bounding box center [297, 230] width 171 height 24
click at [375, 236] on icon "Open" at bounding box center [371, 230] width 14 height 14
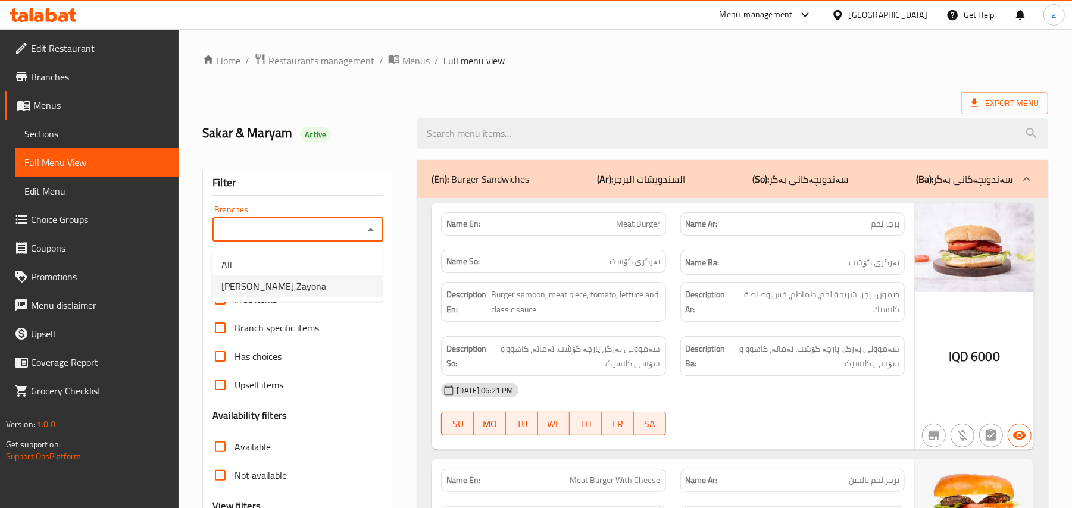
click at [350, 296] on li "[PERSON_NAME],Zayona" at bounding box center [297, 285] width 171 height 21
type input "[PERSON_NAME],Zayona"
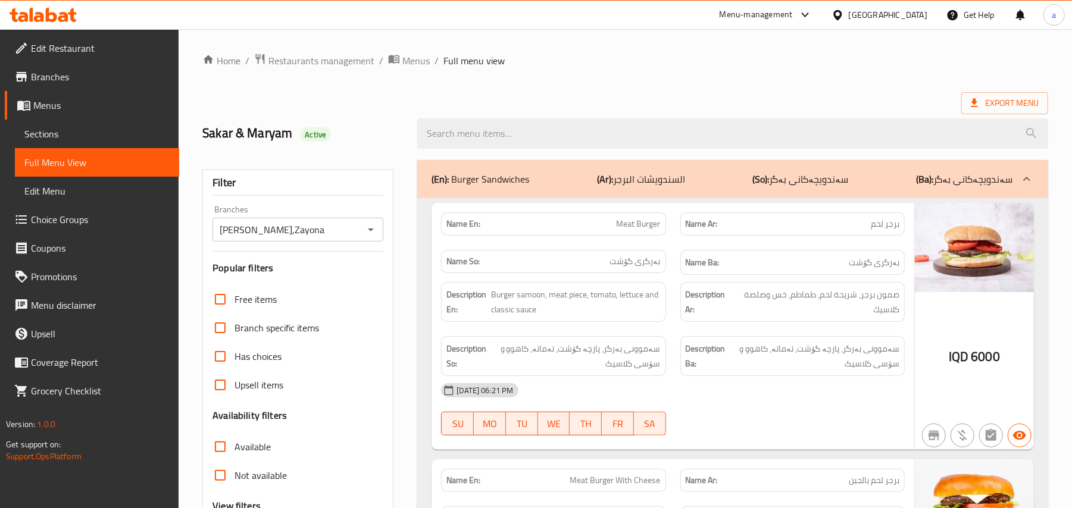
click at [593, 184] on div "(En): Burger Sandwiches (Ar): السندويشات البرجر (So): سەندویچەکانی بەگر (Ba): س…" at bounding box center [721, 179] width 581 height 14
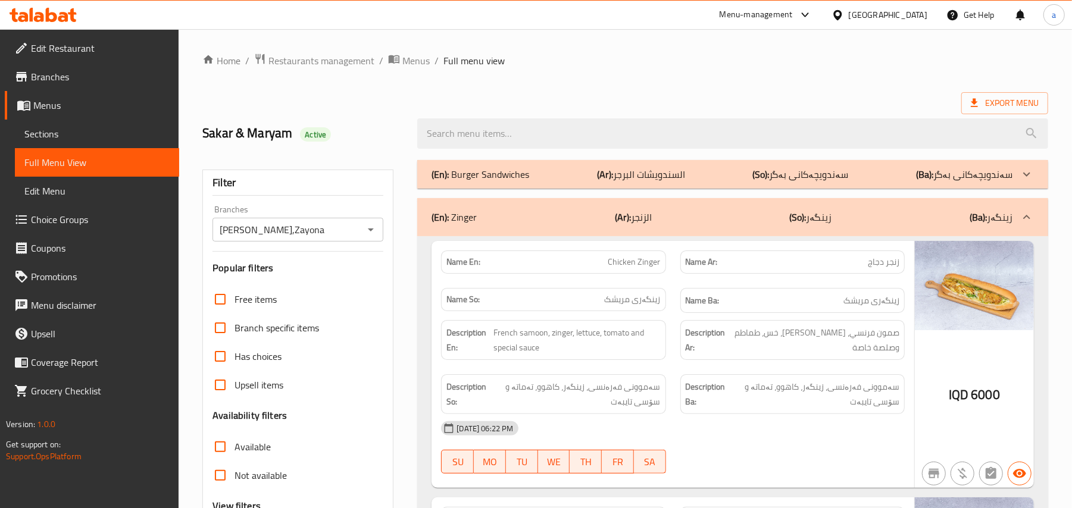
click at [683, 181] on p "(Ar): السندويشات البرجر" at bounding box center [641, 174] width 88 height 14
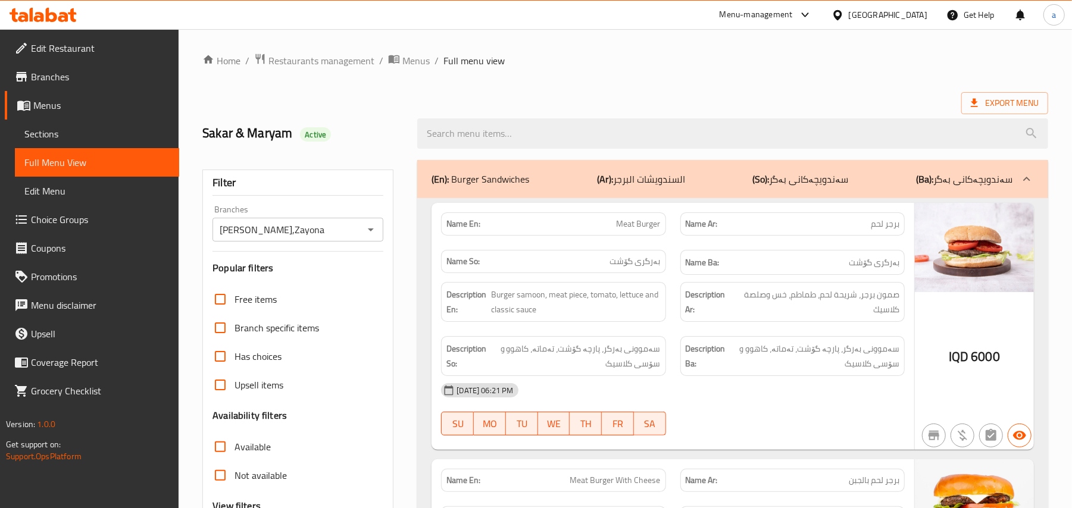
click at [683, 184] on p "(Ar): السندويشات البرجر" at bounding box center [641, 179] width 88 height 14
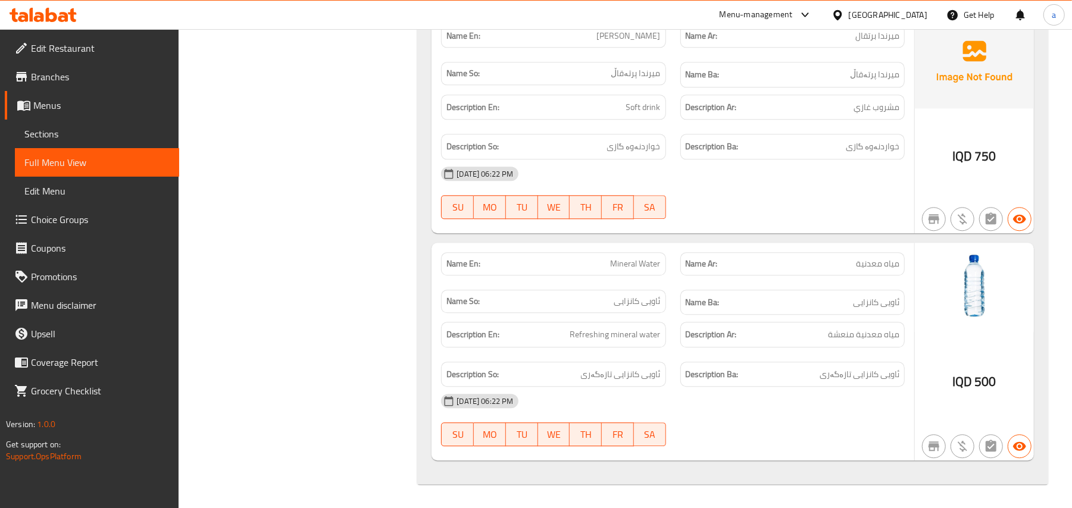
scroll to position [1847, 0]
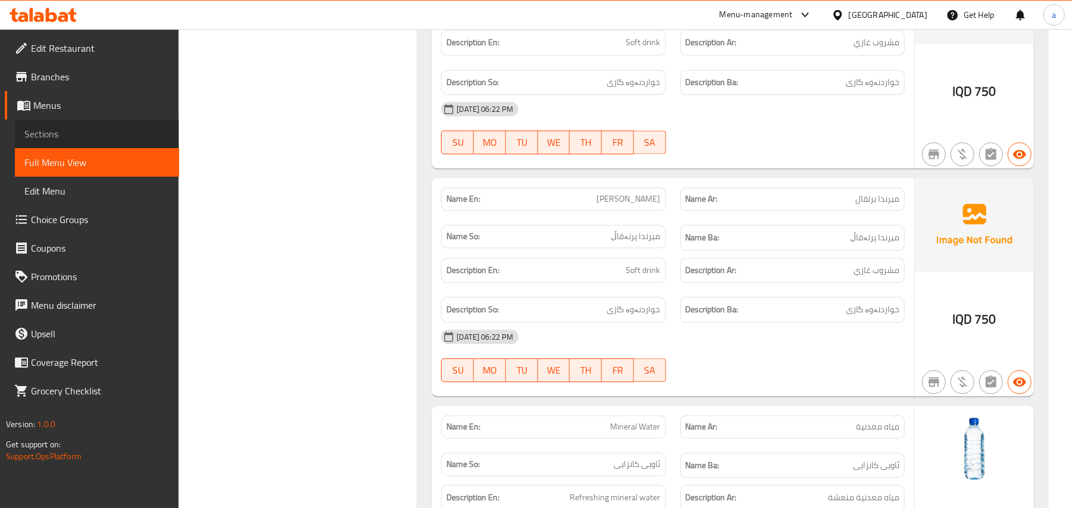
click at [98, 141] on span "Sections" at bounding box center [96, 134] width 145 height 14
